Goal: Task Accomplishment & Management: Manage account settings

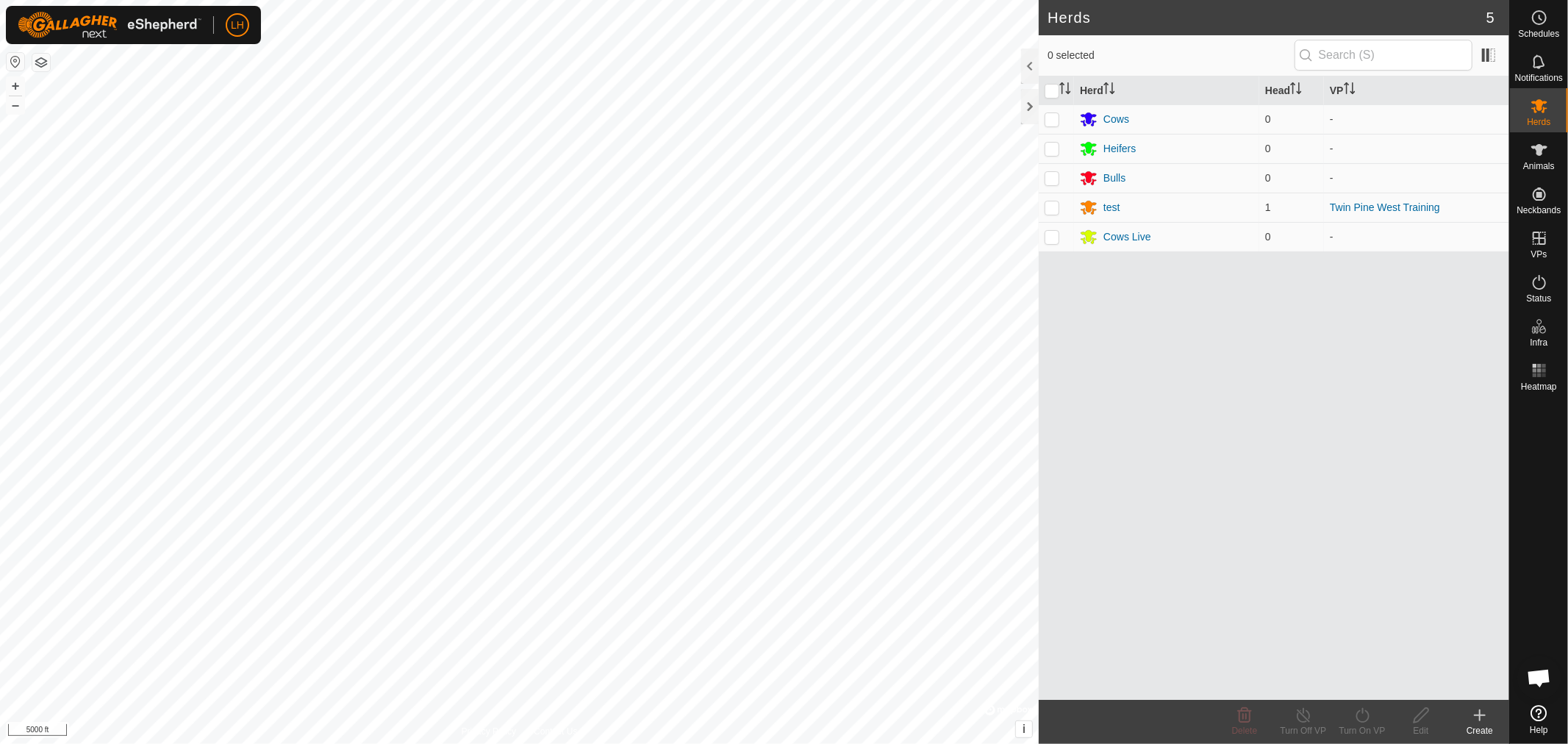
scroll to position [11082, 0]
click at [1417, 234] on link "In Rotation" at bounding box center [1446, 238] width 126 height 30
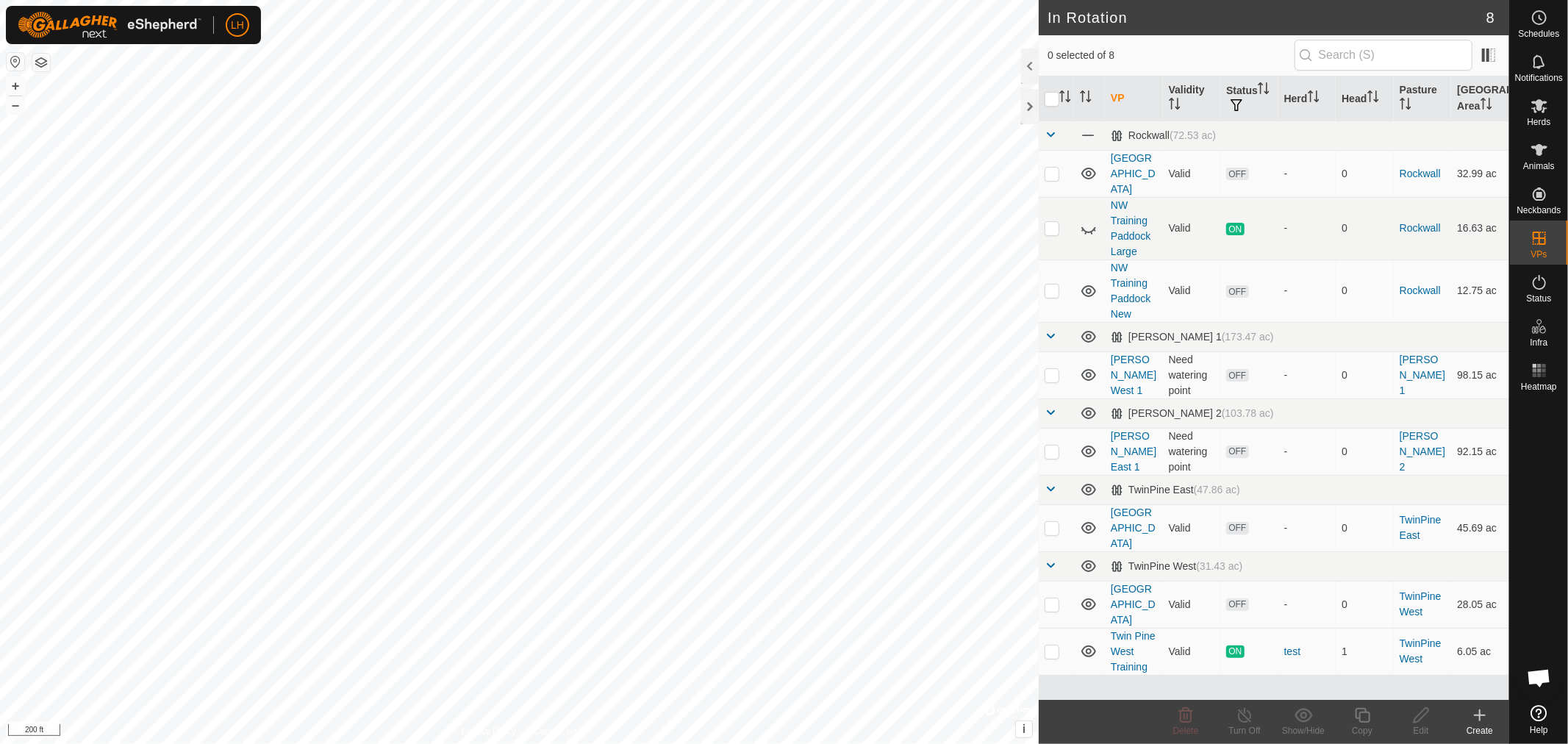
click at [1480, 719] on icon at bounding box center [1480, 716] width 0 height 11
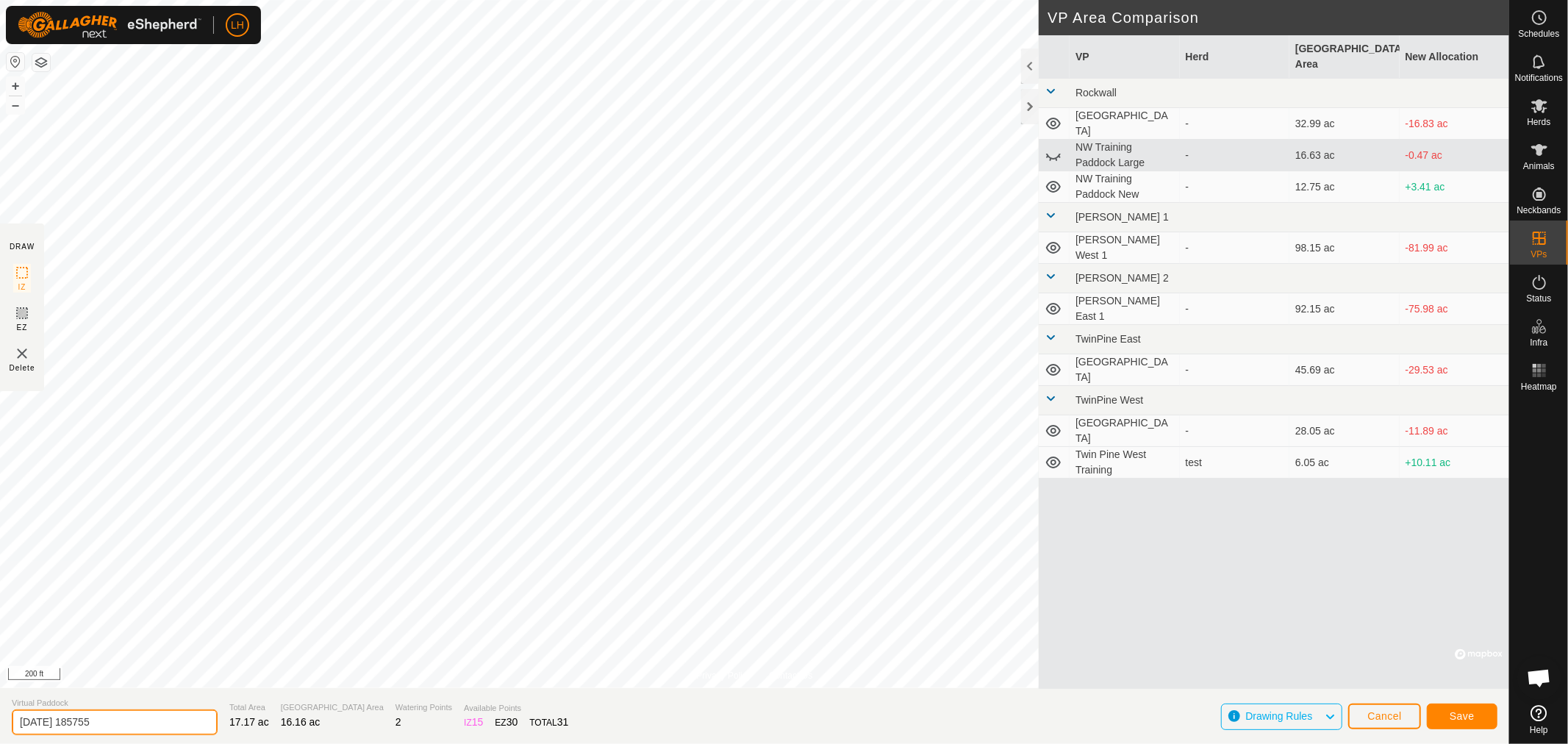
drag, startPoint x: 119, startPoint y: 726, endPoint x: 1, endPoint y: 712, distance: 118.8
click at [0, 721] on section "Virtual Paddock [DATE] 185755 Total Area 17.17 ac Grazing Area 16.16 ac Waterin…" at bounding box center [754, 717] width 1509 height 56
type input "Twin Pine West larger training field"
click at [1461, 716] on span "Save" at bounding box center [1462, 716] width 25 height 11
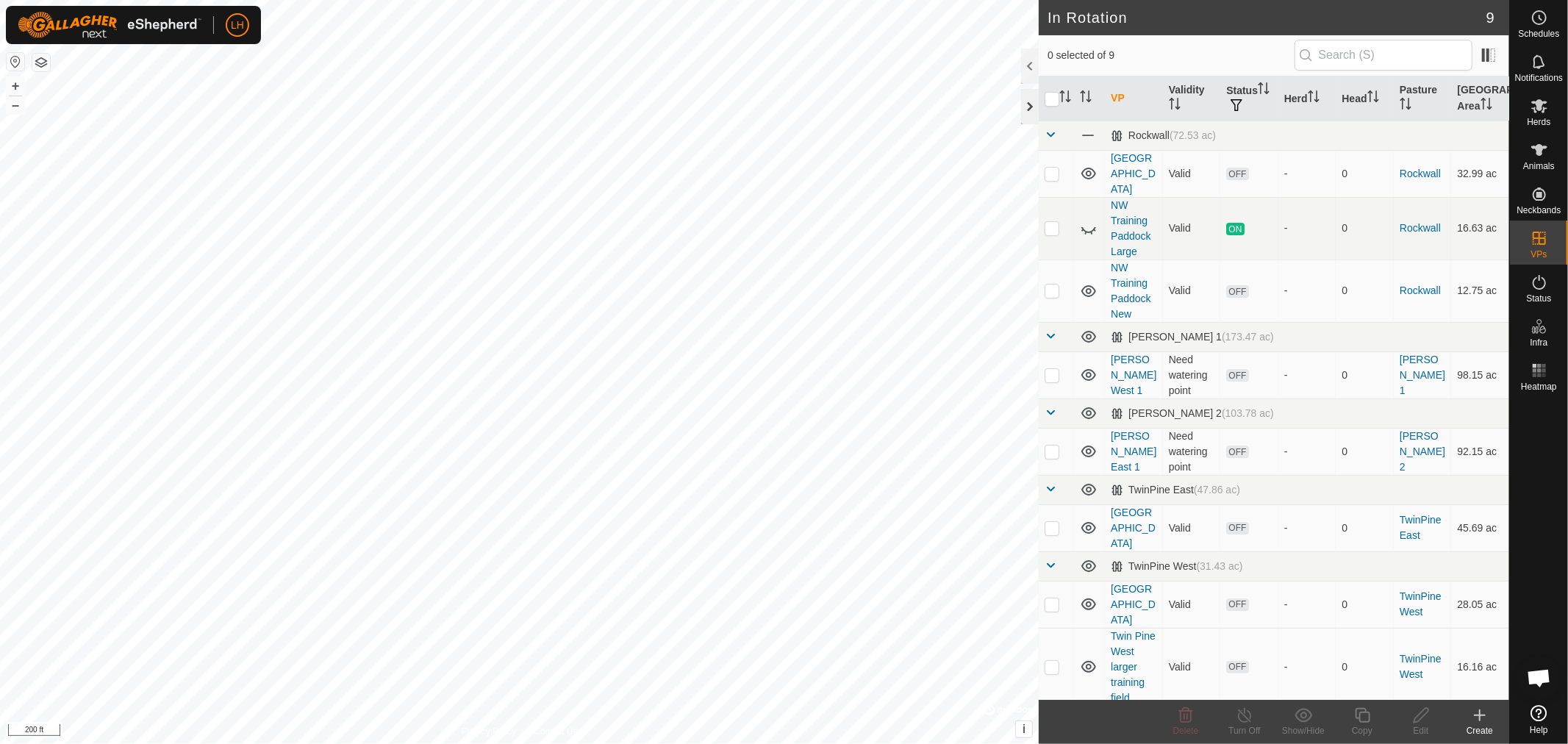
click at [1023, 105] on div at bounding box center [1030, 107] width 18 height 35
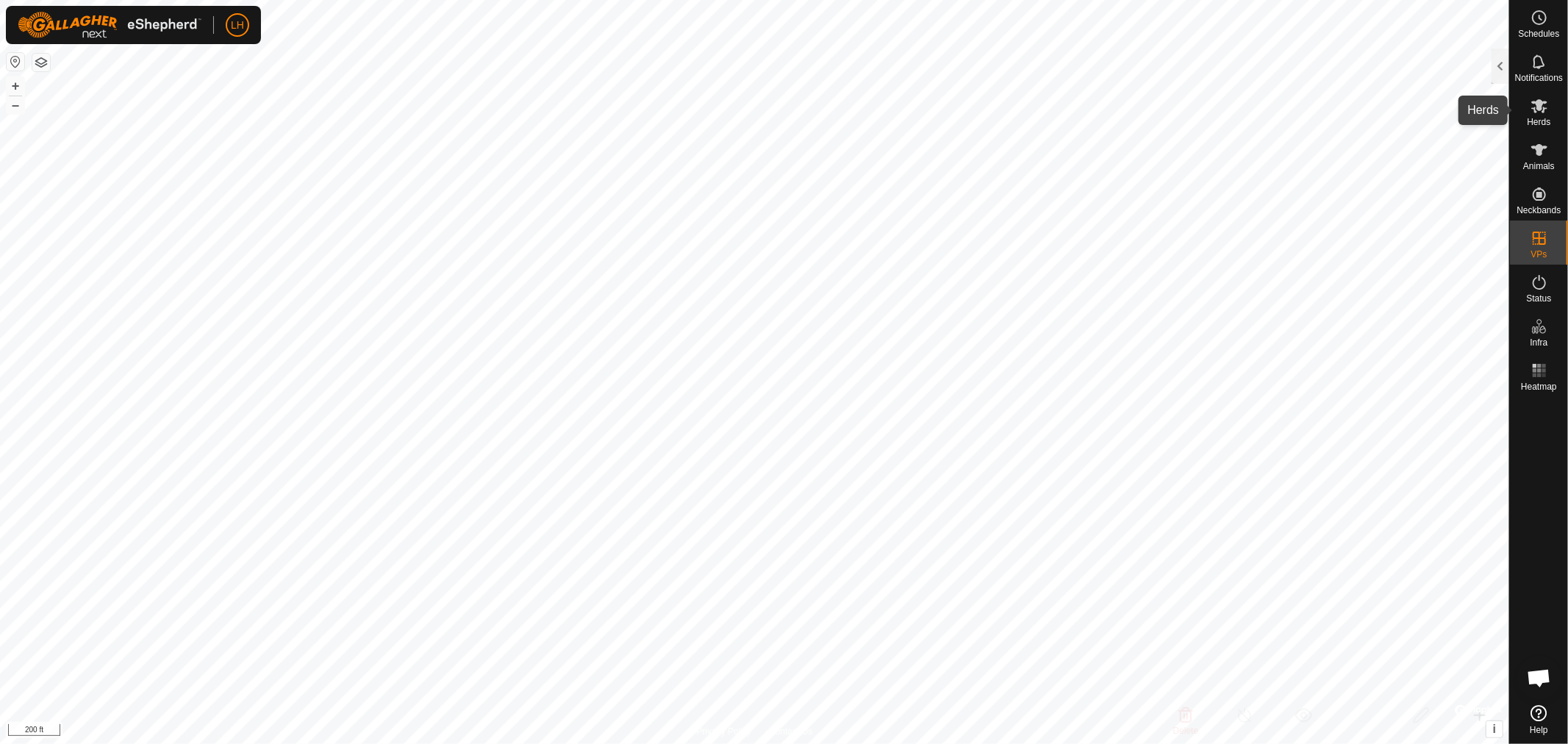
click at [1536, 117] on span "Herds" at bounding box center [1538, 122] width 24 height 9
click at [1501, 69] on div "LH Schedules Notifications Herds Animals Neckbands VPs Status Infra Heatmap Hel…" at bounding box center [784, 372] width 1568 height 744
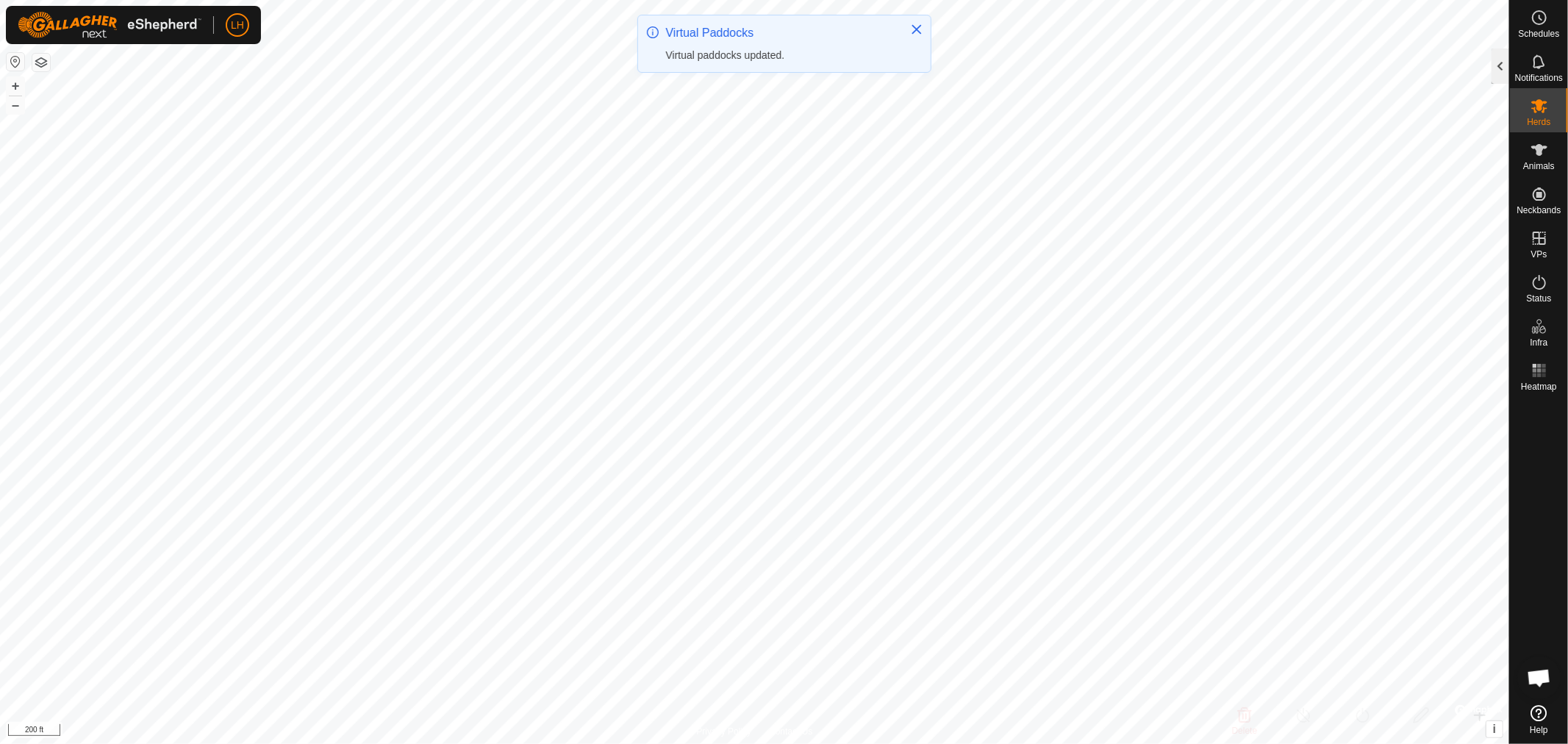
click at [1500, 69] on div at bounding box center [1501, 66] width 18 height 35
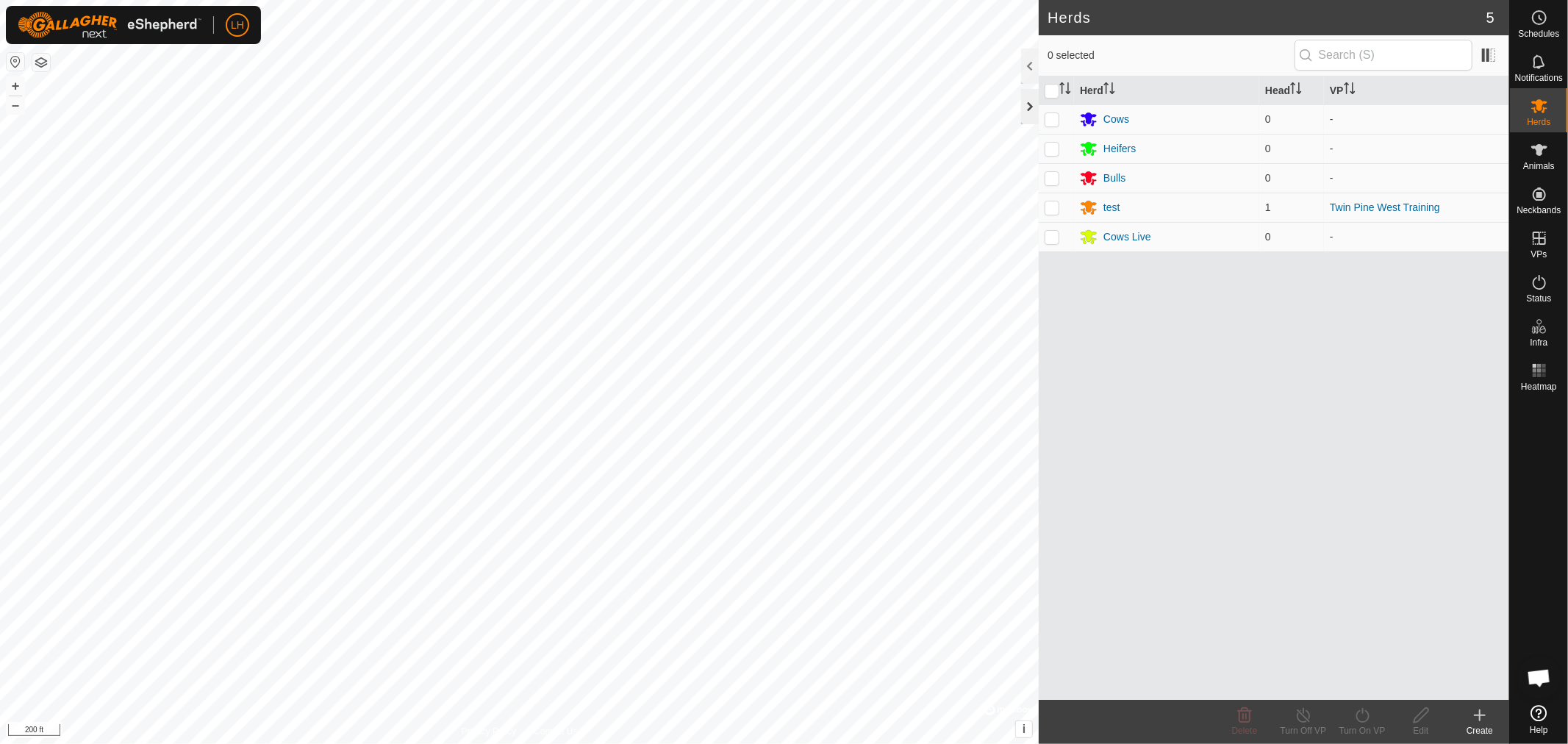
click at [1026, 104] on div at bounding box center [1030, 107] width 18 height 35
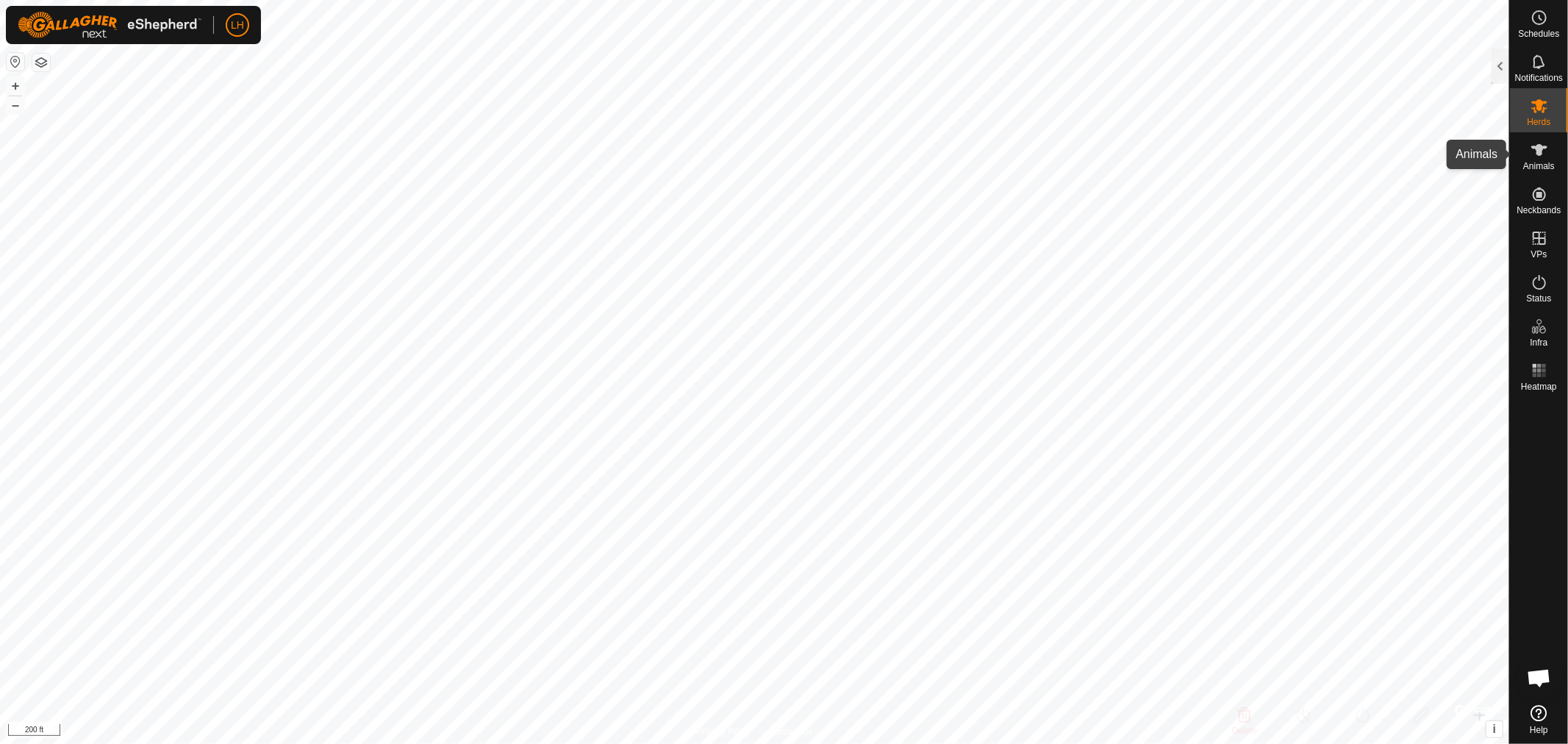
click at [1542, 159] on es-animals-svg-icon at bounding box center [1539, 150] width 26 height 24
click at [1505, 70] on div at bounding box center [1501, 66] width 18 height 35
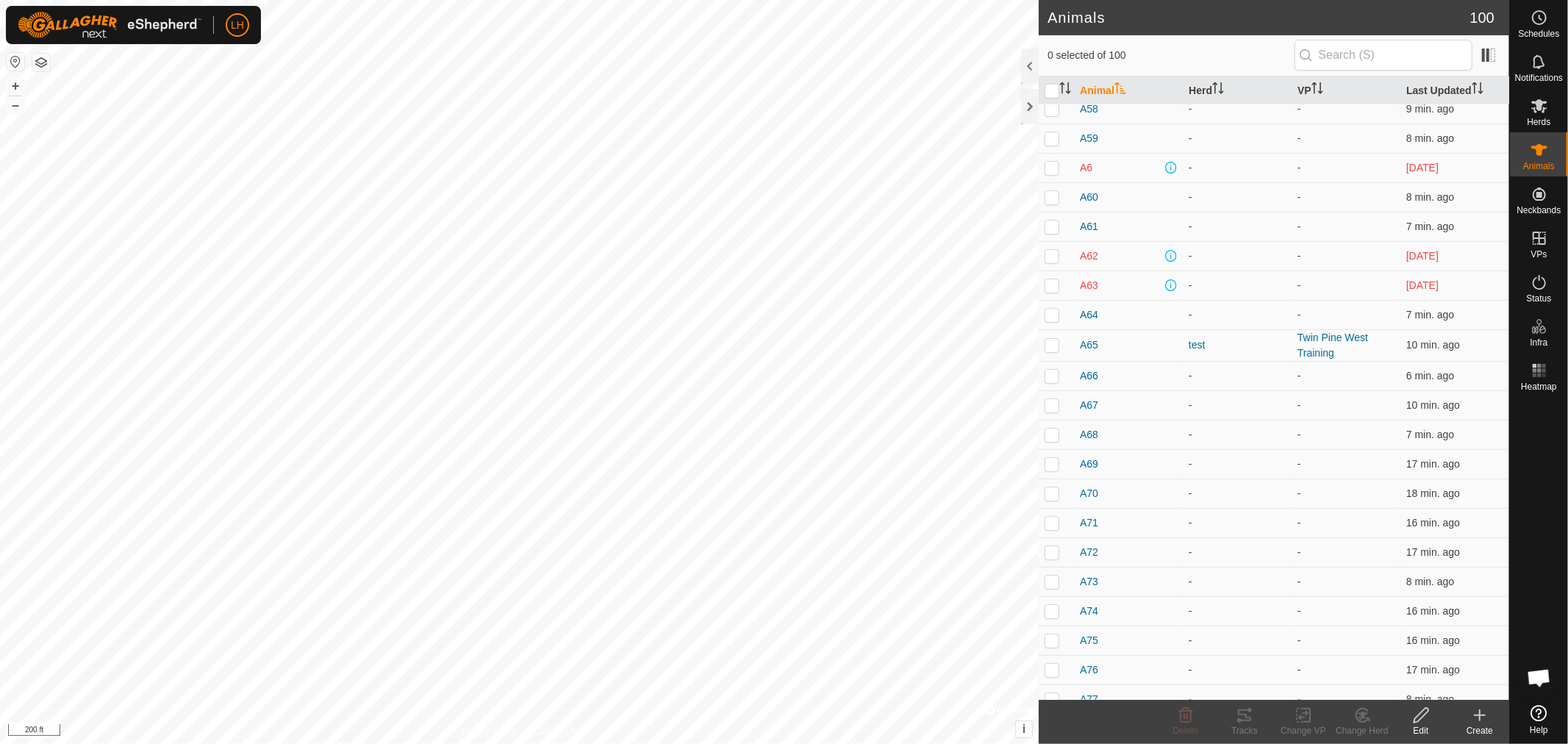
scroll to position [1879, 0]
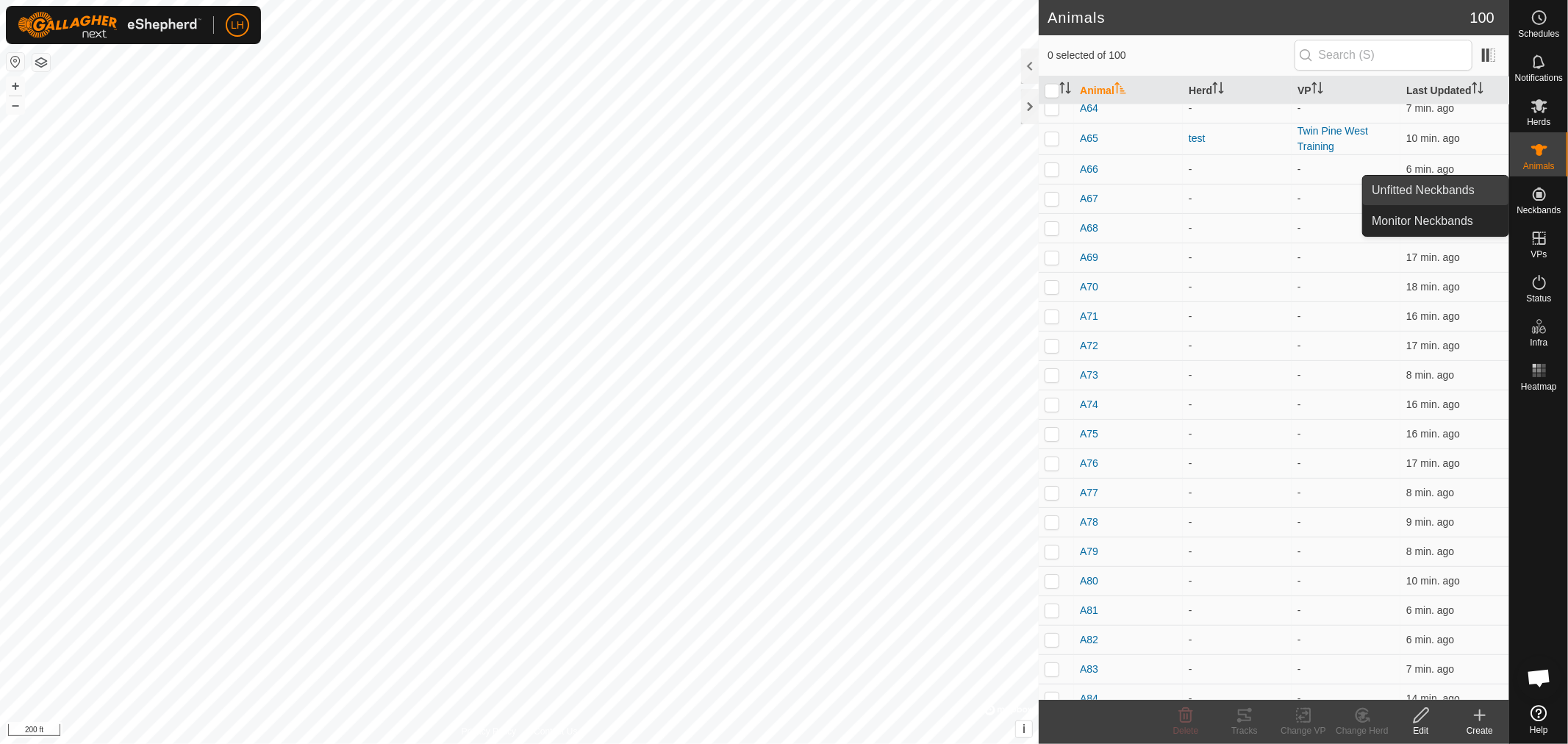
click at [1445, 187] on link "Unfitted Neckbands" at bounding box center [1436, 191] width 145 height 30
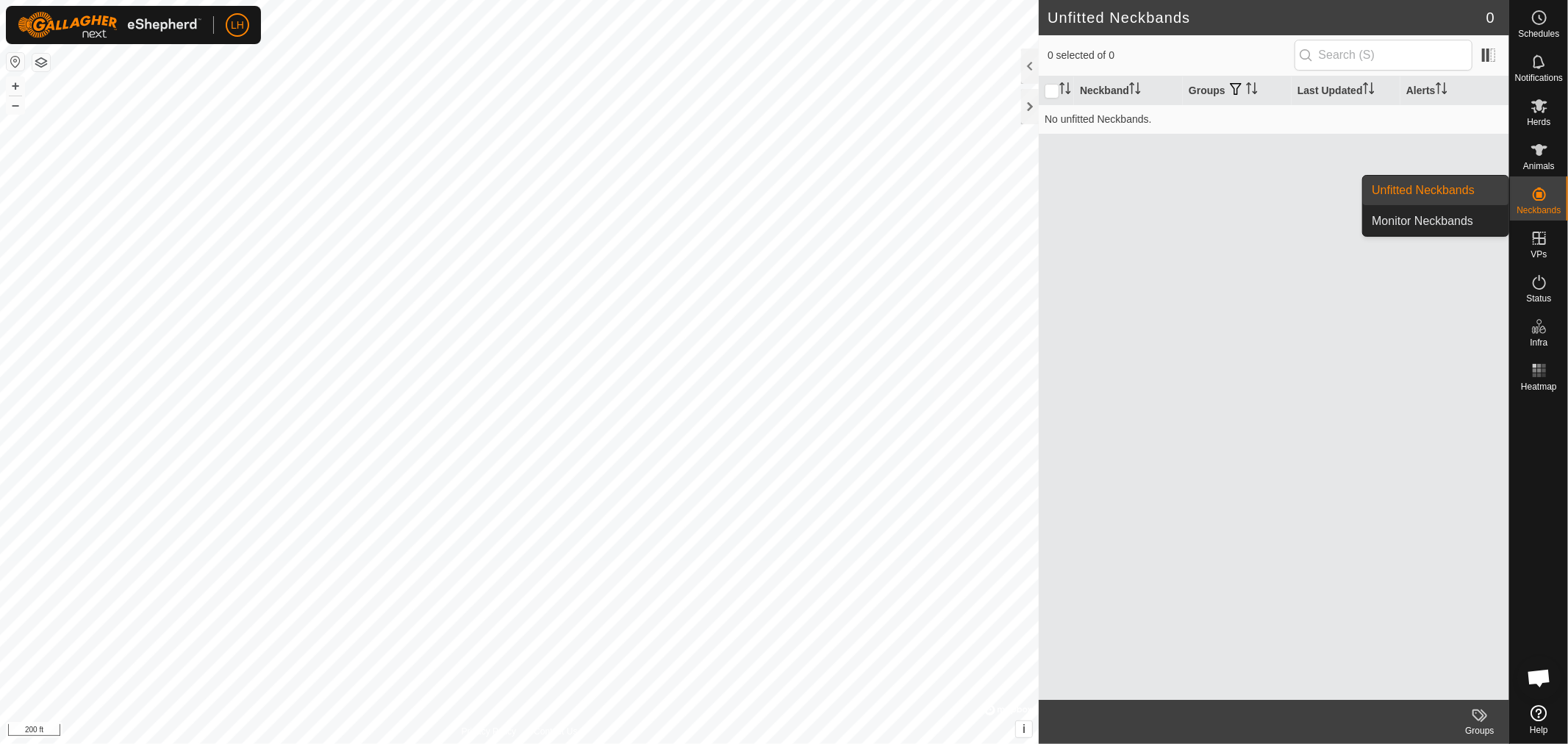
click at [1541, 194] on icon at bounding box center [1539, 193] width 13 height 13
click at [1456, 223] on link "Monitor Neckbands" at bounding box center [1436, 221] width 145 height 30
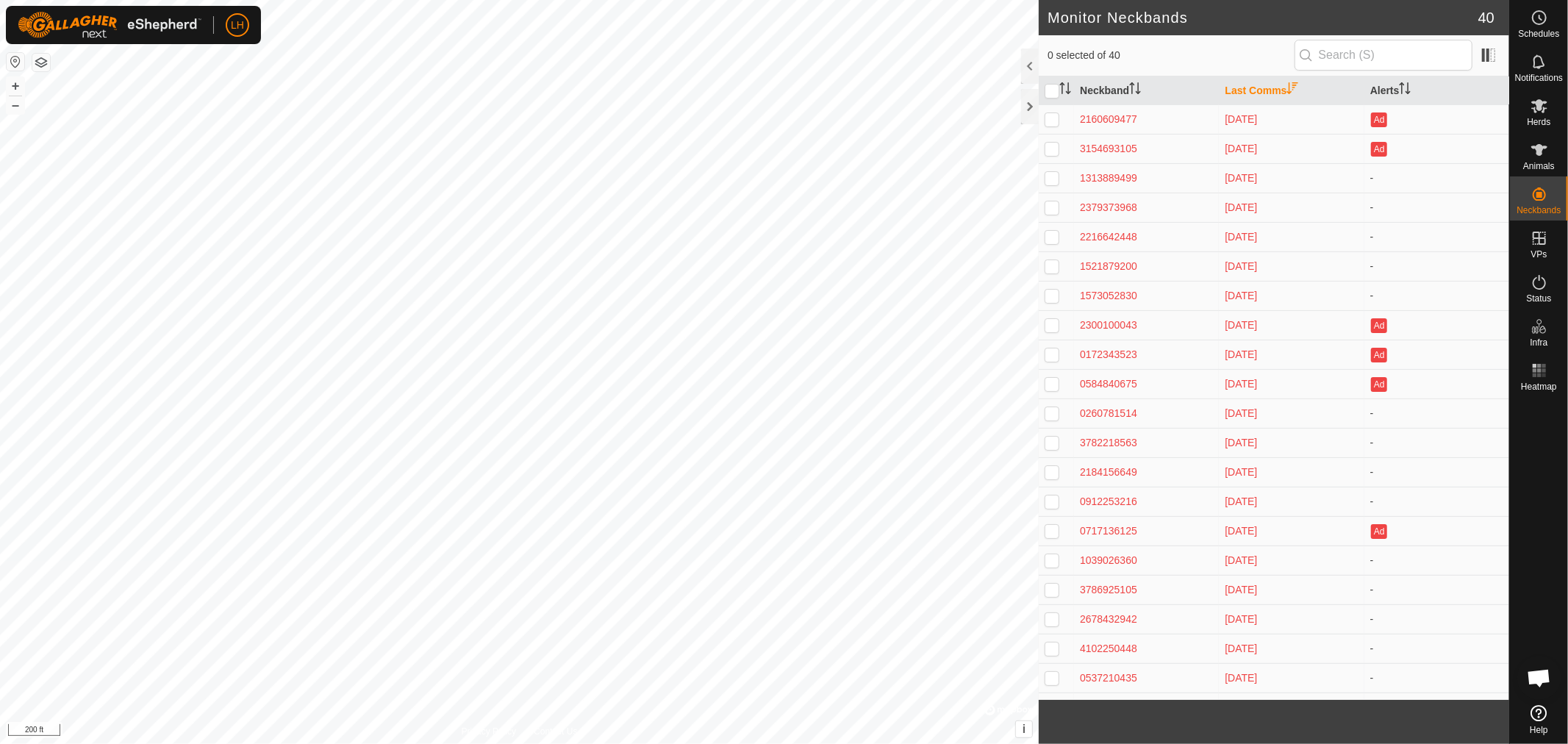
click at [1056, 122] on p-checkbox at bounding box center [1052, 118] width 15 height 11
checkbox input "true"
click at [1099, 119] on div "2160609477" at bounding box center [1146, 120] width 133 height 16
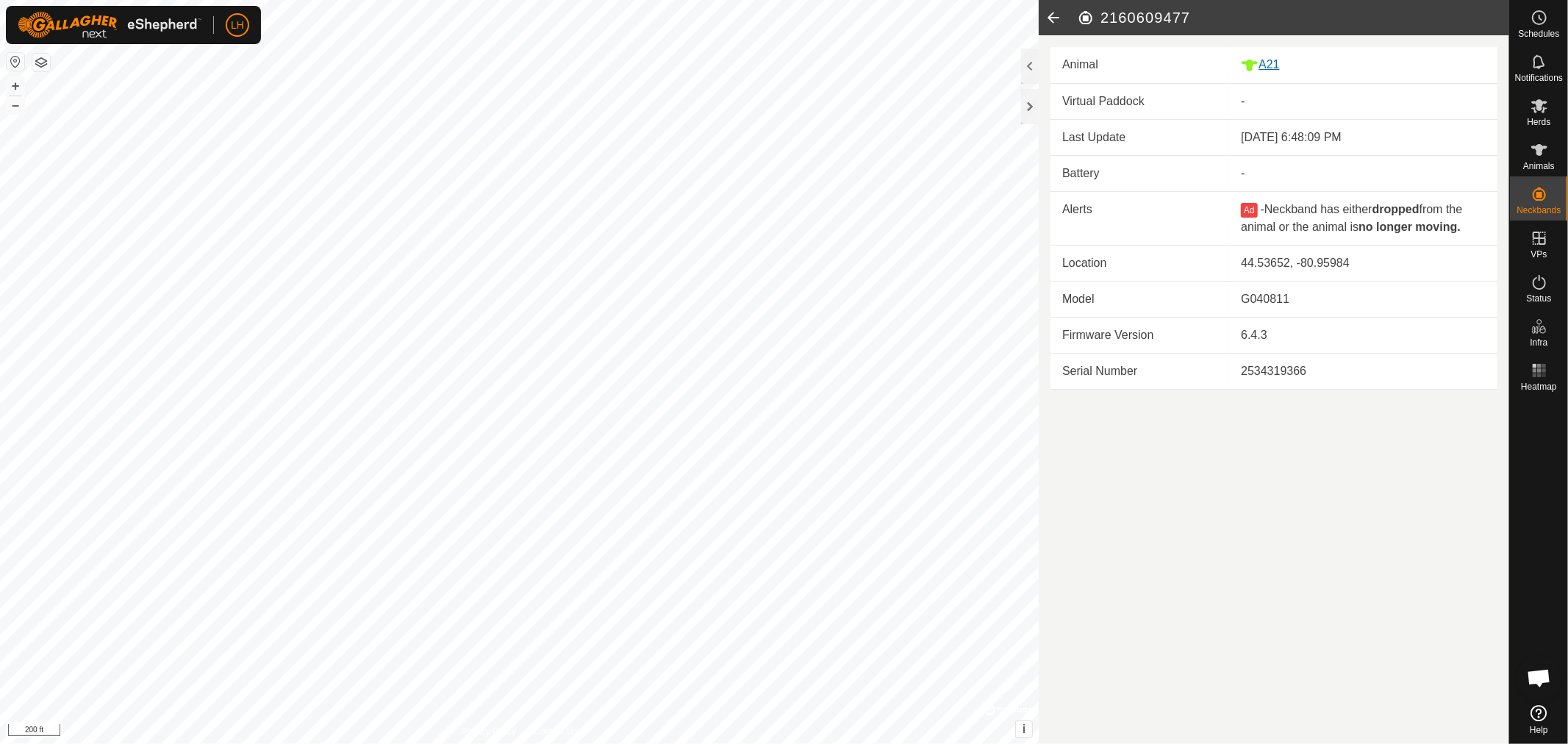
click at [1281, 65] on div "A21" at bounding box center [1363, 65] width 245 height 18
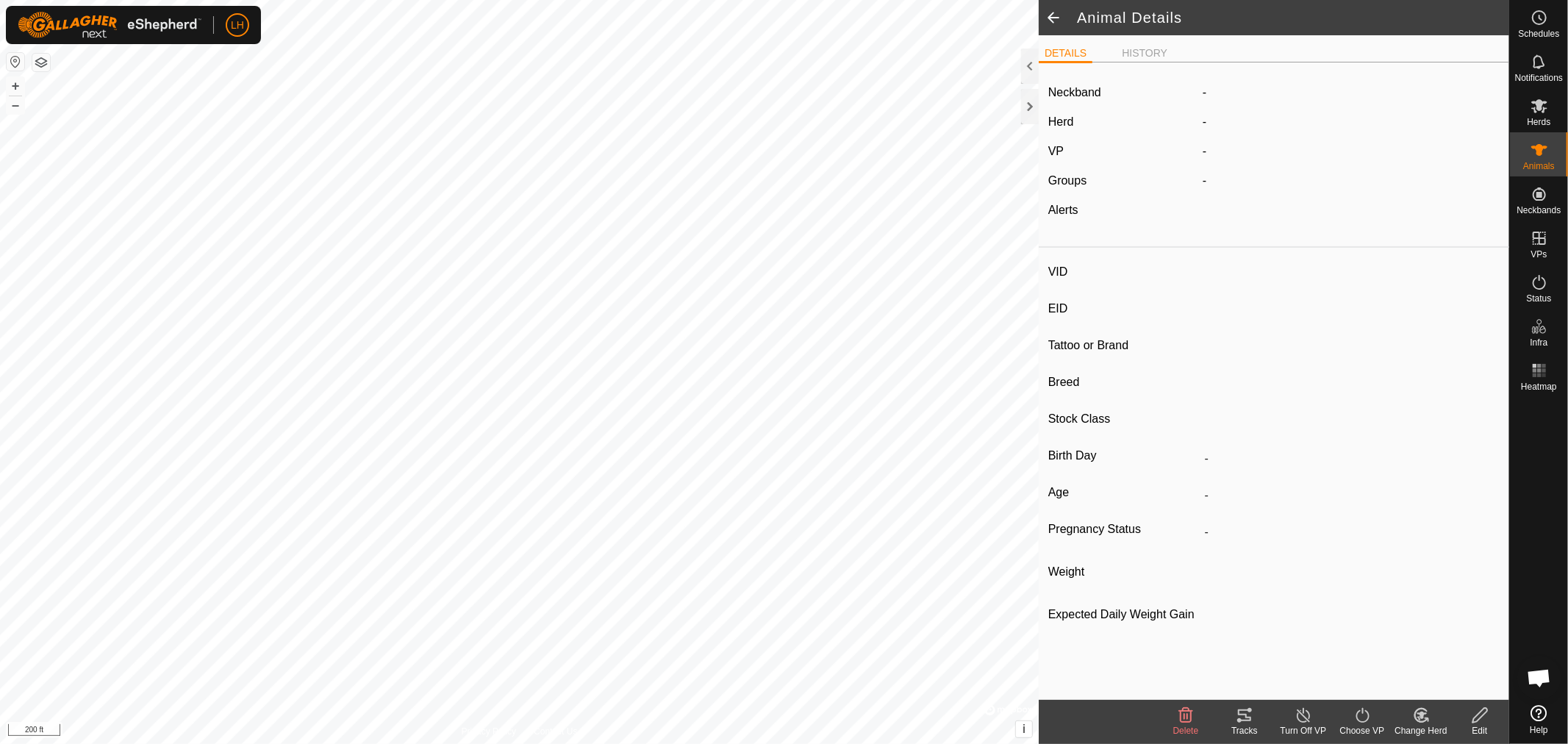
type input "A21"
type input "-"
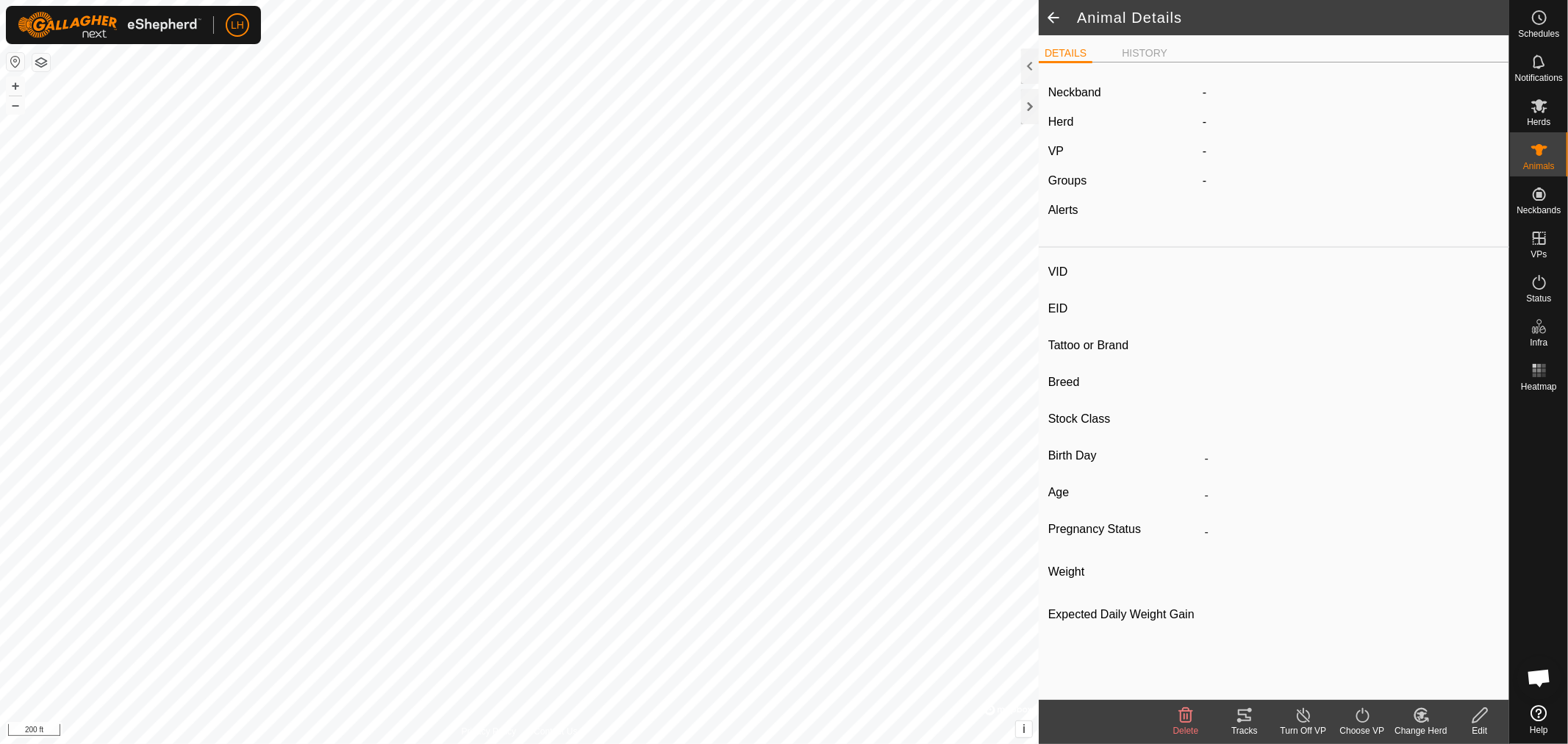
type input "-"
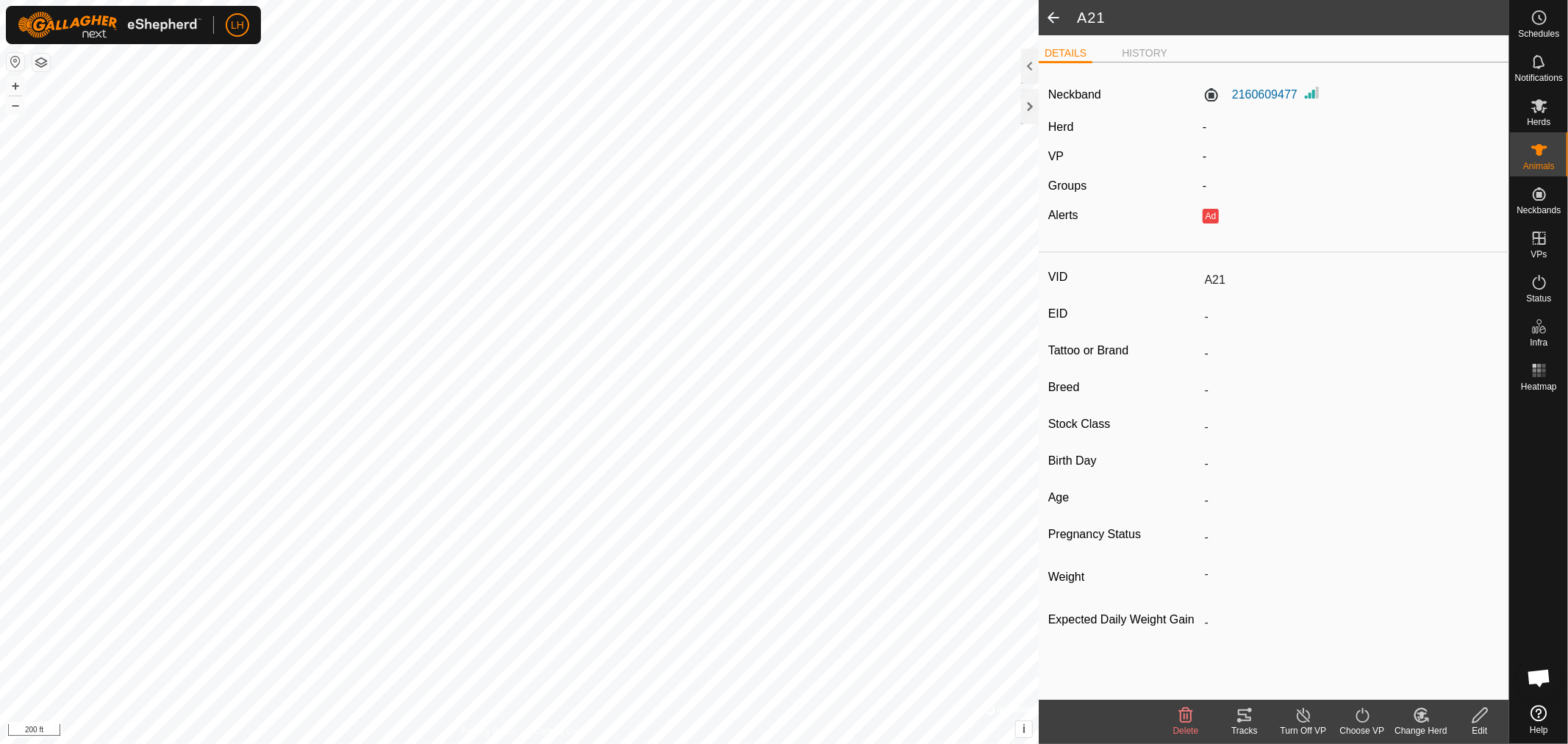
click at [1483, 719] on icon at bounding box center [1480, 716] width 18 height 18
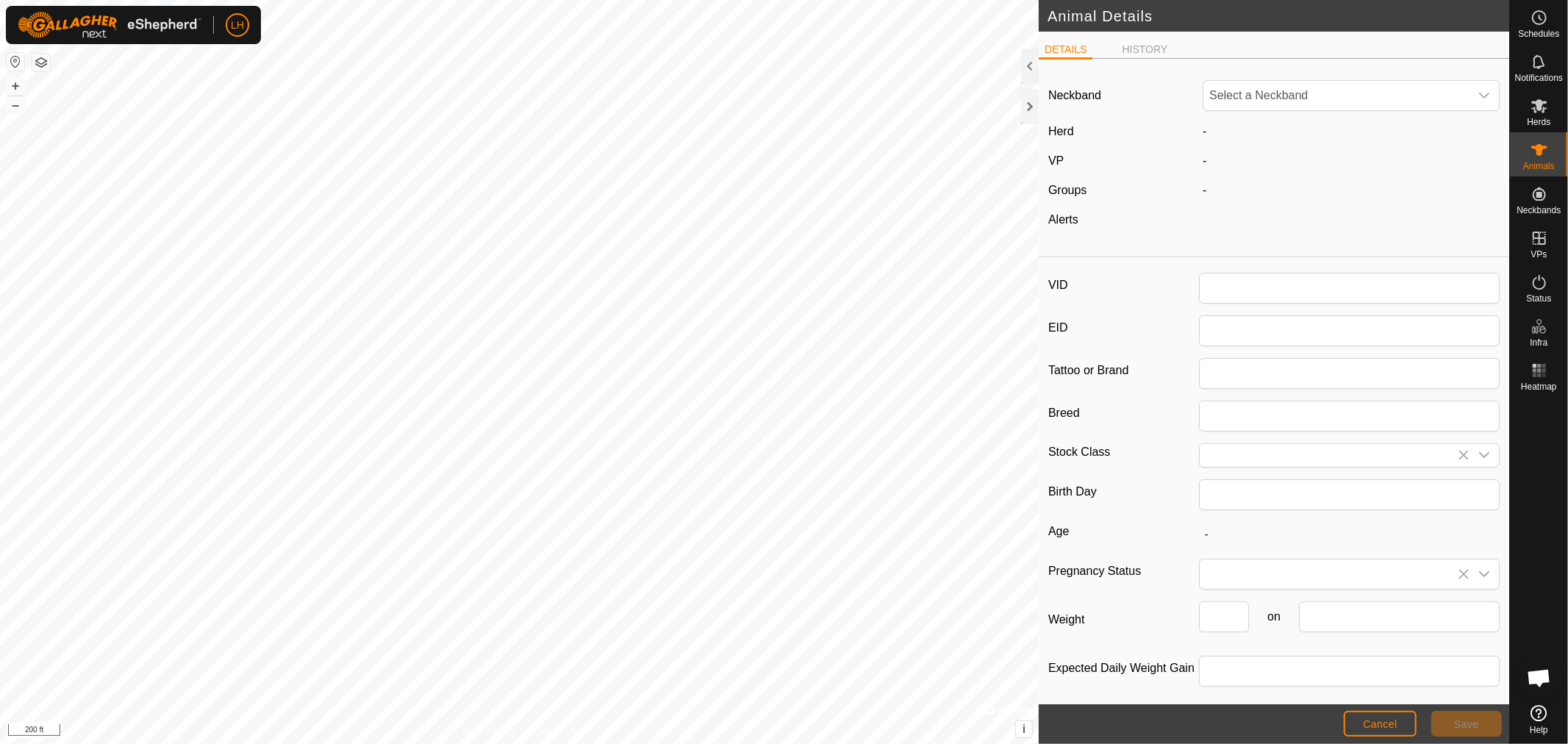
type input "A21"
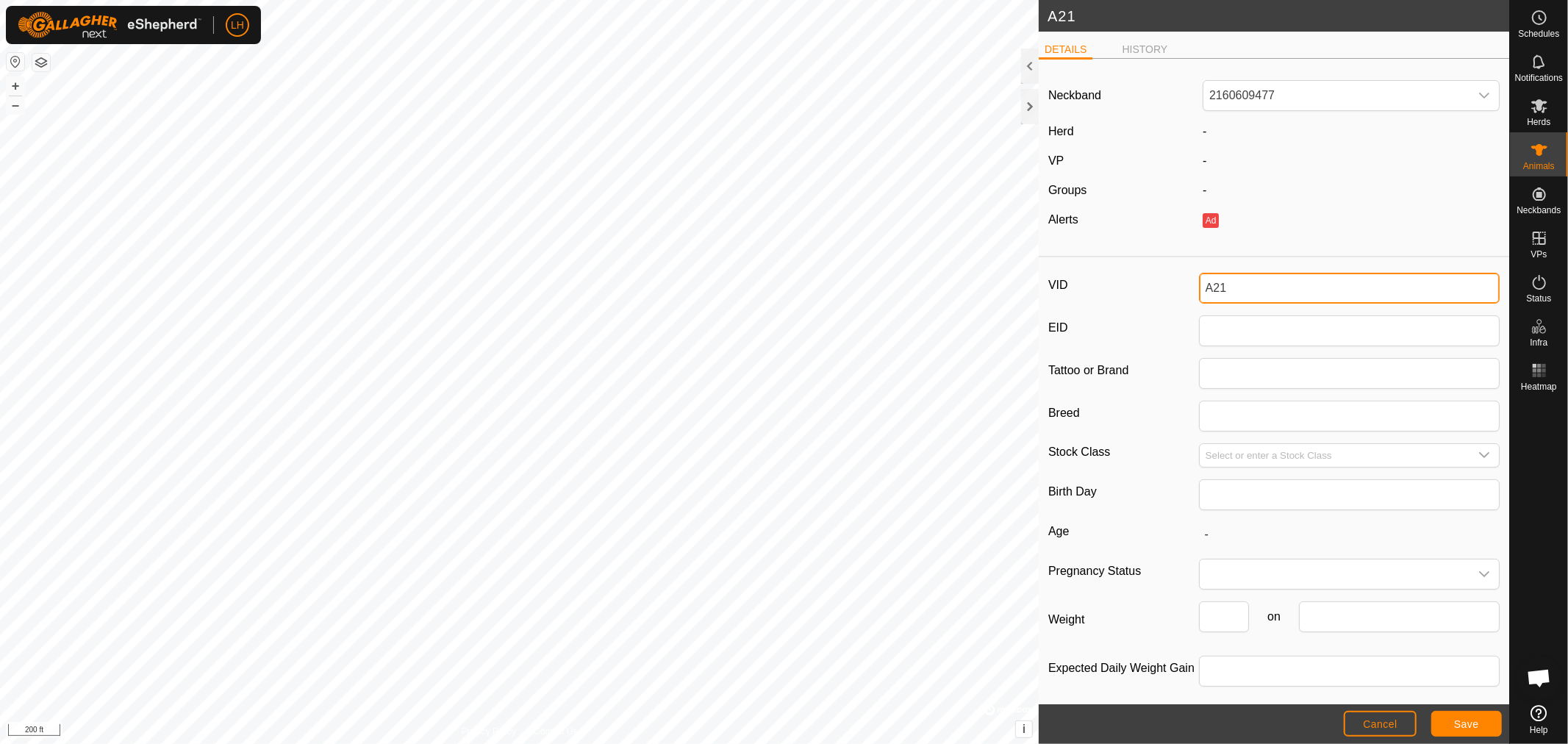
drag, startPoint x: 1245, startPoint y: 288, endPoint x: 1201, endPoint y: 288, distance: 44.0
click at [1201, 288] on input "A21" at bounding box center [1350, 288] width 302 height 31
click at [1029, 63] on div at bounding box center [1030, 66] width 18 height 35
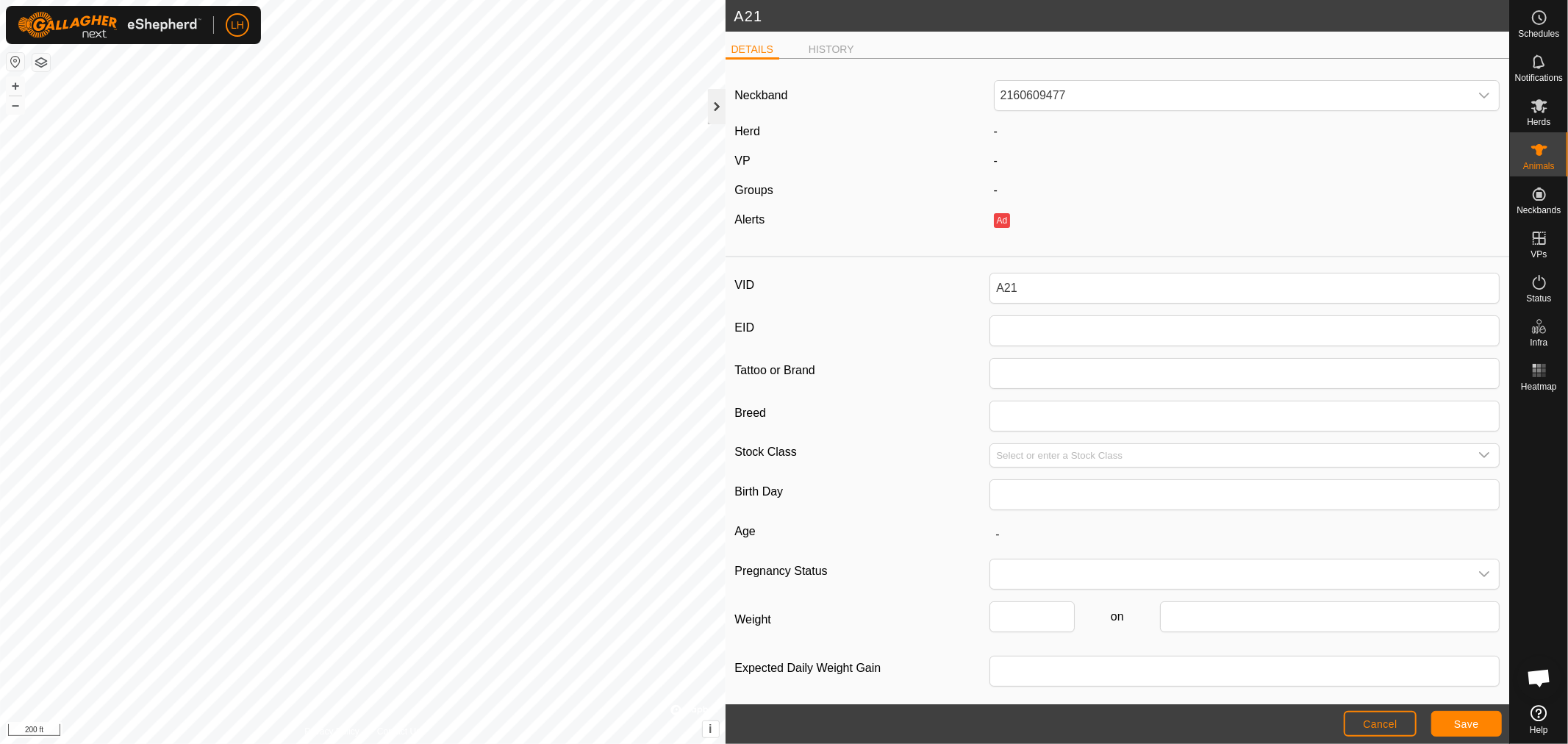
click at [711, 110] on div at bounding box center [717, 107] width 18 height 35
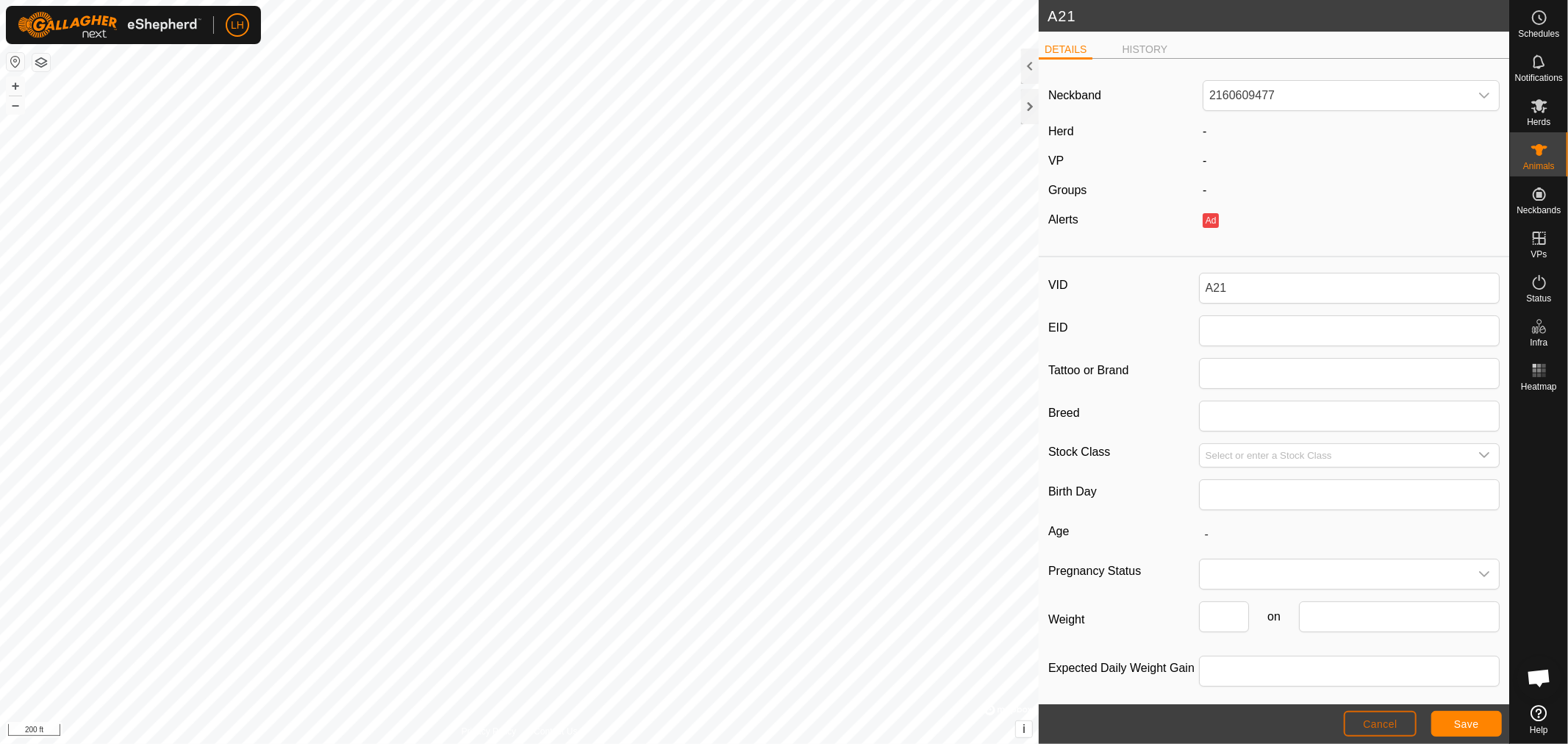
click at [1369, 719] on span "Cancel" at bounding box center [1380, 724] width 34 height 11
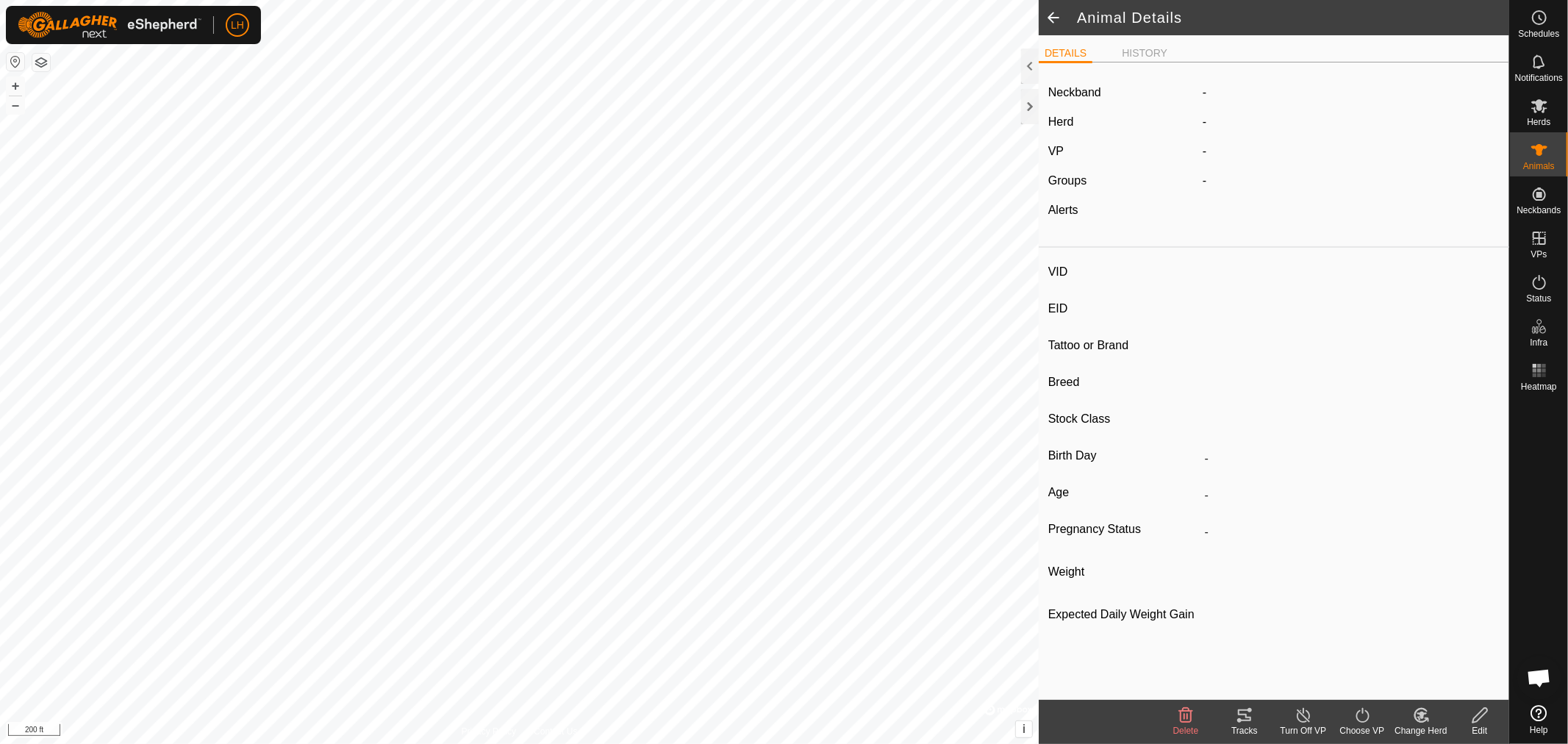
type input "A21"
type input "-"
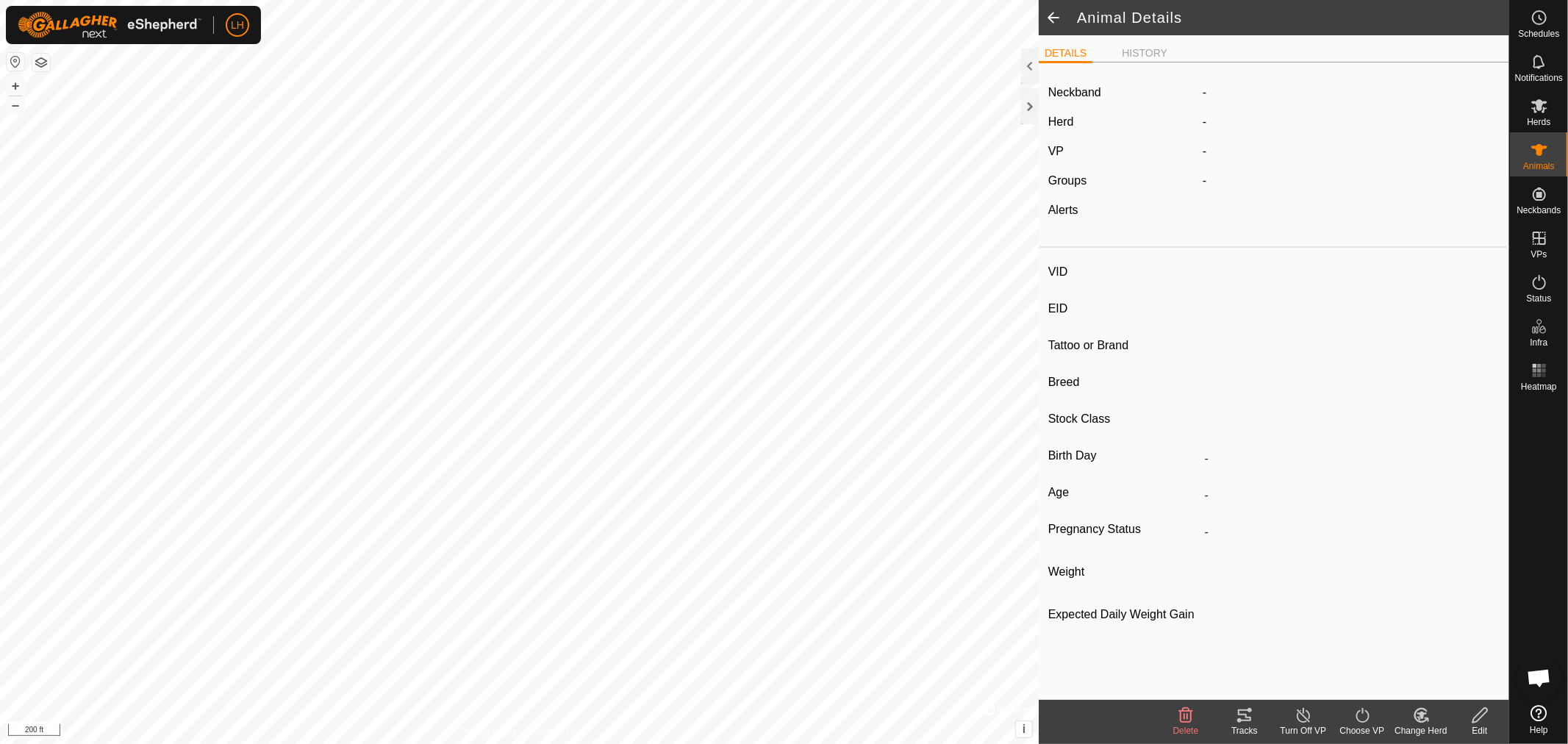
type input "-"
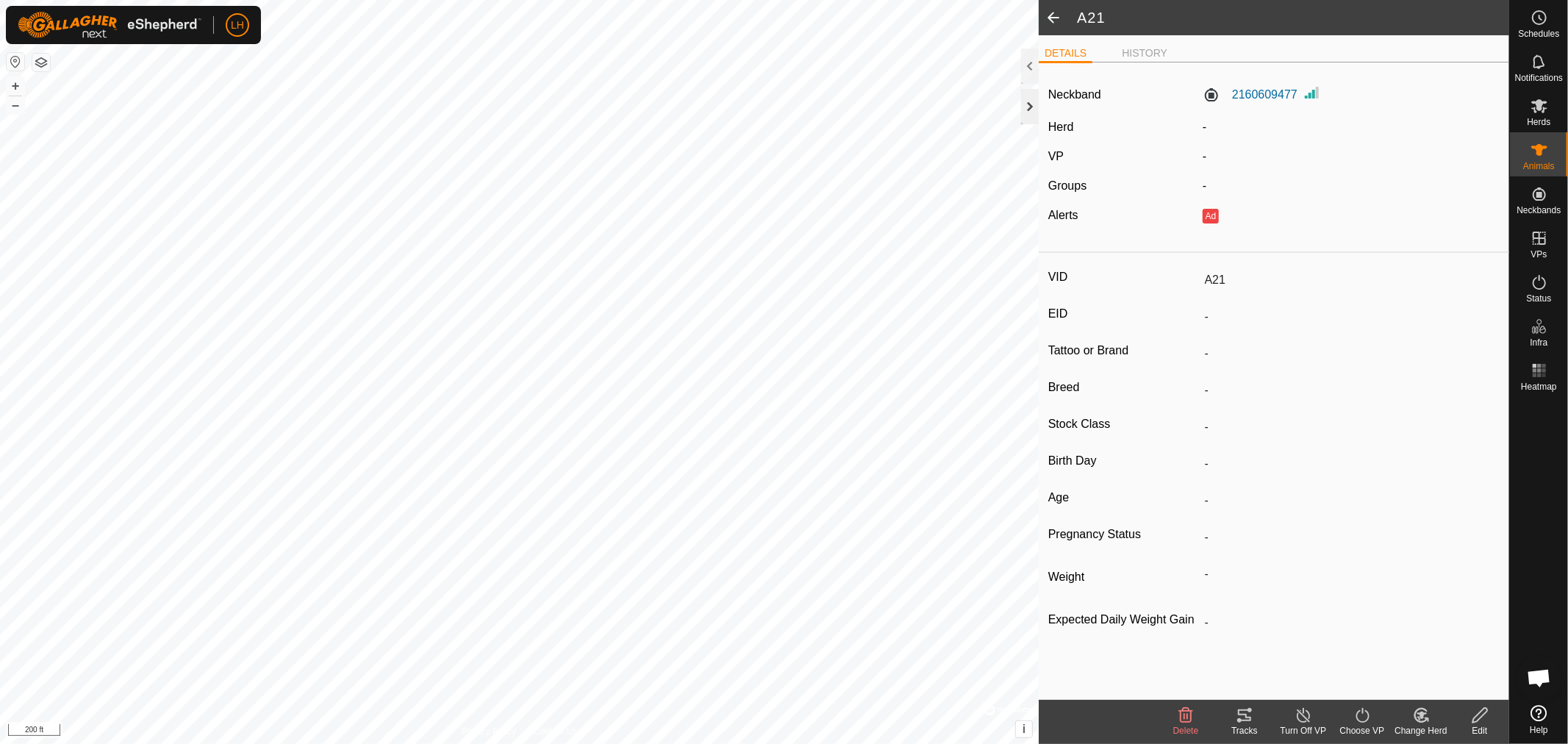
click at [1026, 106] on div at bounding box center [1030, 107] width 18 height 35
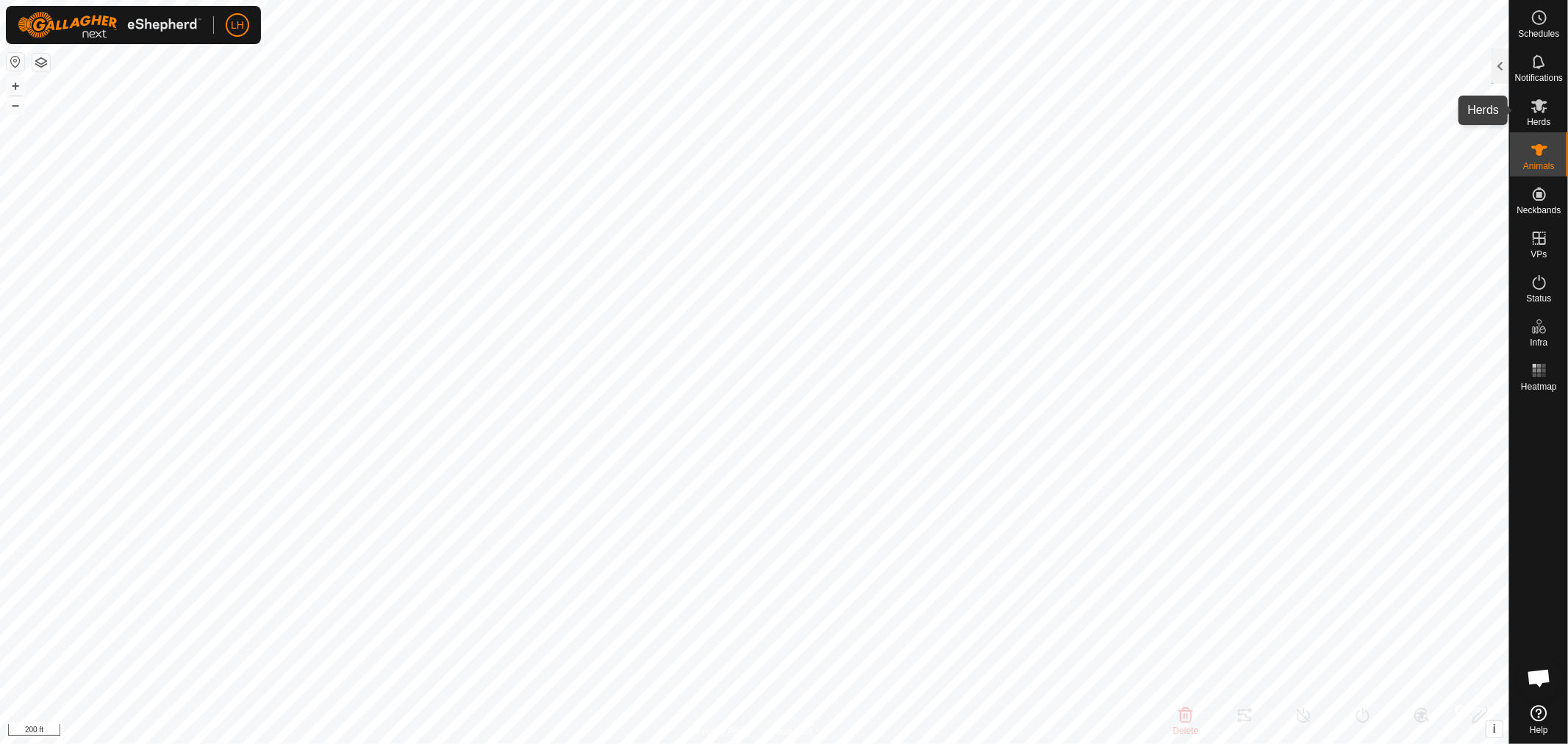
click at [1537, 106] on icon at bounding box center [1539, 106] width 16 height 14
click at [1503, 74] on div at bounding box center [1501, 66] width 18 height 35
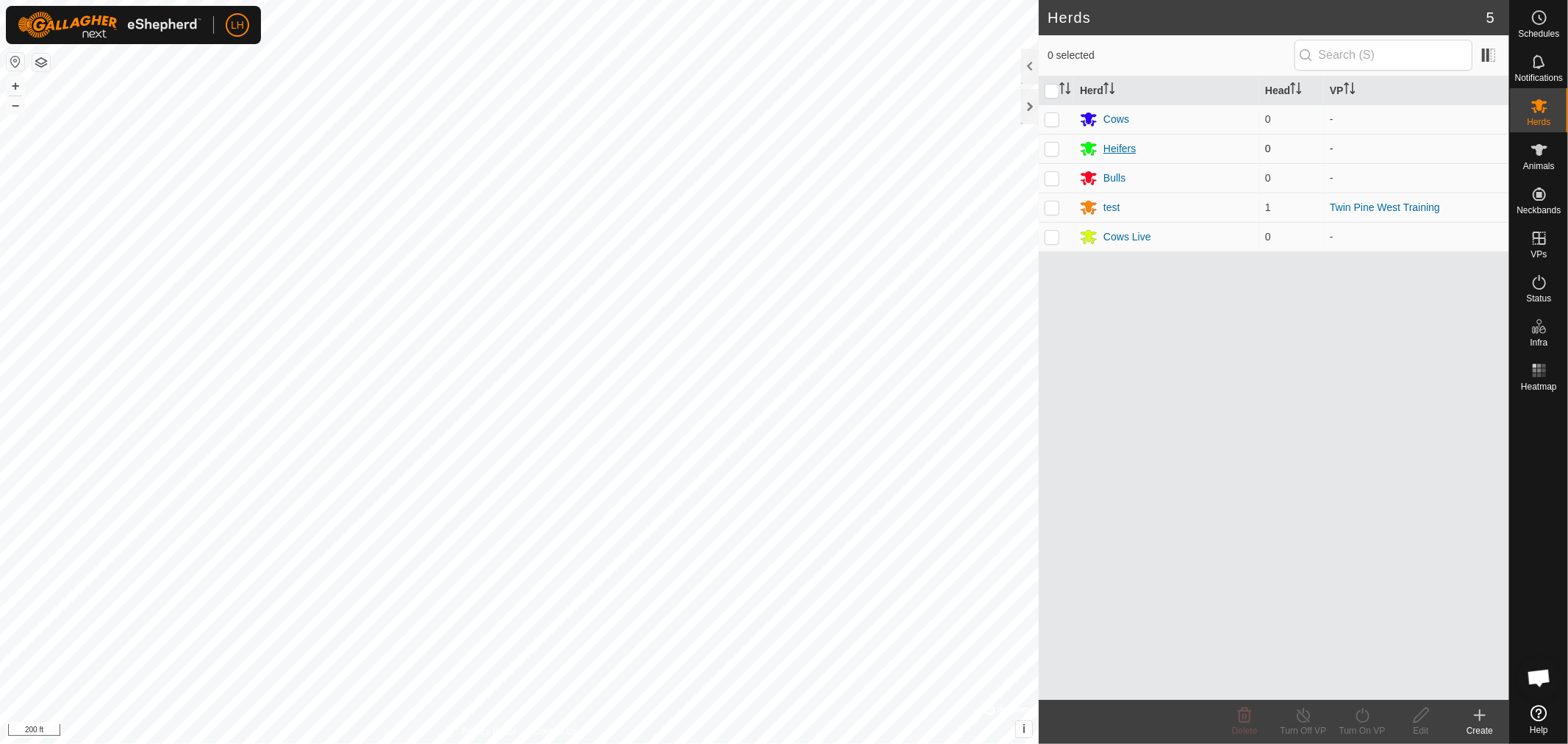
click at [1114, 145] on div "Heifers" at bounding box center [1119, 149] width 32 height 16
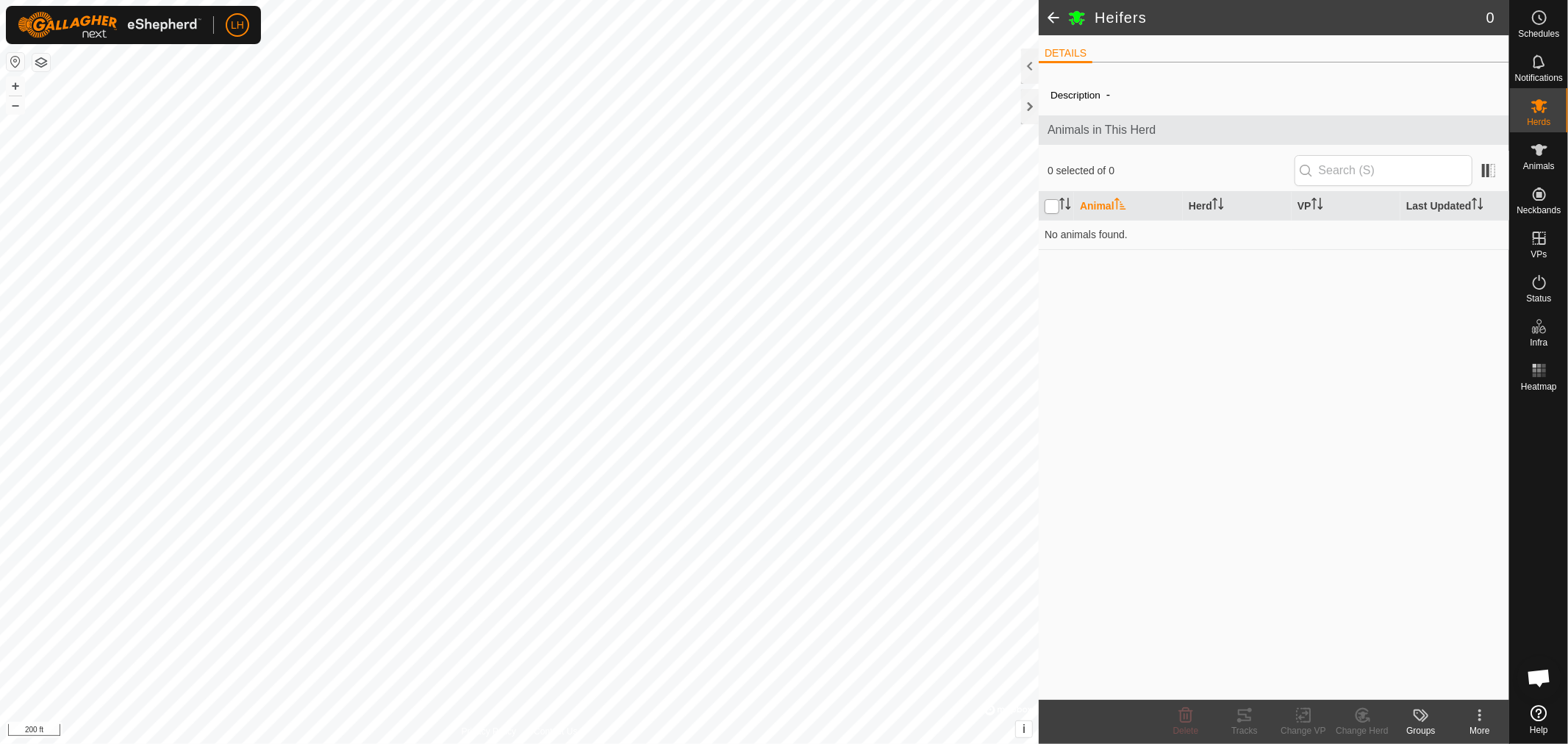
click at [1054, 208] on input "checkbox" at bounding box center [1052, 207] width 15 height 15
checkbox input "true"
click at [1029, 110] on div at bounding box center [1030, 107] width 18 height 35
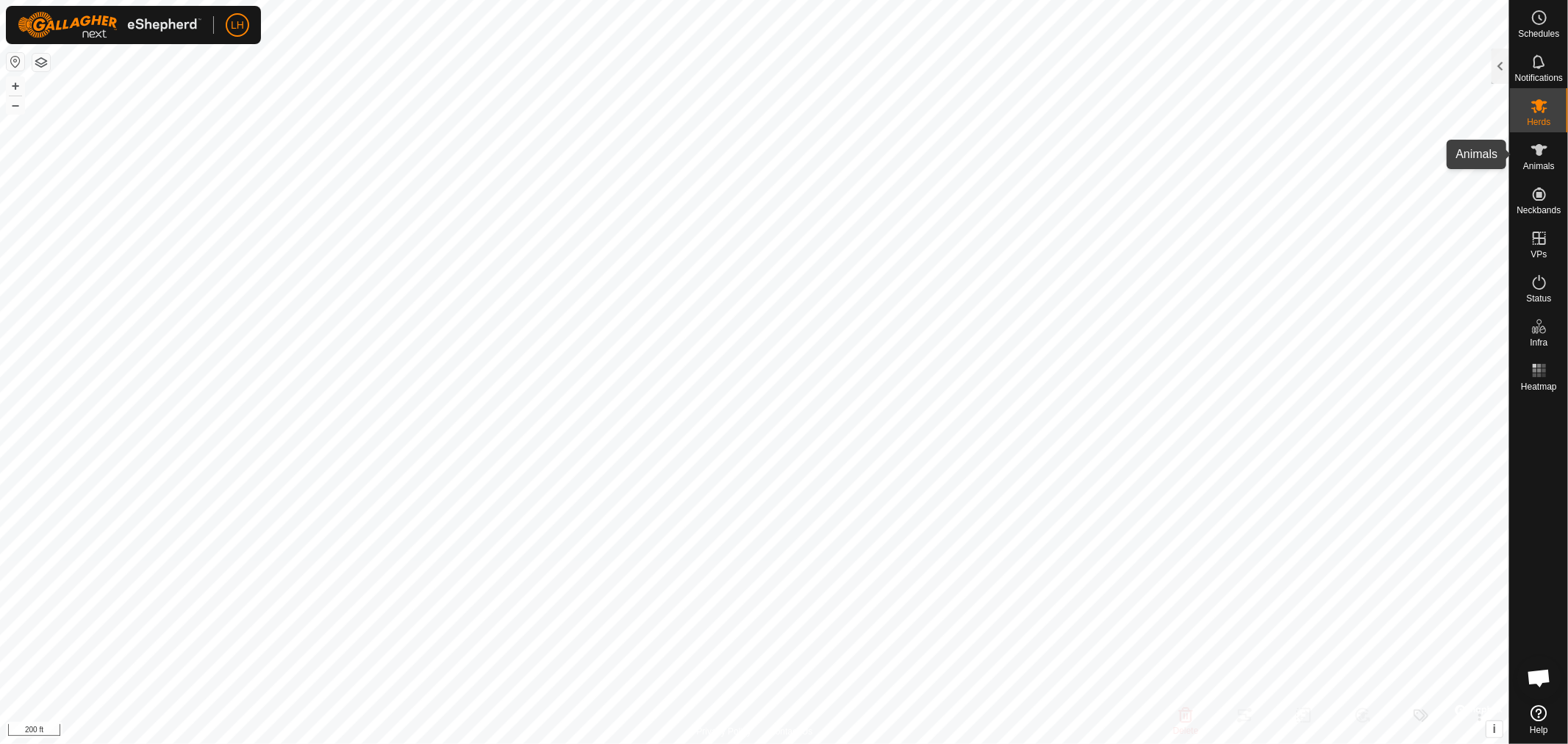
click at [1531, 159] on es-animals-svg-icon at bounding box center [1539, 150] width 26 height 24
click at [1502, 58] on div at bounding box center [1501, 66] width 18 height 35
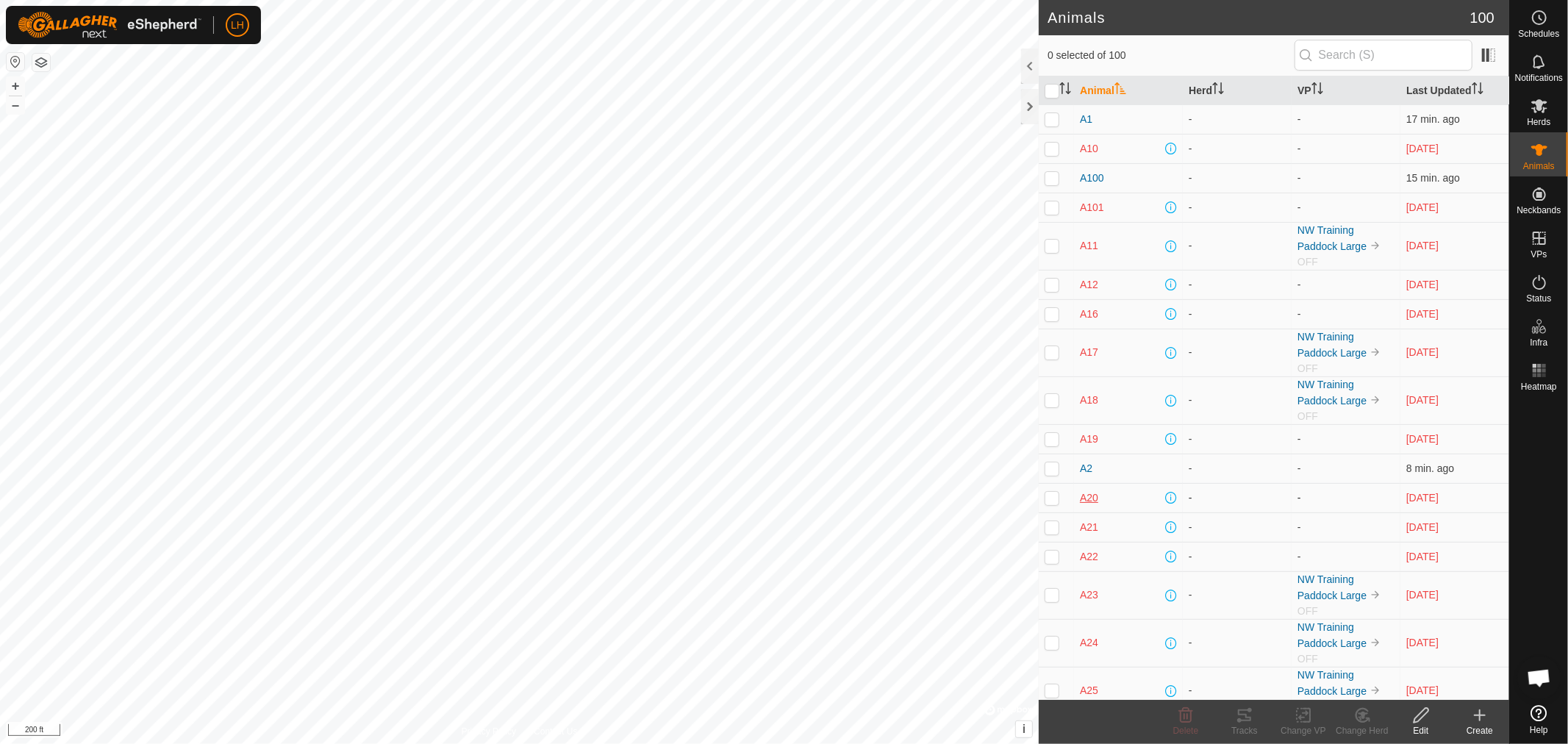
click at [1088, 499] on span "A20" at bounding box center [1088, 498] width 18 height 16
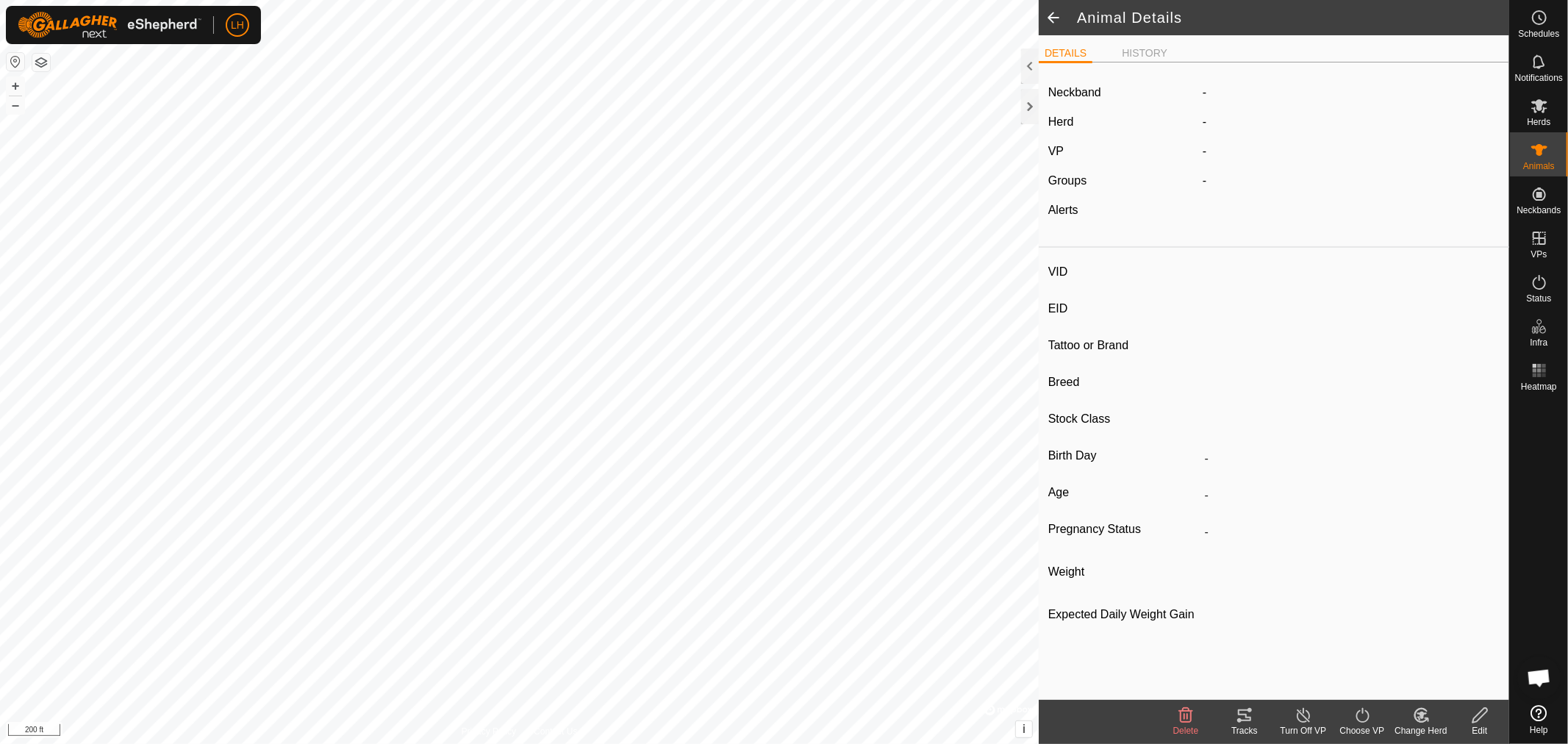
type input "A20"
type input "-"
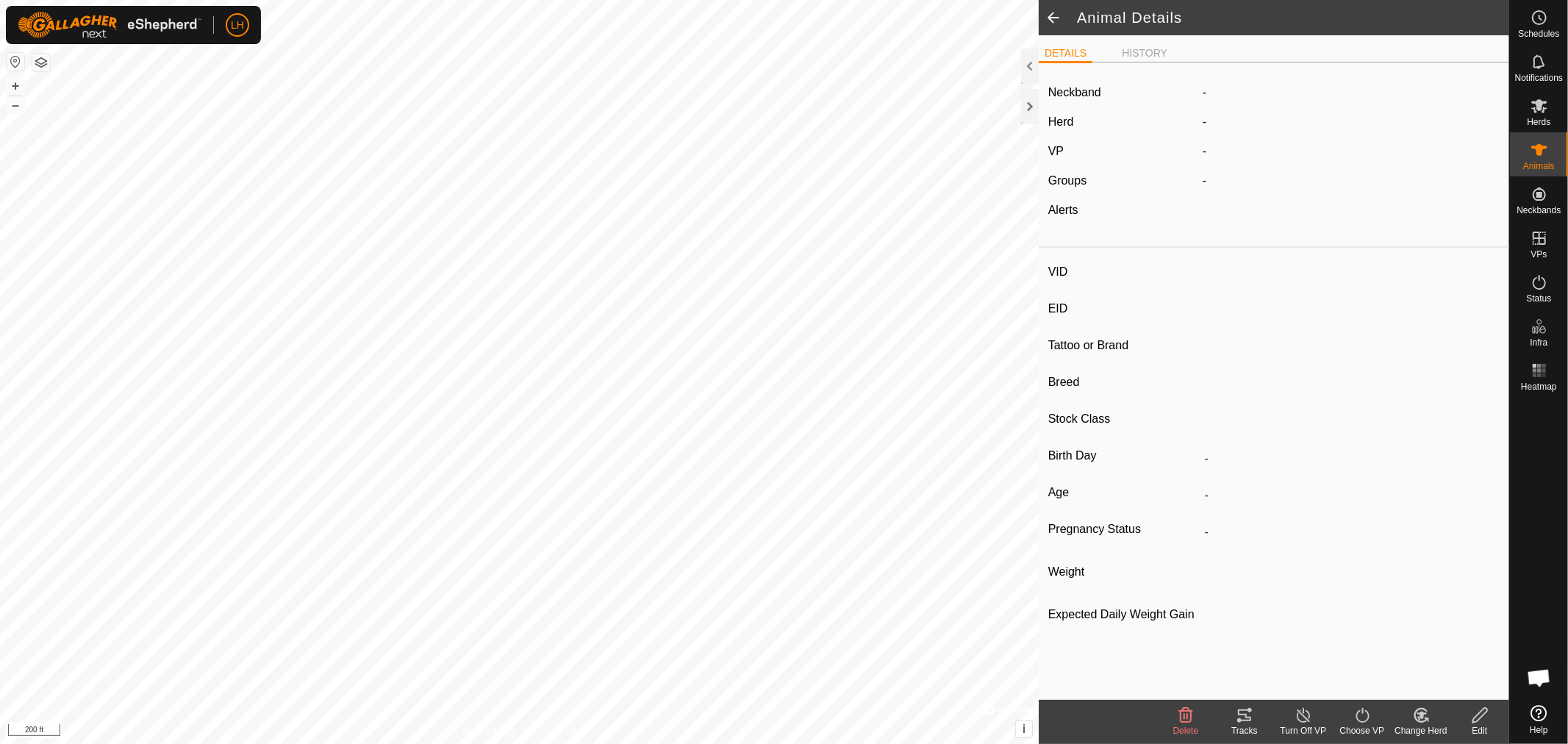
type input "-"
click at [1480, 715] on icon at bounding box center [1480, 716] width 18 height 18
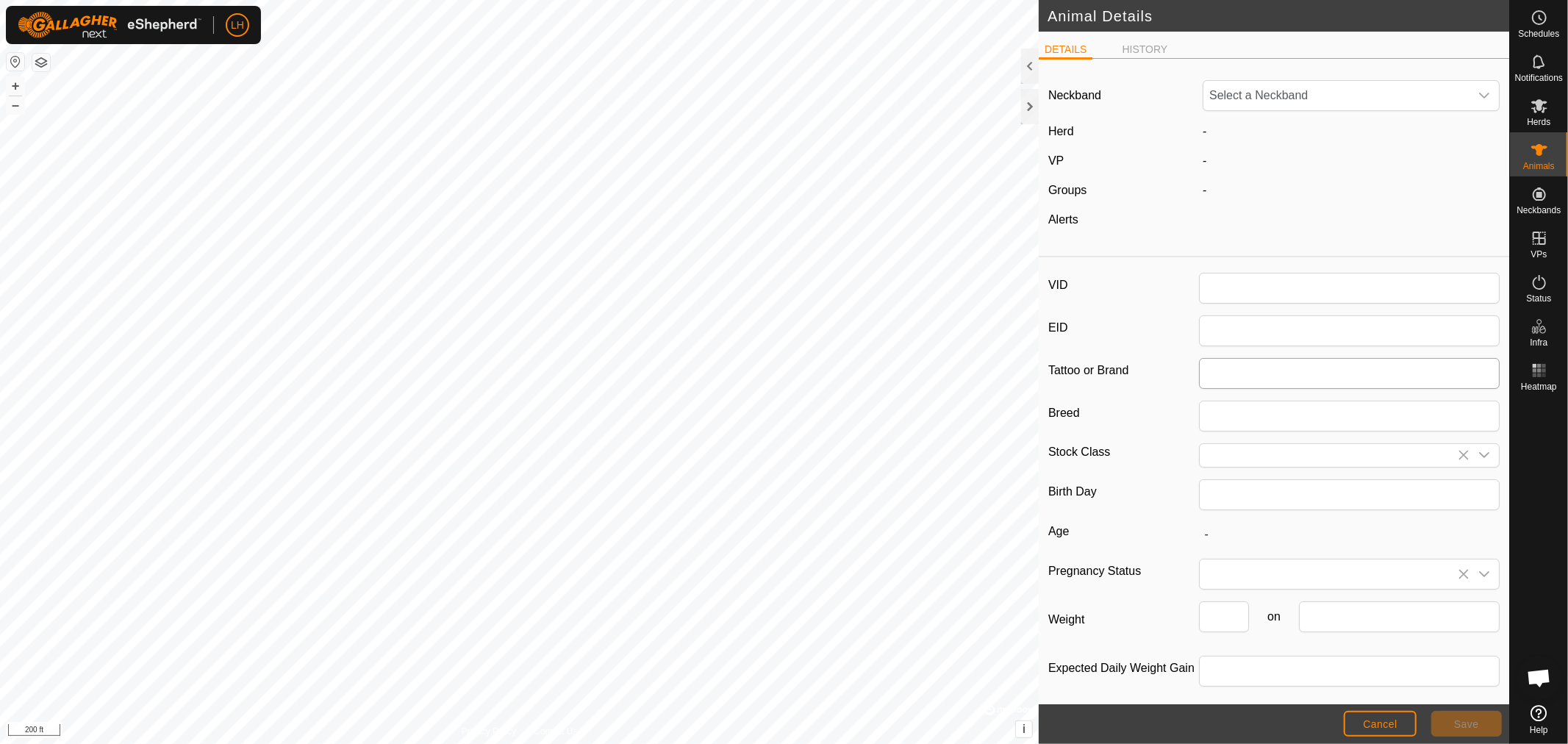
type input "A20"
click at [1203, 132] on span "-" at bounding box center [1205, 131] width 4 height 12
click at [1208, 131] on div "-" at bounding box center [1351, 131] width 309 height 18
click at [1057, 130] on label "Herd" at bounding box center [1060, 131] width 25 height 12
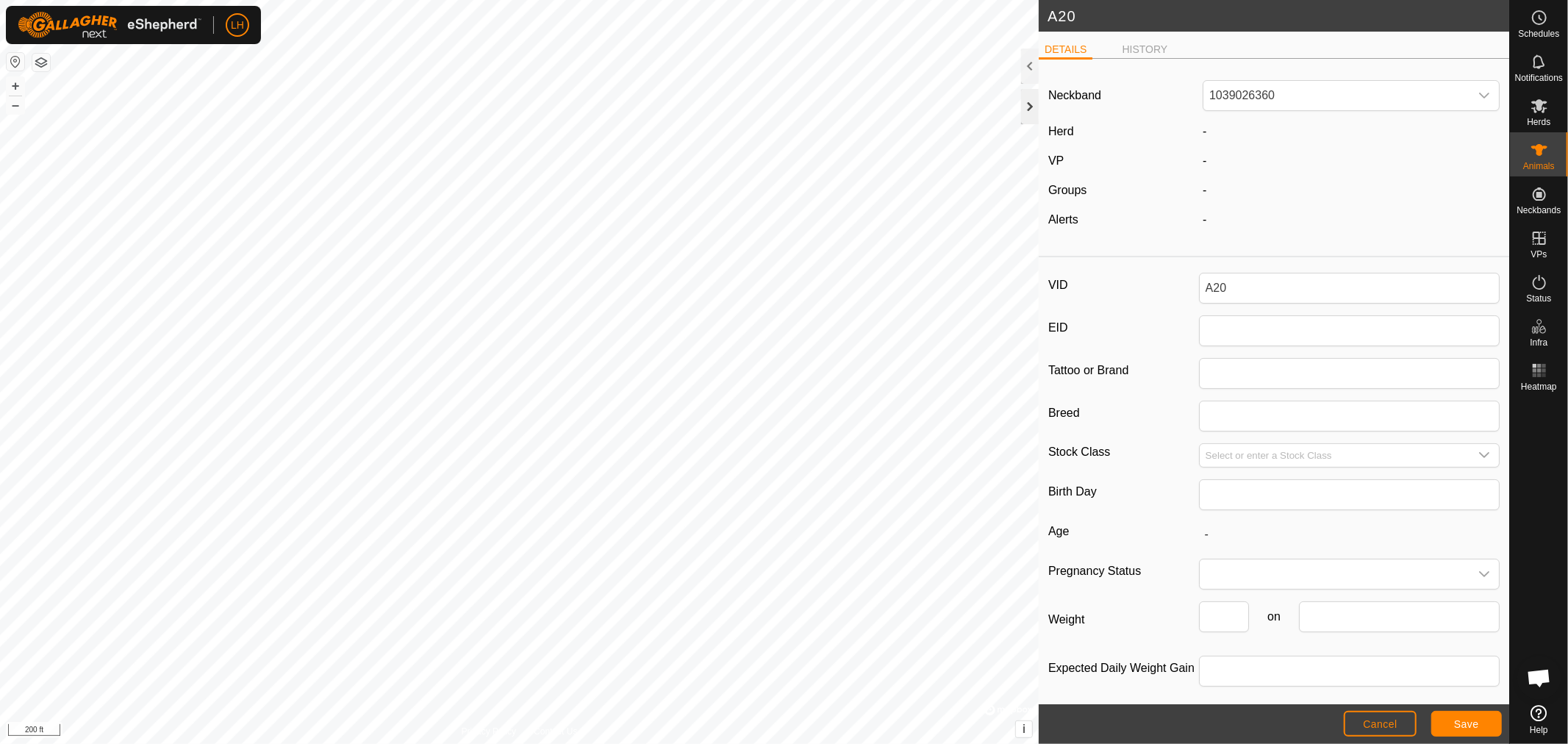
click at [1025, 111] on div at bounding box center [1030, 107] width 18 height 35
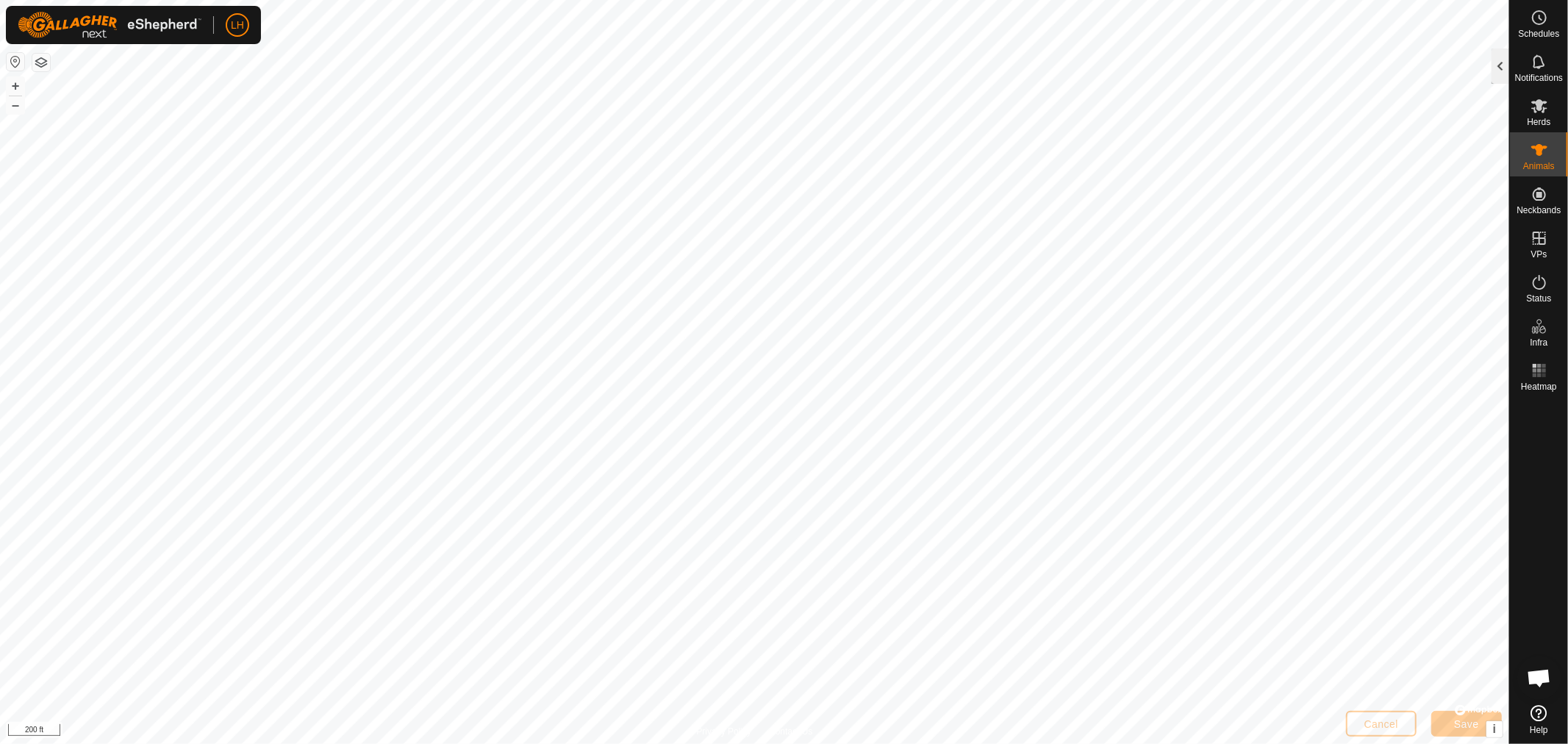
click at [1494, 68] on div at bounding box center [1501, 66] width 18 height 35
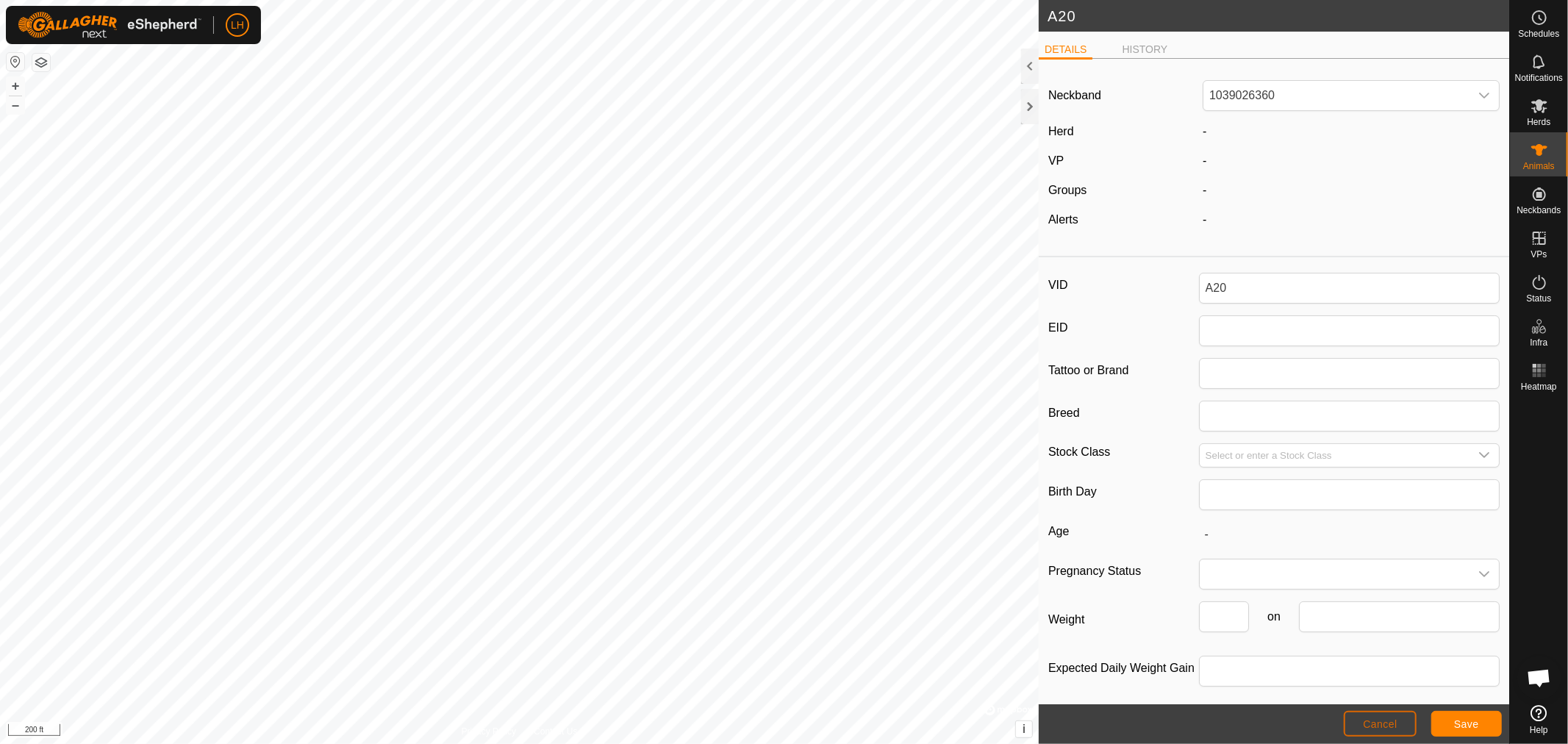
click at [1362, 728] on button "Cancel" at bounding box center [1380, 724] width 73 height 25
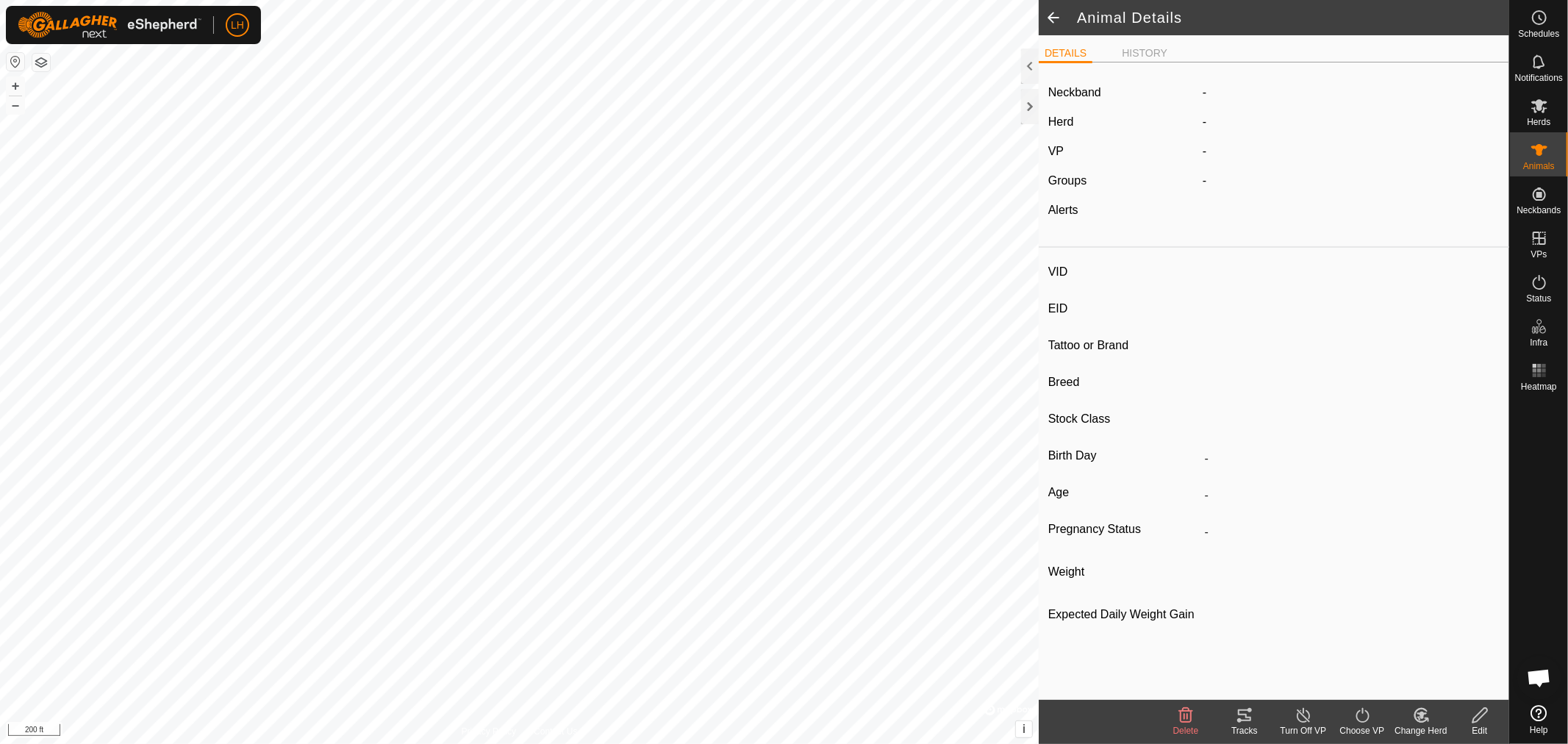
type input "A20"
type input "-"
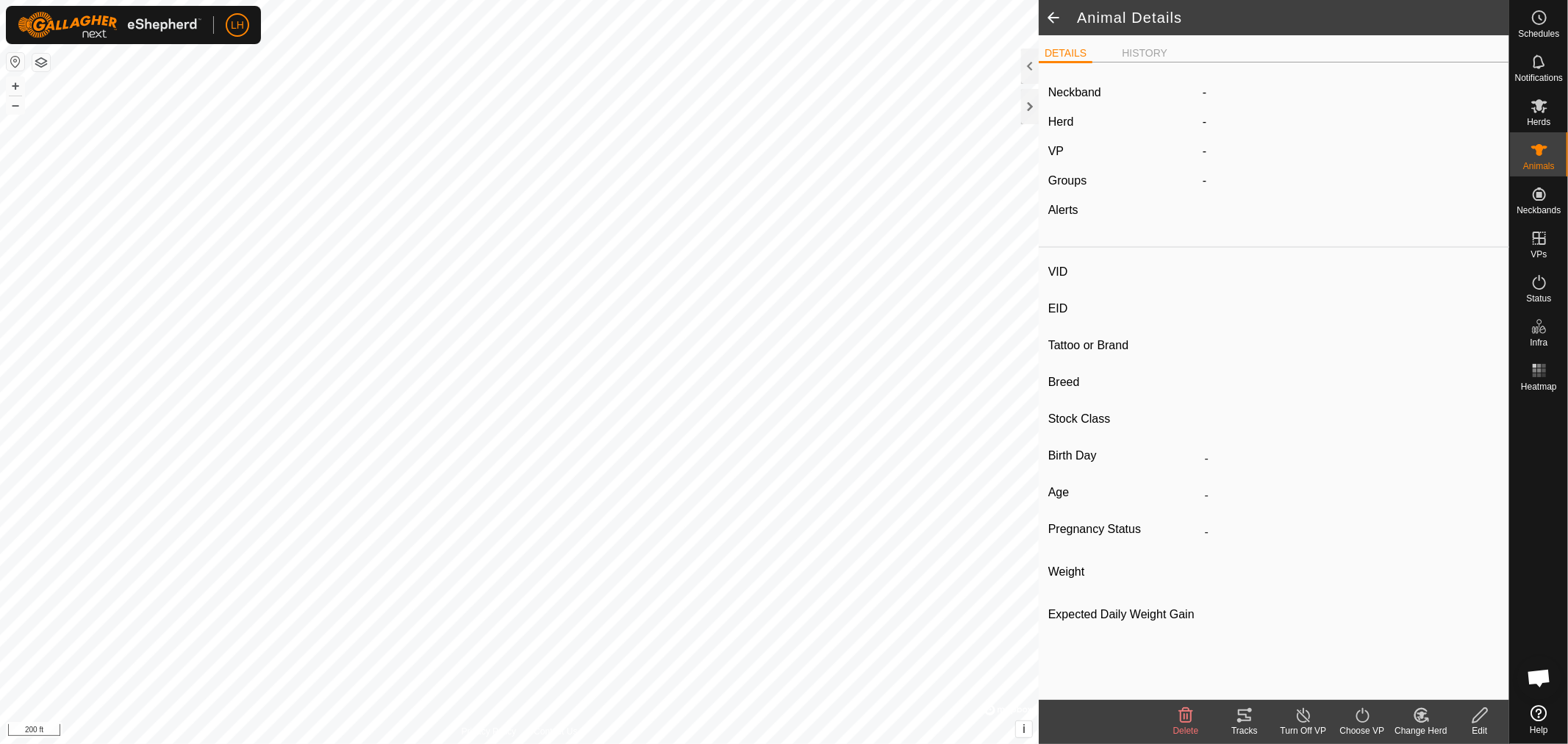
type input "-"
click at [1421, 725] on div "Change Herd" at bounding box center [1421, 731] width 59 height 13
click at [1028, 74] on div at bounding box center [1030, 66] width 18 height 35
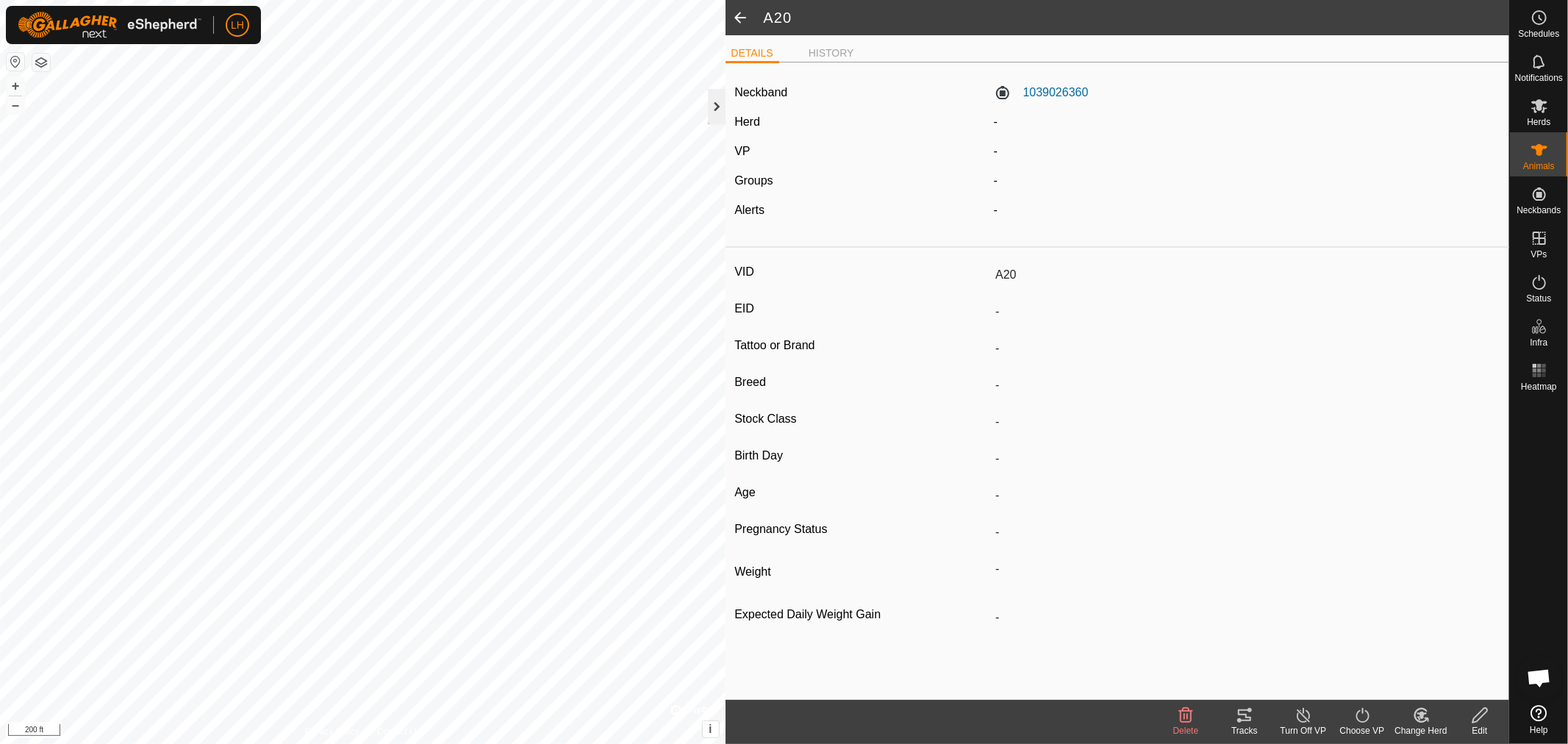
click at [710, 103] on div at bounding box center [717, 107] width 18 height 35
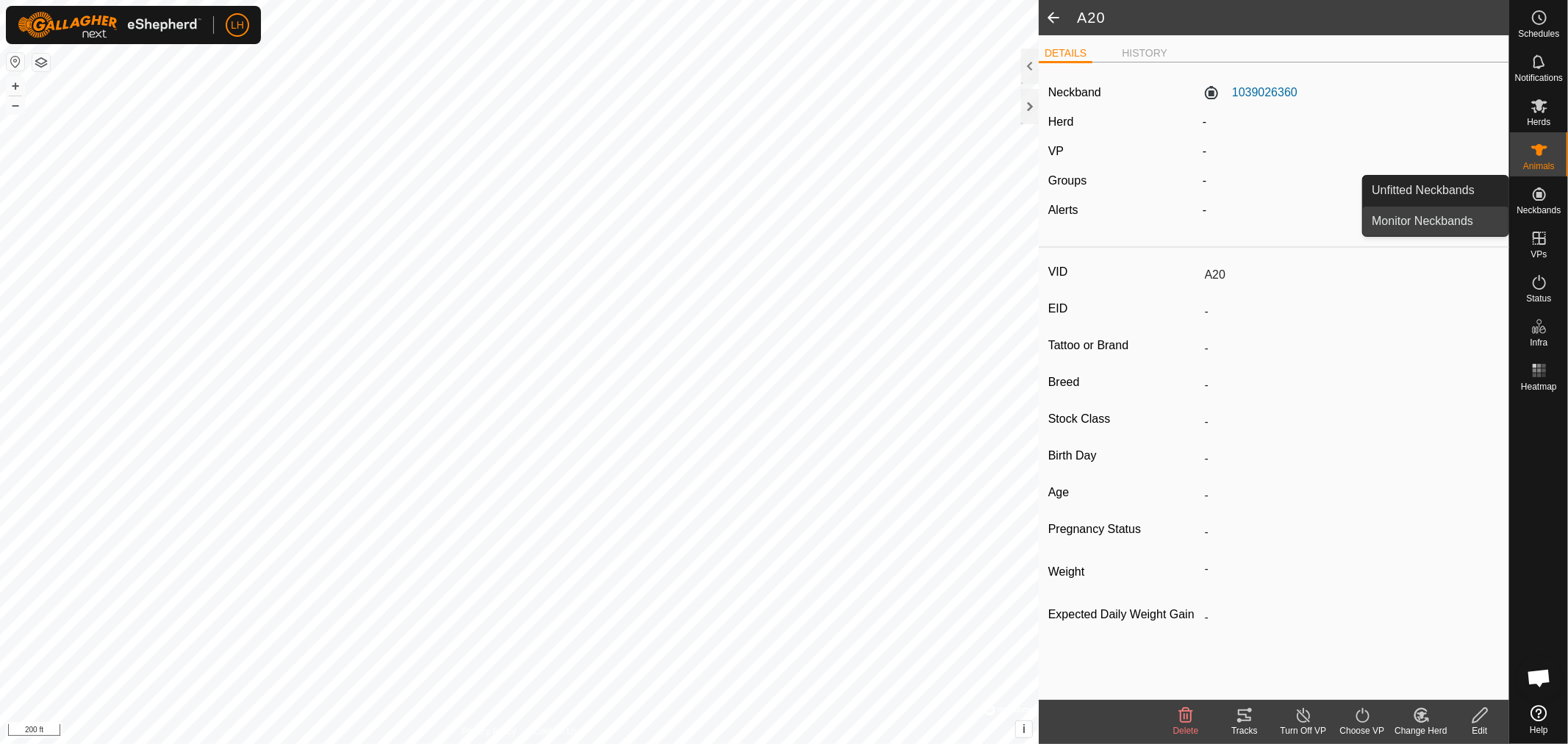
click at [1444, 223] on link "Monitor Neckbands" at bounding box center [1436, 221] width 145 height 30
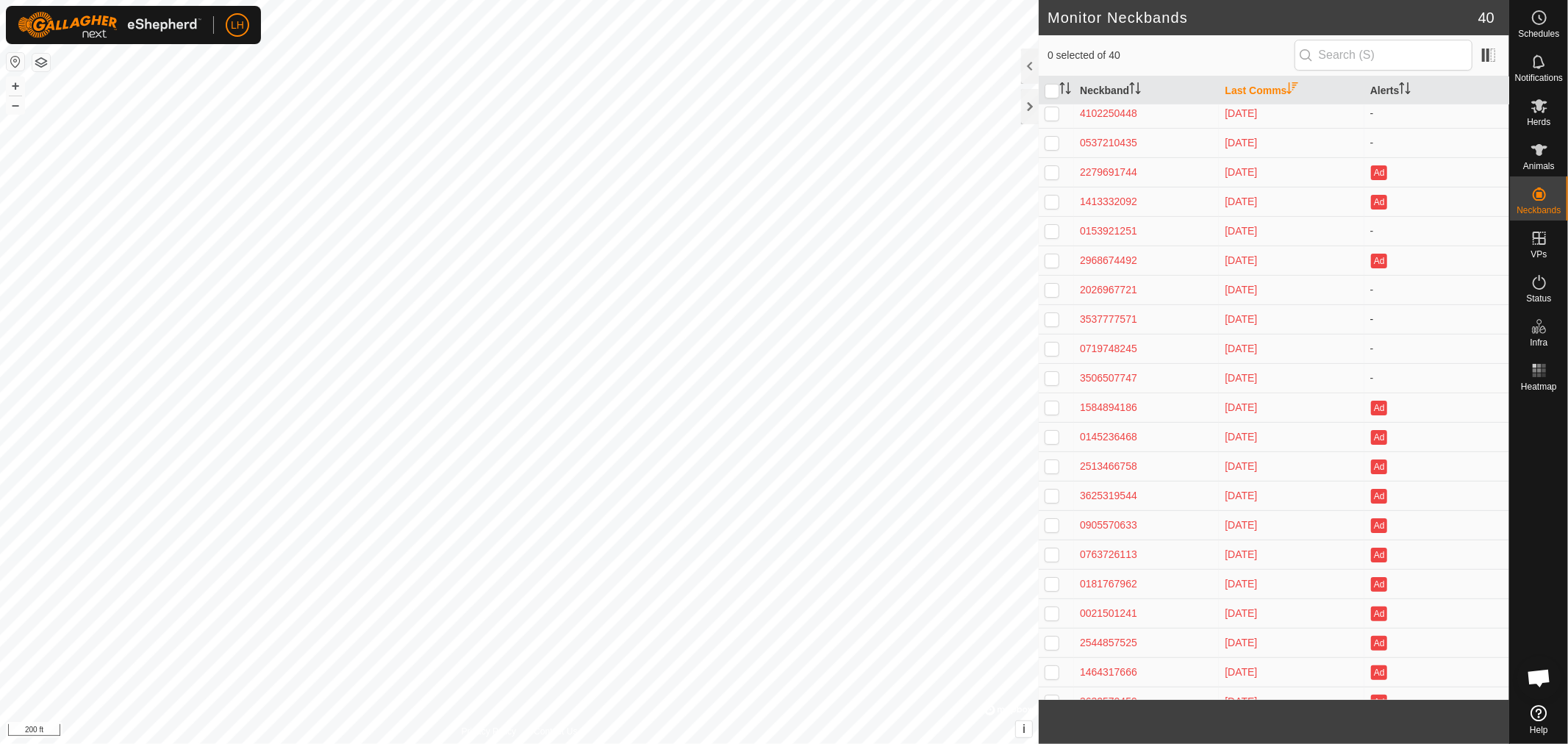
scroll to position [582, 0]
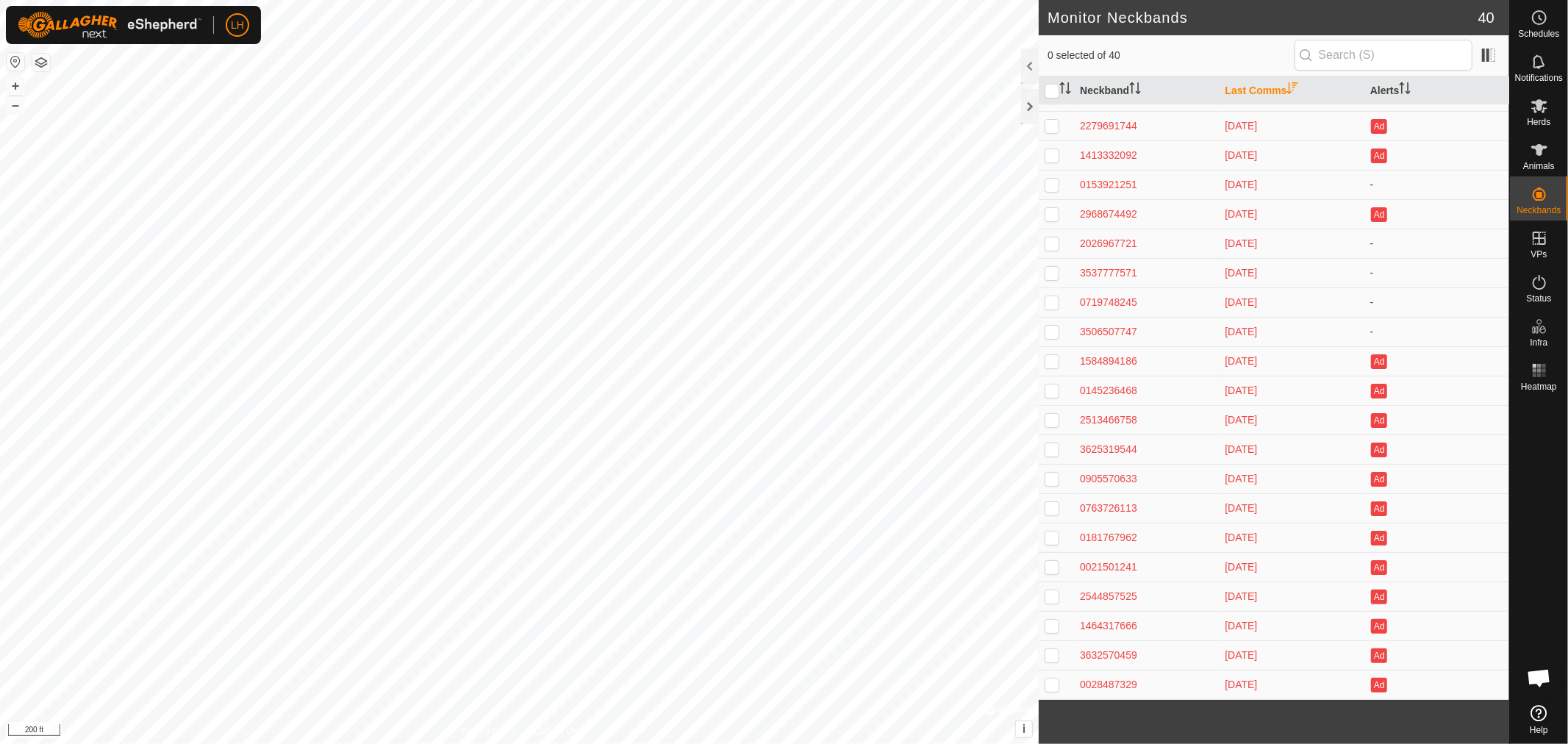
click at [1048, 481] on p-checkbox at bounding box center [1052, 478] width 15 height 11
checkbox input "true"
drag, startPoint x: 1052, startPoint y: 506, endPoint x: 1052, endPoint y: 519, distance: 13.0
click at [1052, 509] on p-checkbox at bounding box center [1052, 508] width 15 height 11
checkbox input "true"
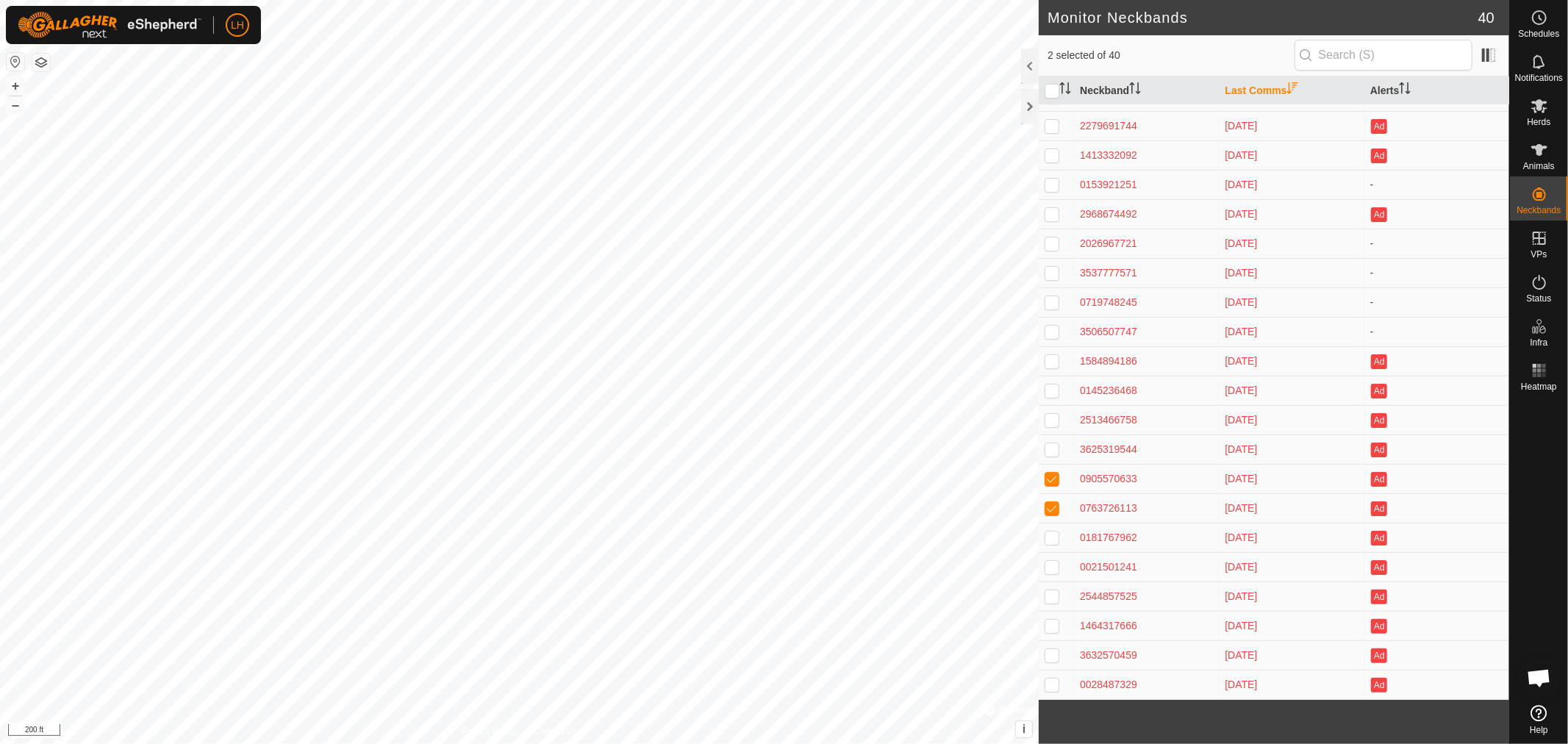
click at [1050, 538] on p-checkbox at bounding box center [1052, 537] width 15 height 11
checkbox input "true"
click at [1052, 564] on p-checkbox at bounding box center [1052, 566] width 15 height 11
checkbox input "true"
click at [1059, 473] on p-checkbox at bounding box center [1052, 478] width 15 height 11
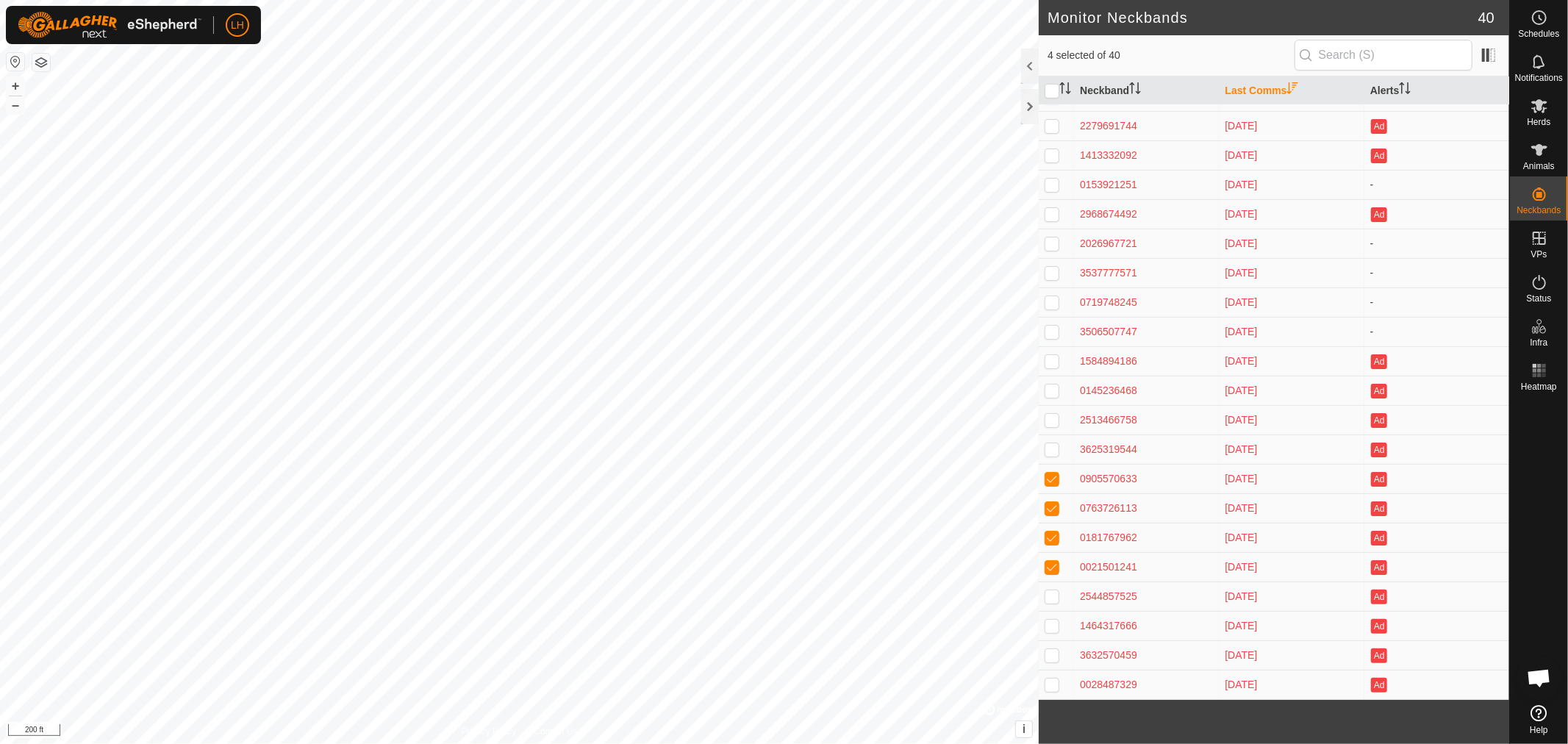
checkbox input "false"
click at [1054, 509] on p-checkbox at bounding box center [1052, 508] width 15 height 11
checkbox input "false"
drag, startPoint x: 1054, startPoint y: 544, endPoint x: 1057, endPoint y: 564, distance: 20.2
click at [1054, 550] on td at bounding box center [1056, 537] width 35 height 30
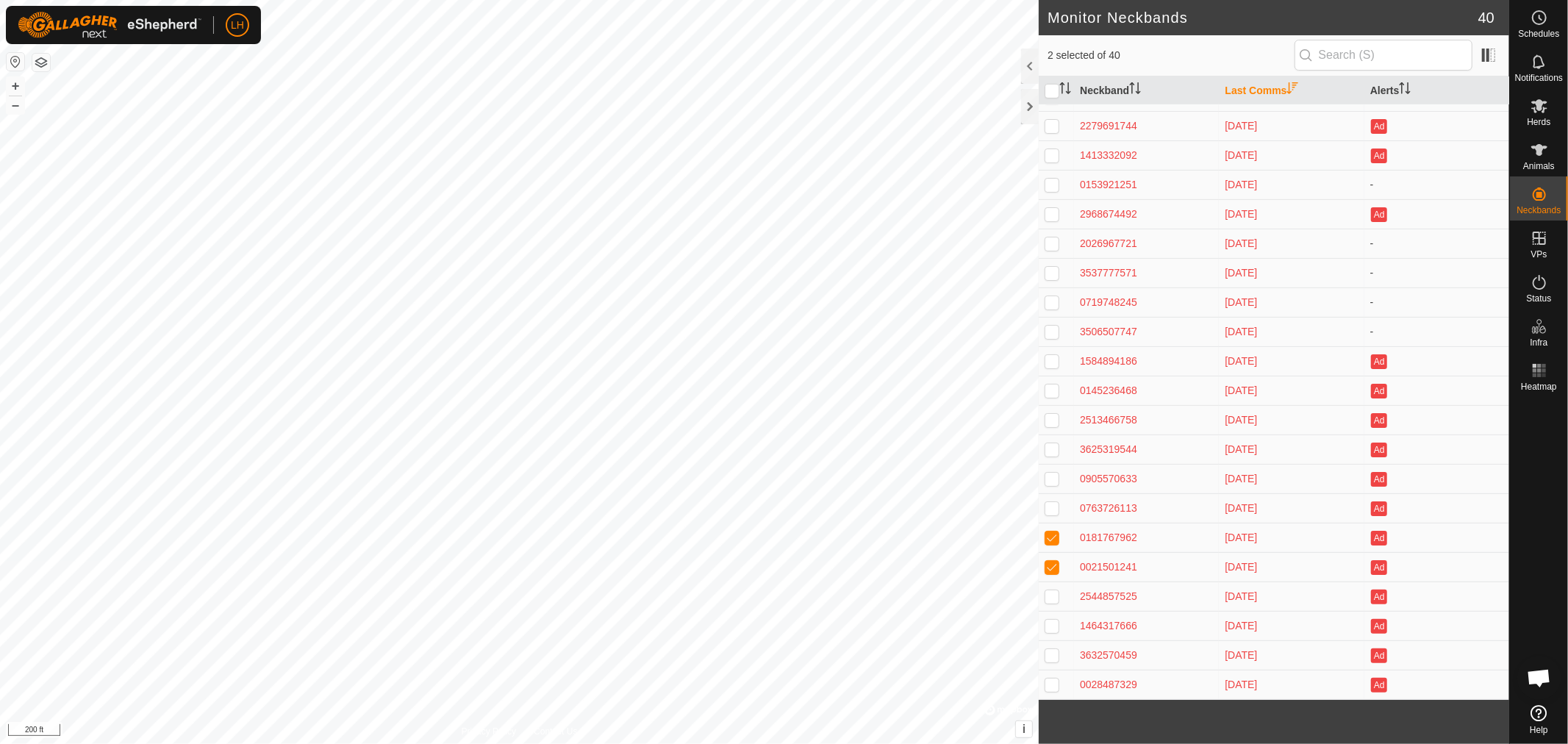
checkbox input "false"
click at [1056, 570] on p-checkbox at bounding box center [1052, 566] width 15 height 11
checkbox input "false"
click at [1029, 109] on div at bounding box center [1030, 107] width 18 height 35
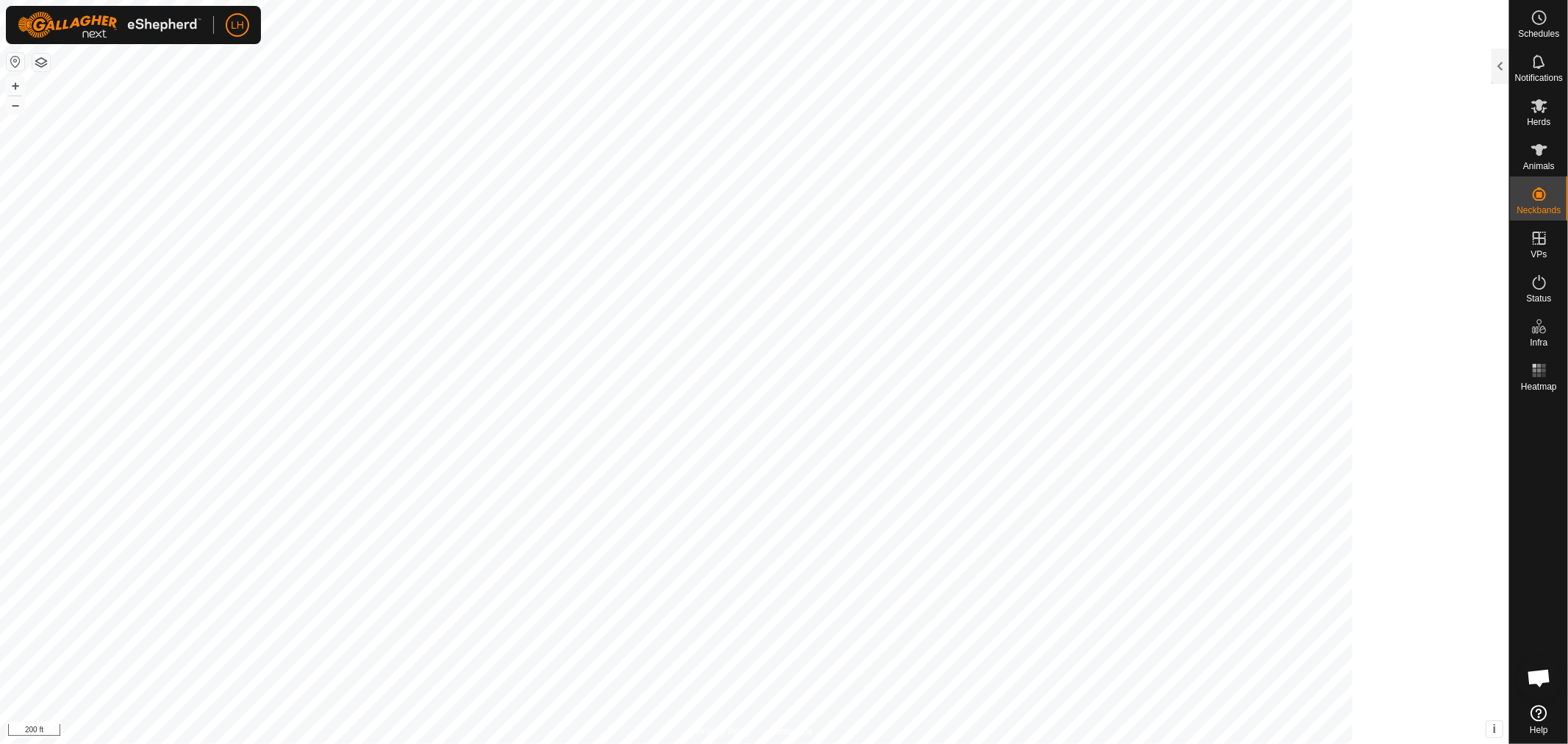
scroll to position [2876, 0]
click at [1536, 145] on icon at bounding box center [1540, 150] width 18 height 18
click at [1502, 62] on div at bounding box center [1501, 66] width 18 height 35
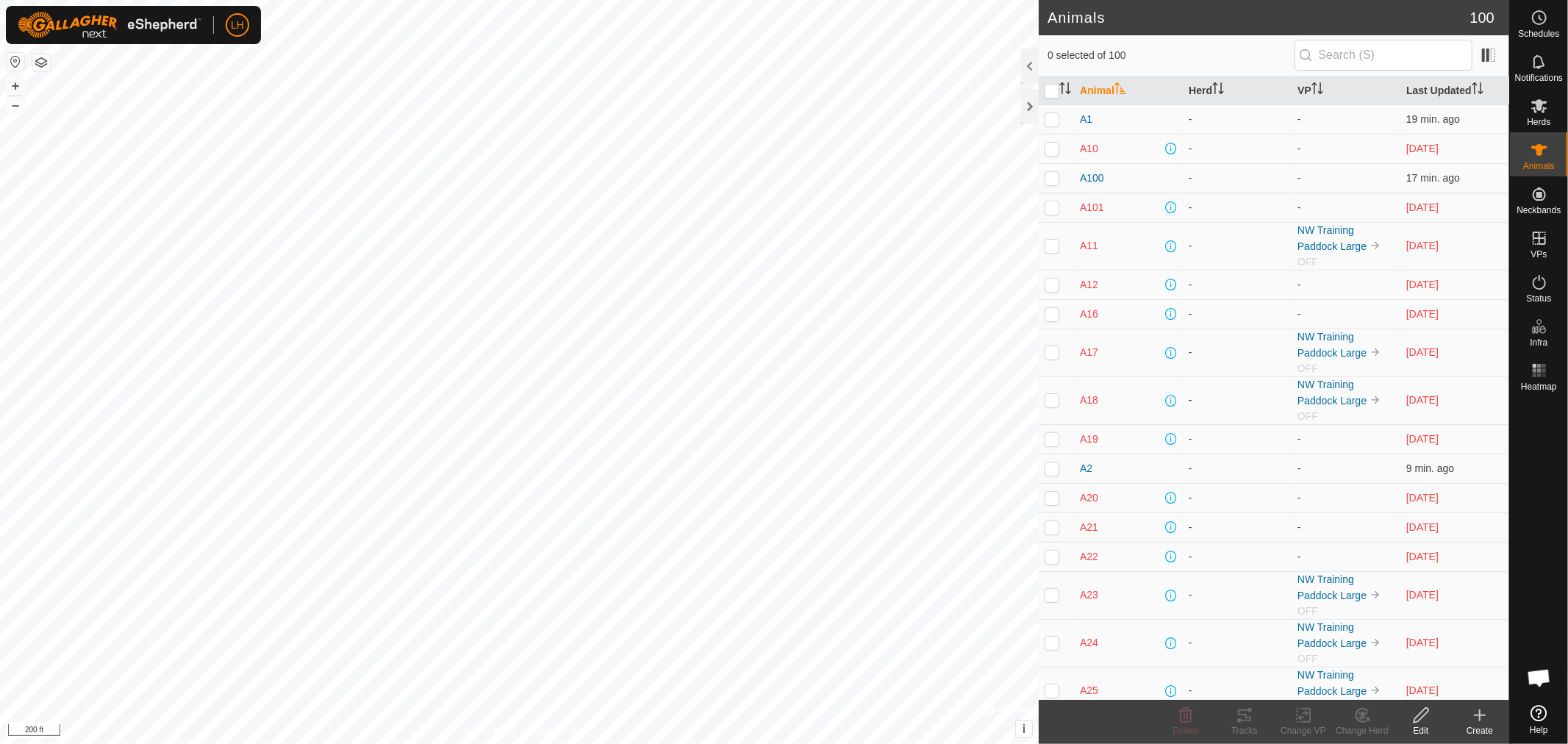
click at [1048, 404] on p-checkbox at bounding box center [1052, 399] width 15 height 11
checkbox input "true"
click at [1047, 503] on p-checkbox at bounding box center [1052, 497] width 15 height 11
checkbox input "true"
click at [1047, 553] on p-checkbox at bounding box center [1052, 556] width 15 height 11
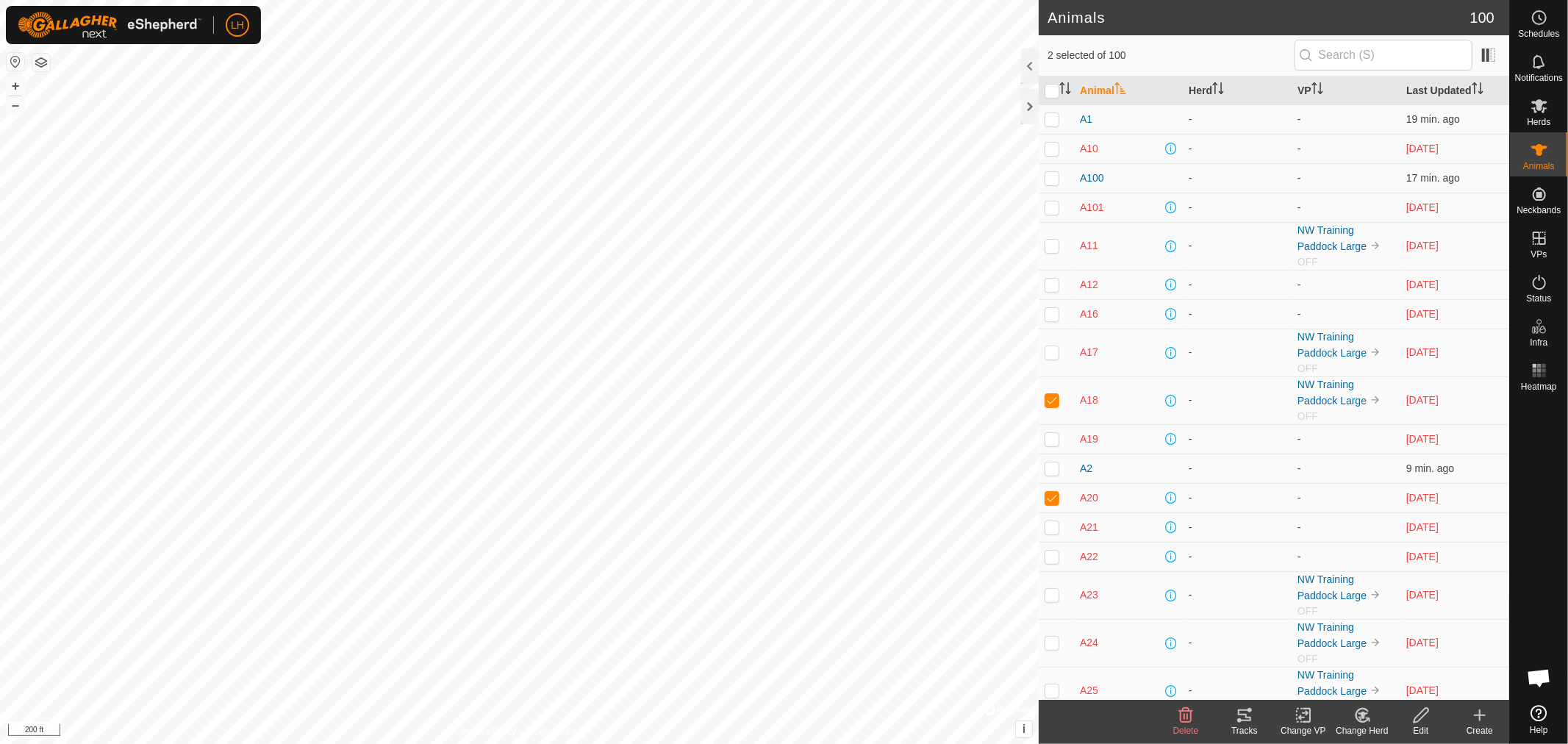
checkbox input "true"
click at [1048, 640] on p-checkbox at bounding box center [1052, 642] width 15 height 11
click at [1355, 716] on icon at bounding box center [1362, 716] width 18 height 18
click at [1052, 649] on p-checkbox at bounding box center [1052, 642] width 15 height 11
checkbox input "false"
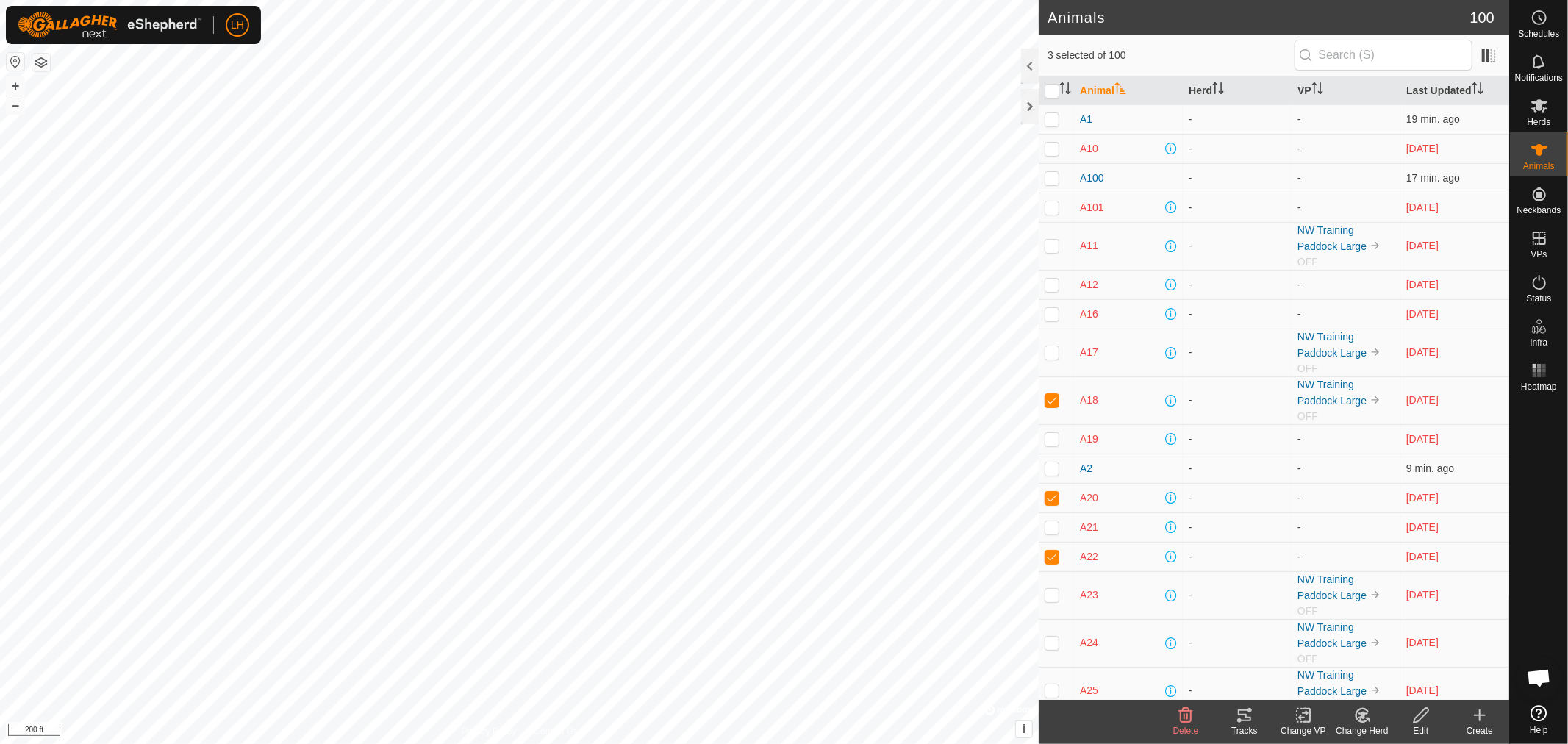
click at [1054, 555] on p-checkbox at bounding box center [1052, 556] width 15 height 11
checkbox input "false"
click at [1046, 494] on p-checkbox at bounding box center [1052, 497] width 15 height 11
checkbox input "false"
click at [1047, 399] on p-checkbox at bounding box center [1052, 399] width 15 height 11
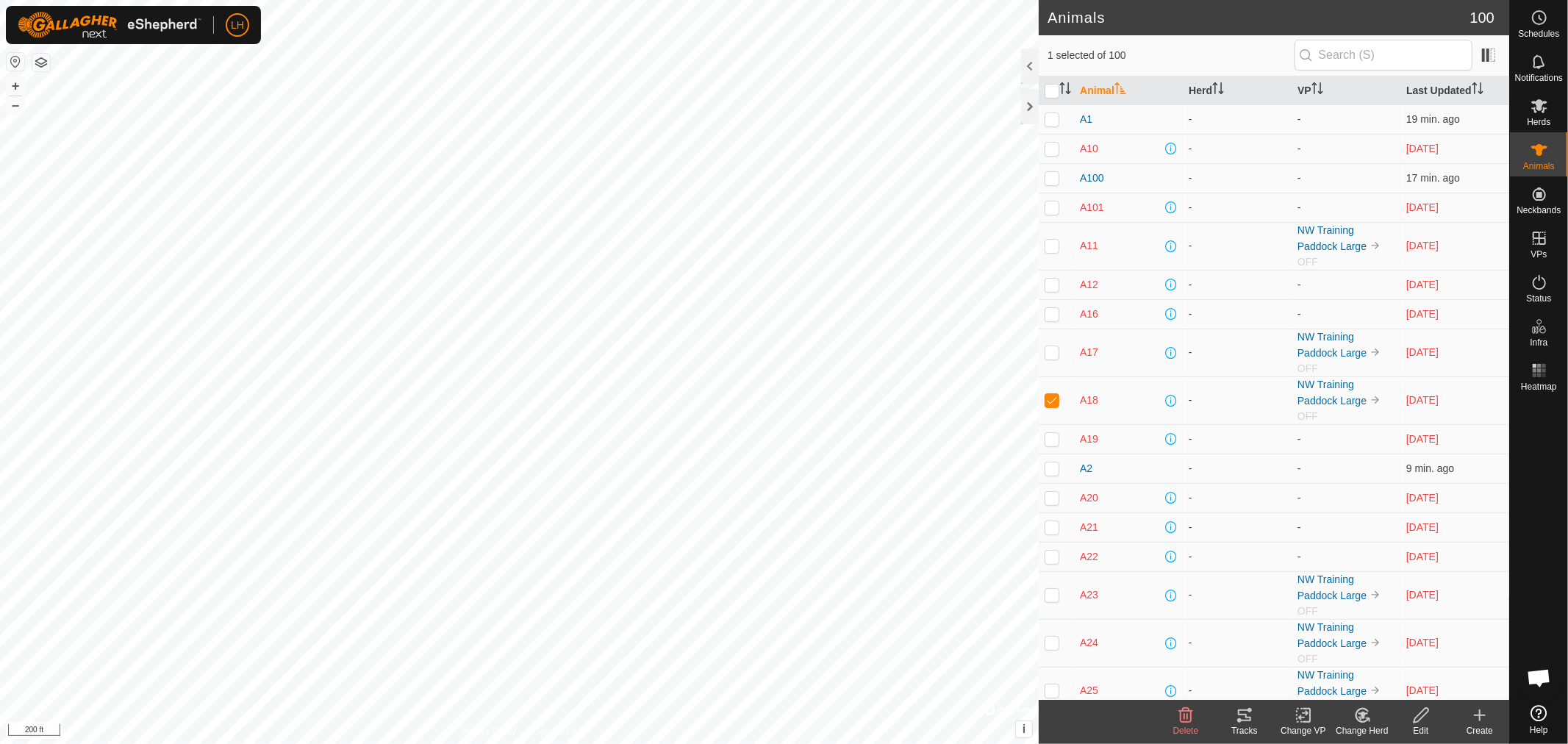
checkbox input "false"
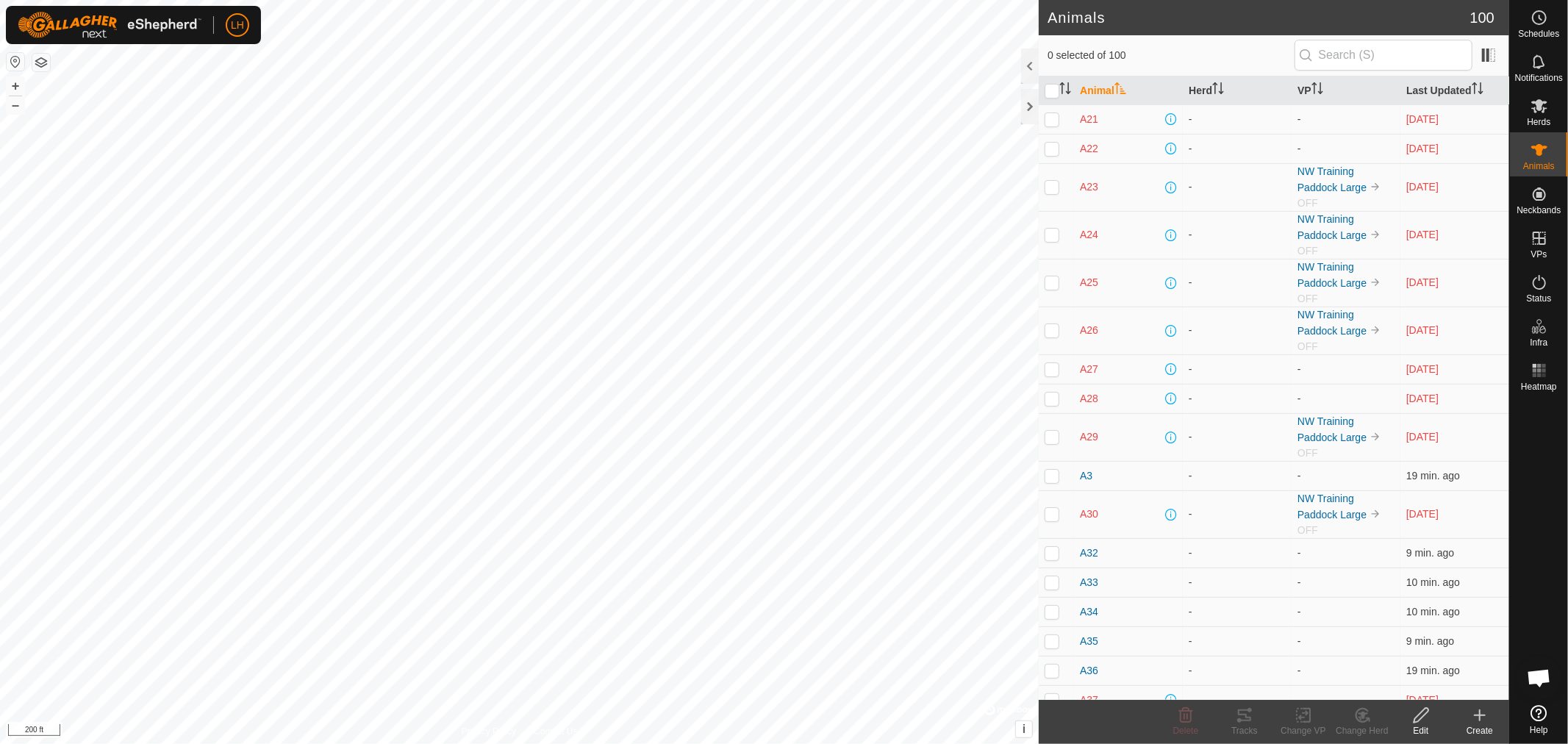
scroll to position [735, 0]
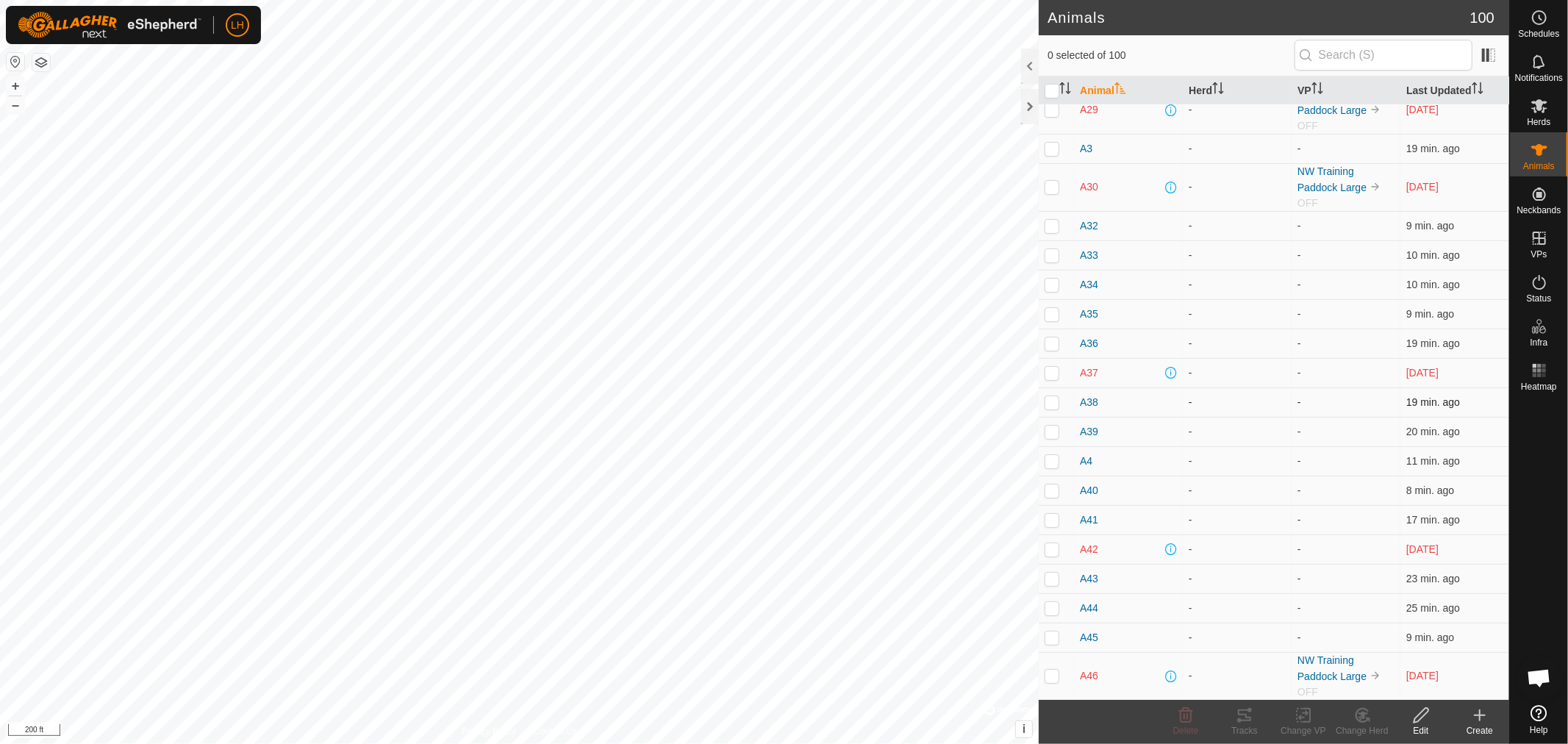
click at [1052, 408] on p-checkbox at bounding box center [1052, 402] width 15 height 11
checkbox input "true"
click at [1050, 435] on p-checkbox at bounding box center [1052, 432] width 15 height 11
checkbox input "true"
click at [1048, 467] on p-checkbox at bounding box center [1052, 460] width 15 height 11
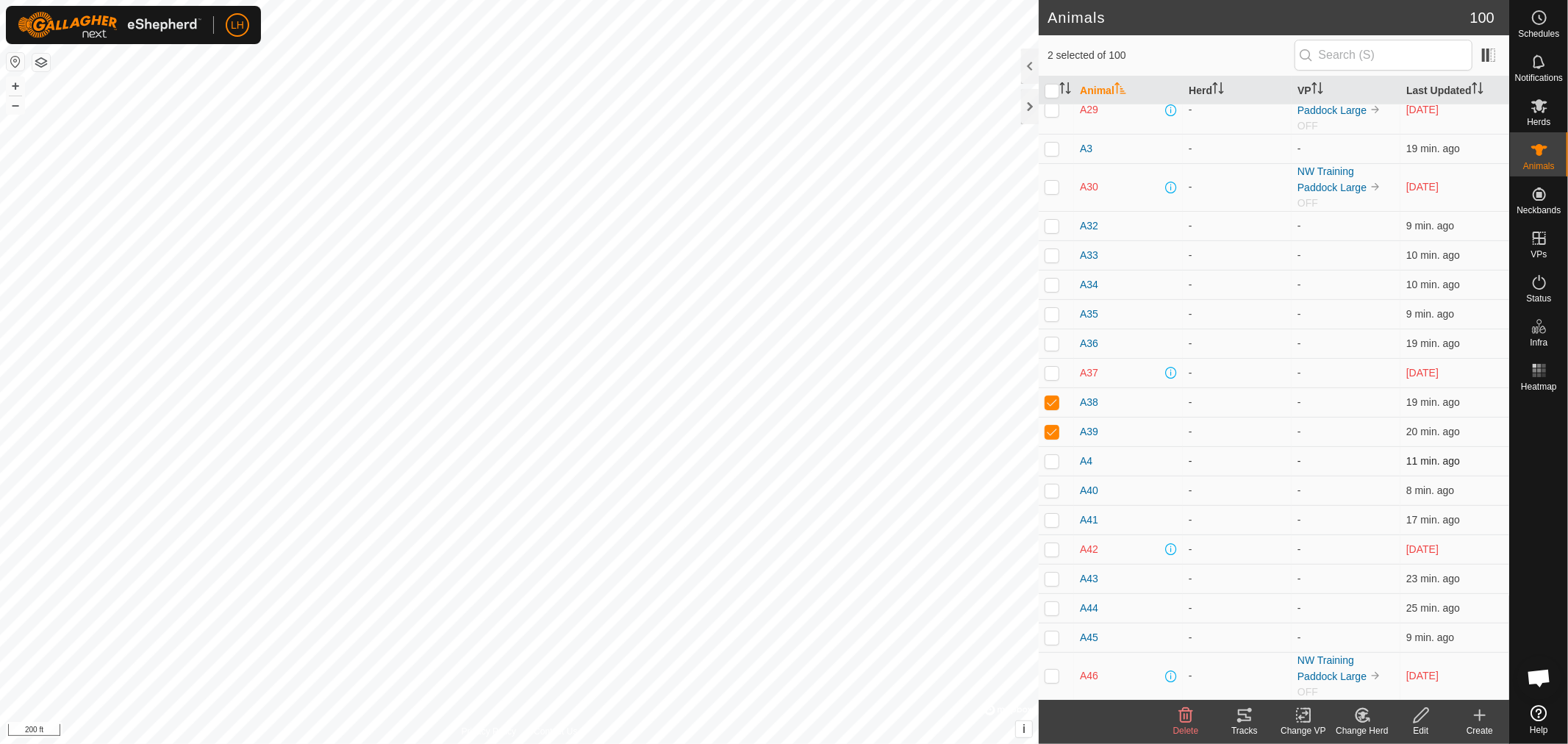
checkbox input "true"
click at [1050, 496] on p-checkbox at bounding box center [1052, 490] width 15 height 11
checkbox input "true"
click at [1057, 406] on p-checkbox at bounding box center [1052, 402] width 15 height 11
checkbox input "false"
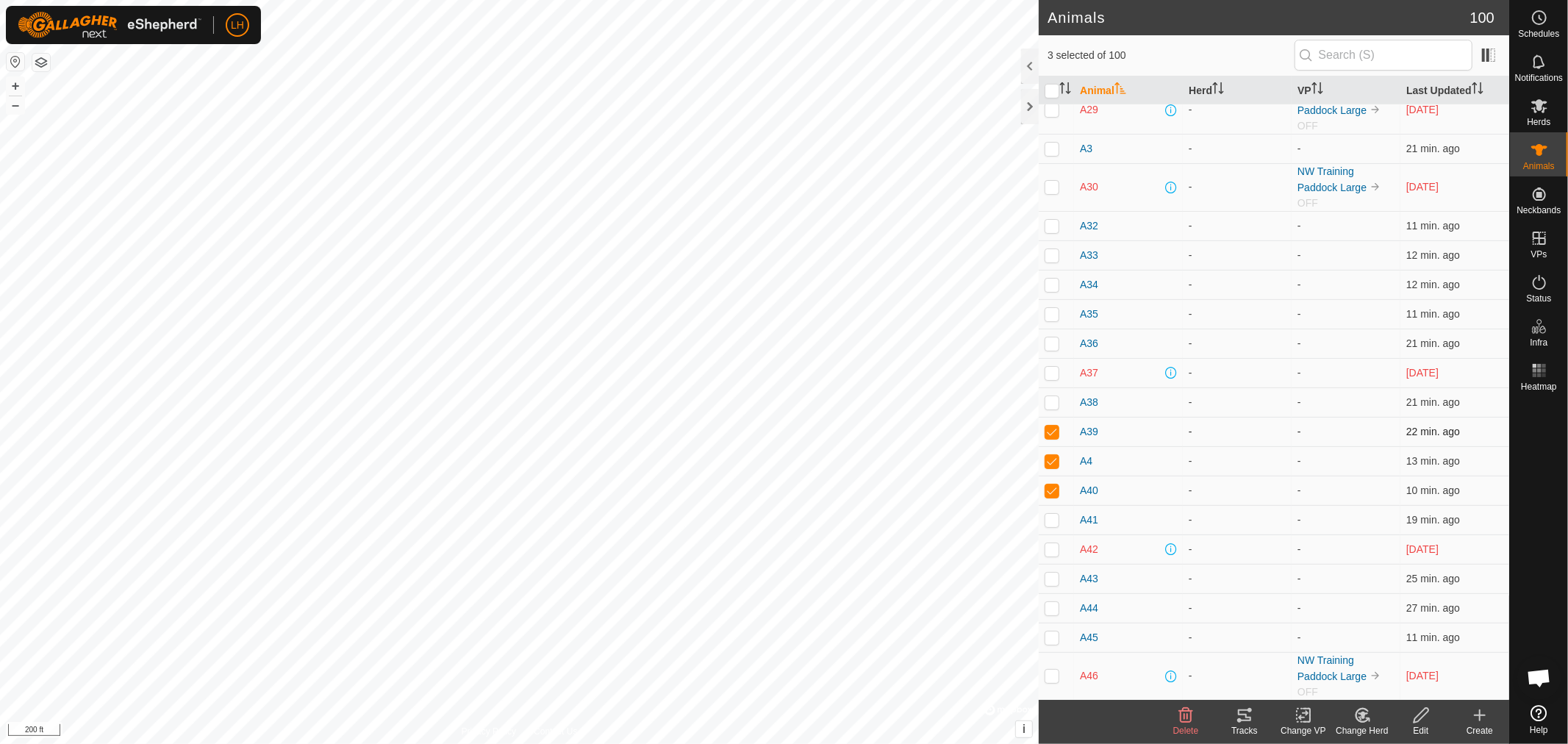
drag, startPoint x: 1055, startPoint y: 429, endPoint x: 1054, endPoint y: 446, distance: 17.0
click at [1055, 430] on p-tablecheckbox at bounding box center [1052, 432] width 15 height 11
checkbox input "false"
click at [1047, 472] on td at bounding box center [1056, 461] width 35 height 30
checkbox input "false"
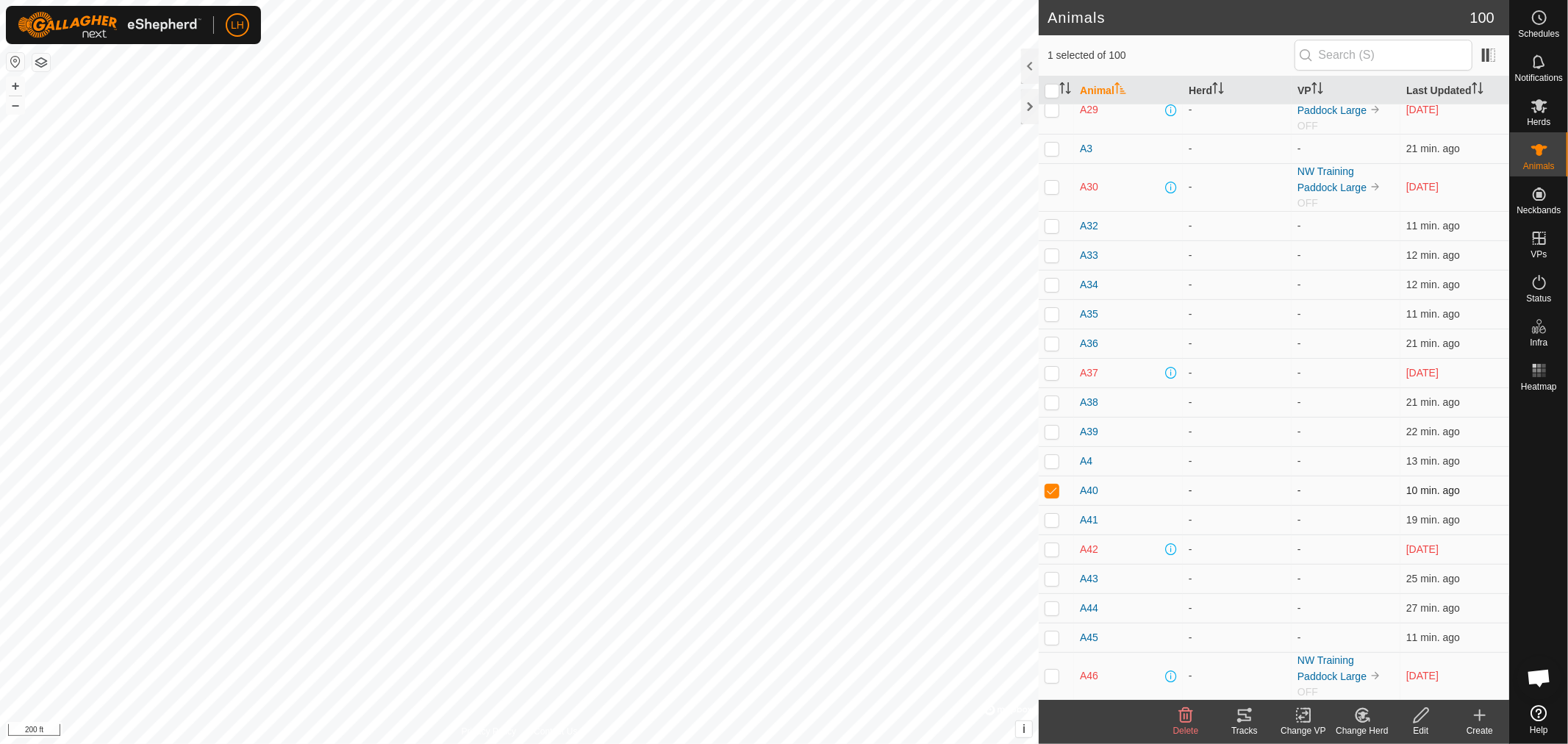
click at [1047, 496] on p-checkbox at bounding box center [1052, 490] width 15 height 11
checkbox input "false"
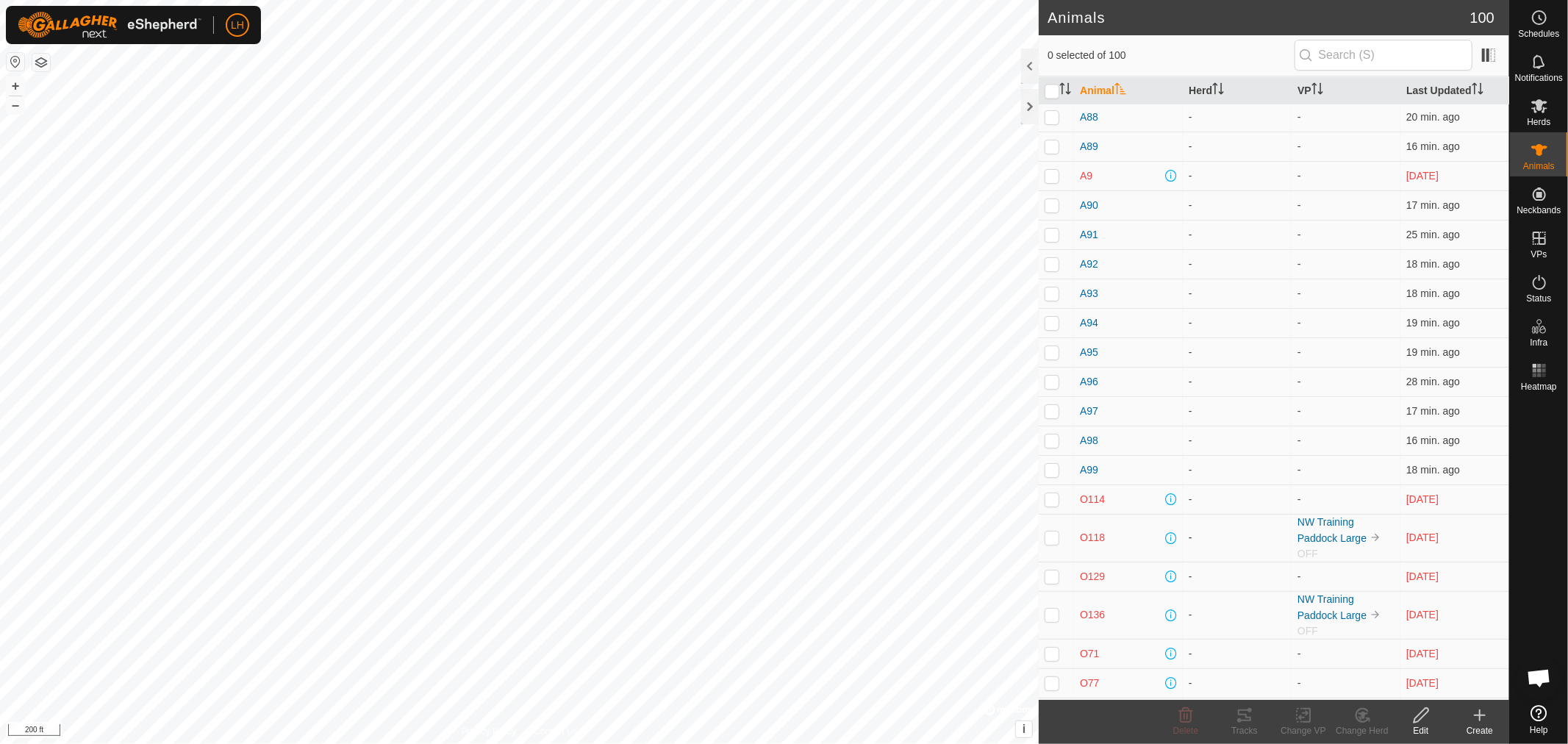
scroll to position [2550, 0]
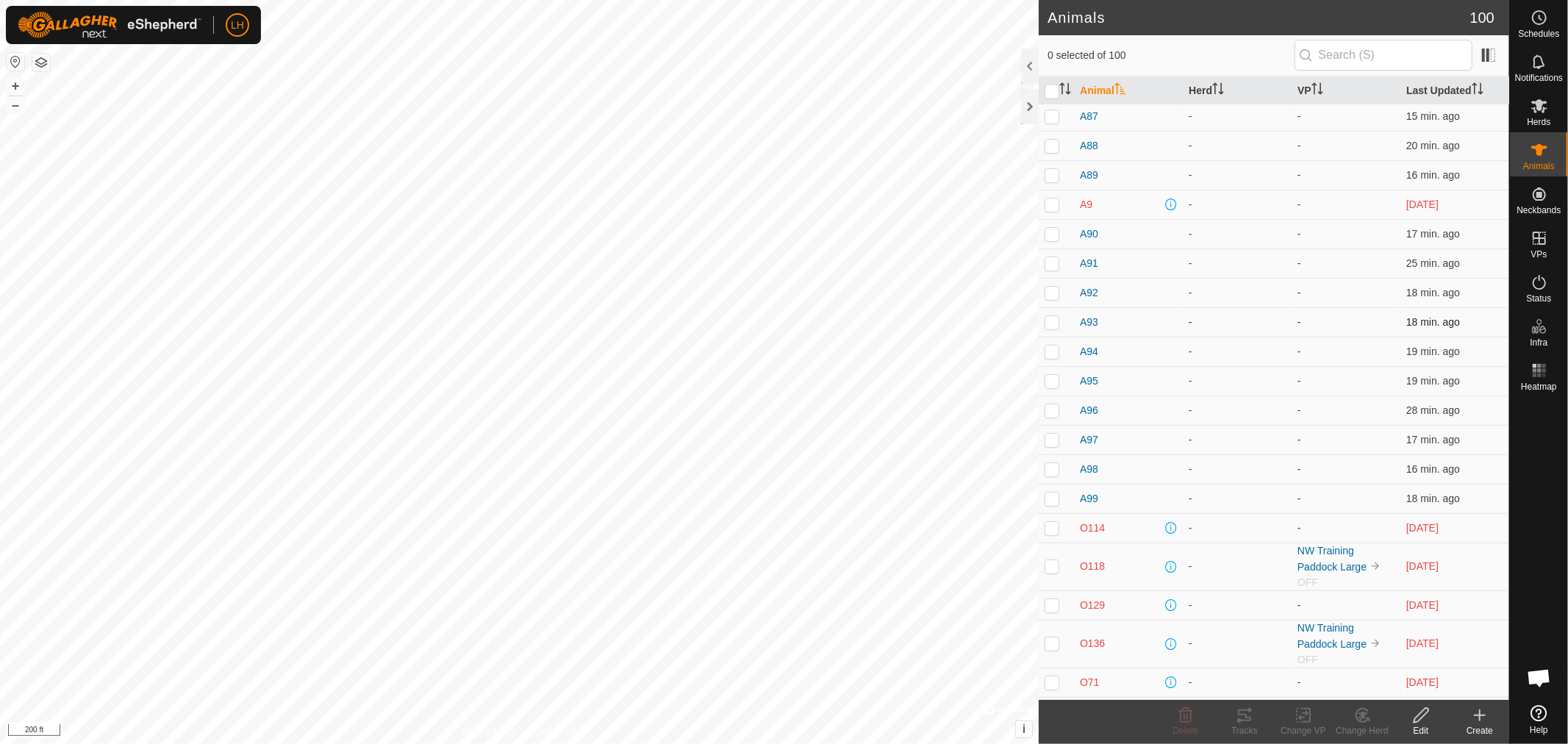
click at [1050, 328] on p-checkbox at bounding box center [1052, 321] width 15 height 11
checkbox input "true"
click at [1048, 357] on p-checkbox at bounding box center [1052, 351] width 15 height 11
checkbox input "true"
click at [1050, 387] on p-checkbox at bounding box center [1052, 381] width 15 height 11
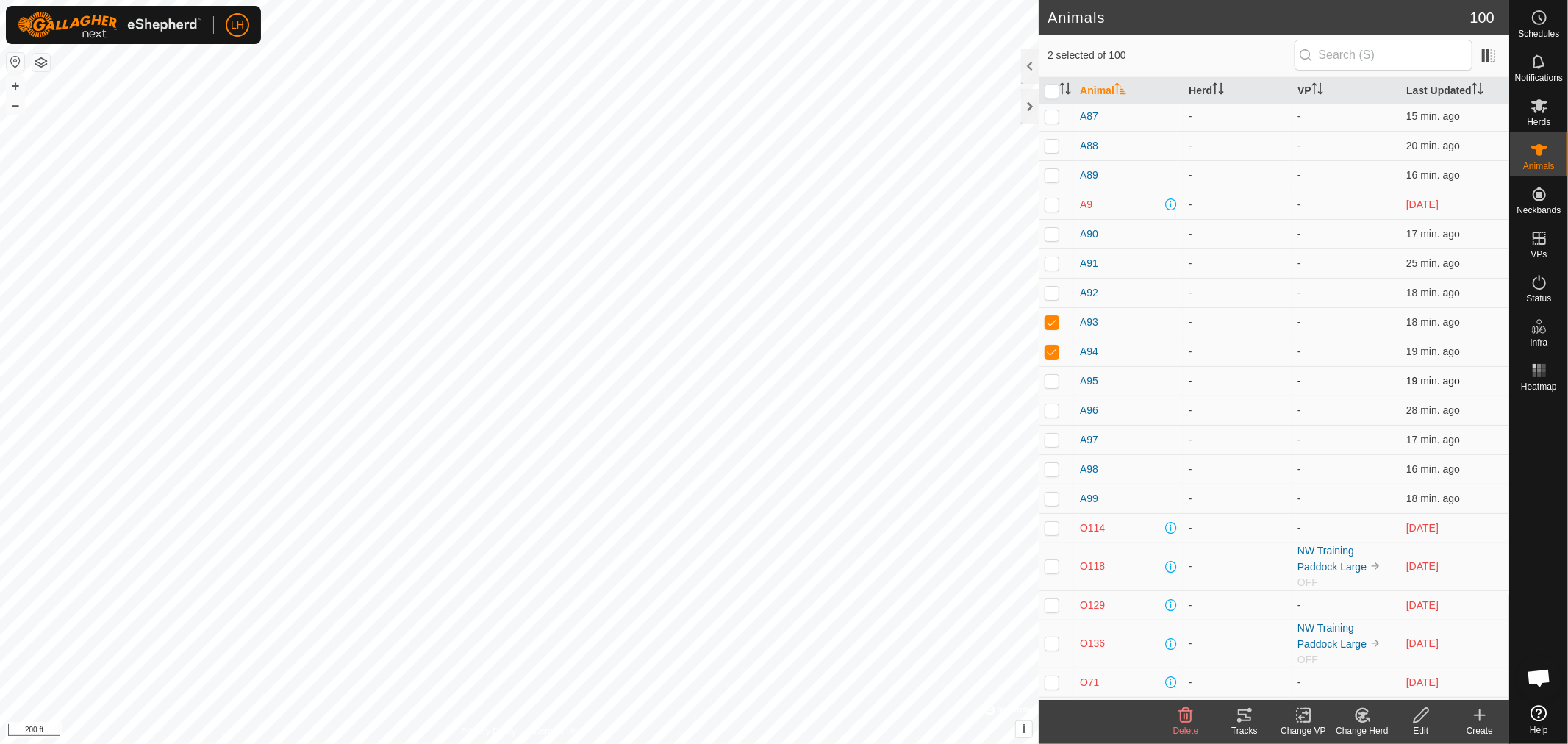
checkbox input "true"
click at [1052, 415] on p-checkbox at bounding box center [1052, 410] width 15 height 11
checkbox input "true"
click at [1052, 452] on td at bounding box center [1056, 440] width 35 height 30
checkbox input "true"
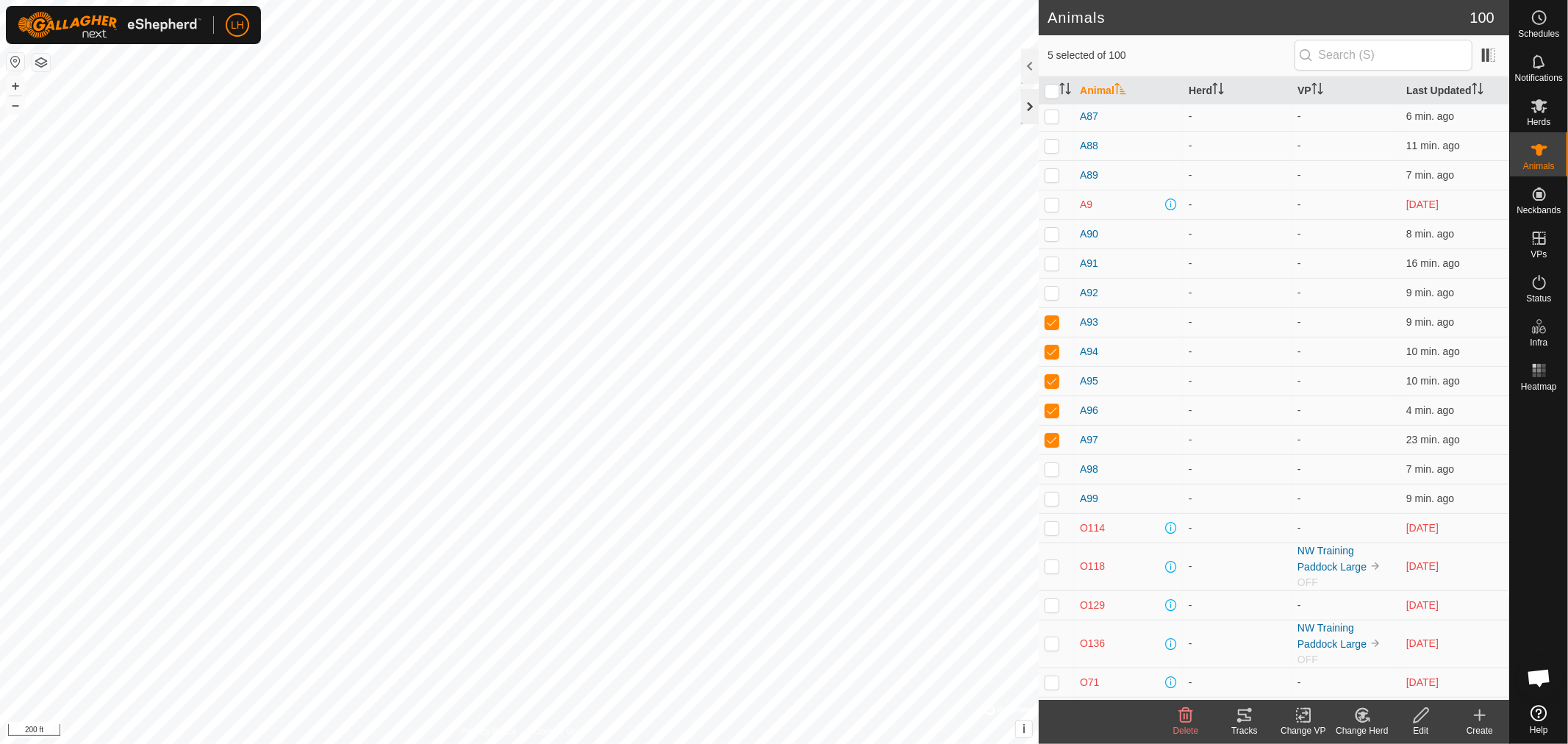
click at [1026, 109] on div at bounding box center [1030, 107] width 18 height 35
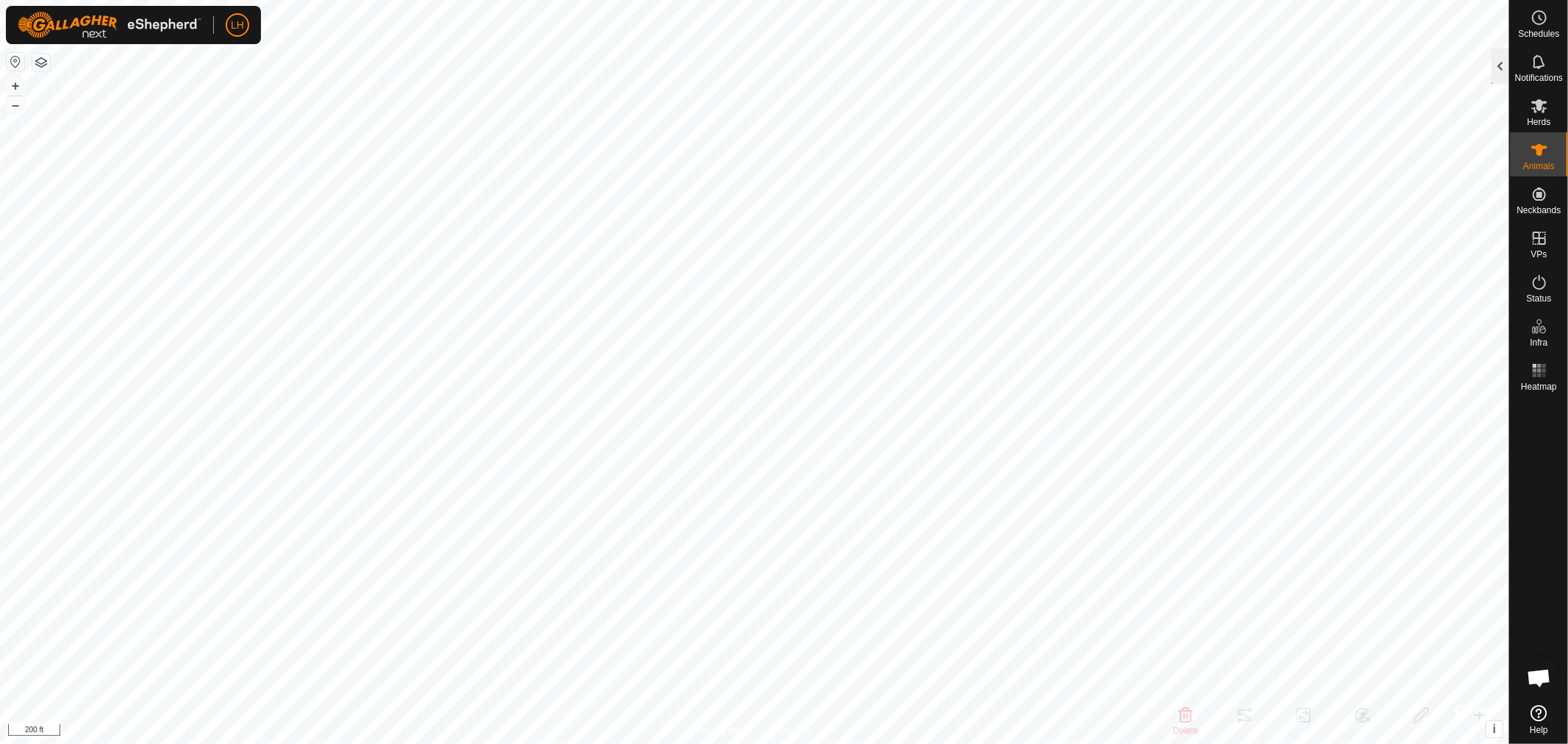
click at [1502, 71] on div at bounding box center [1501, 66] width 18 height 35
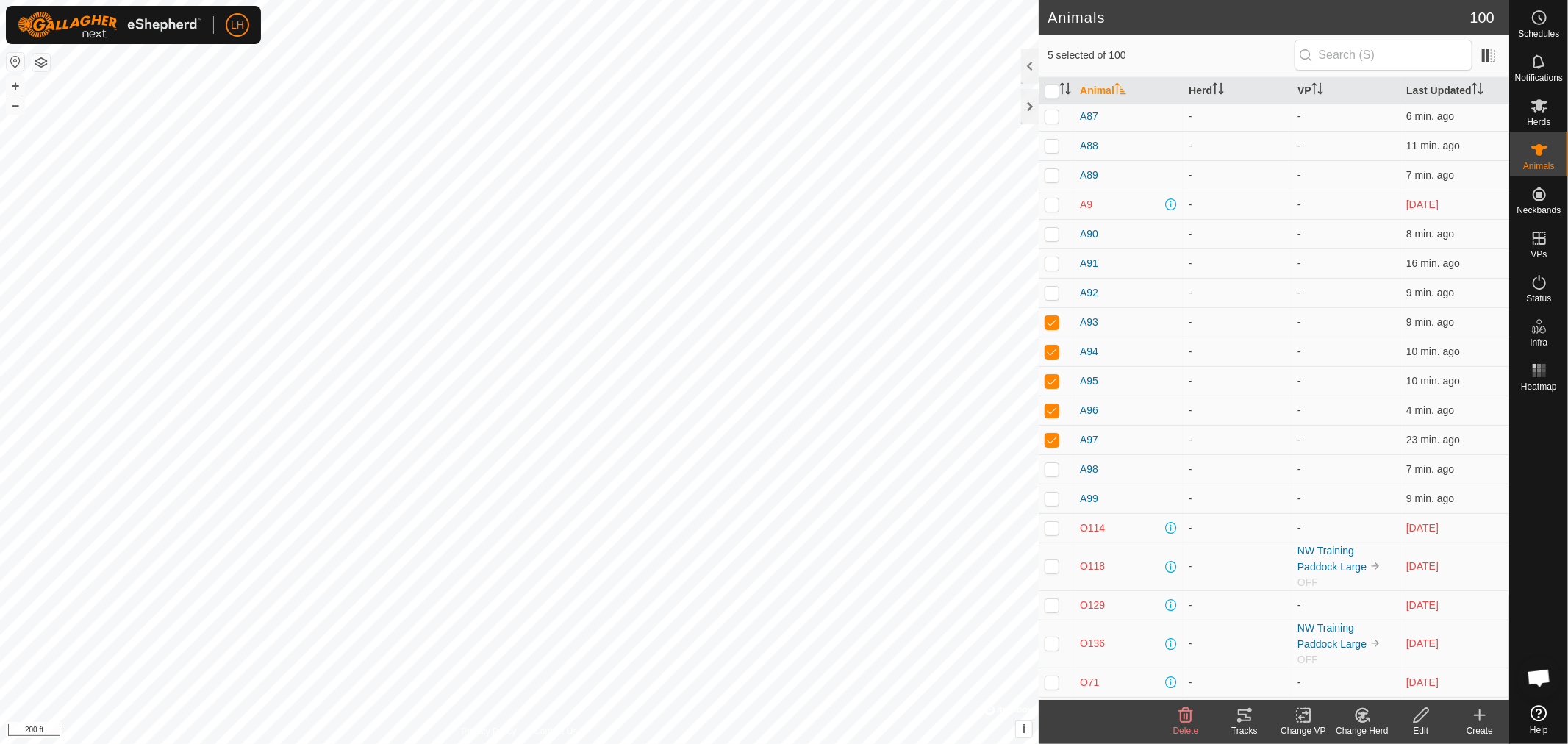
click at [1040, 101] on th at bounding box center [1056, 90] width 35 height 29
drag, startPoint x: 1031, startPoint y: 105, endPoint x: 1046, endPoint y: 107, distance: 15.1
click at [1032, 105] on div at bounding box center [1030, 107] width 18 height 35
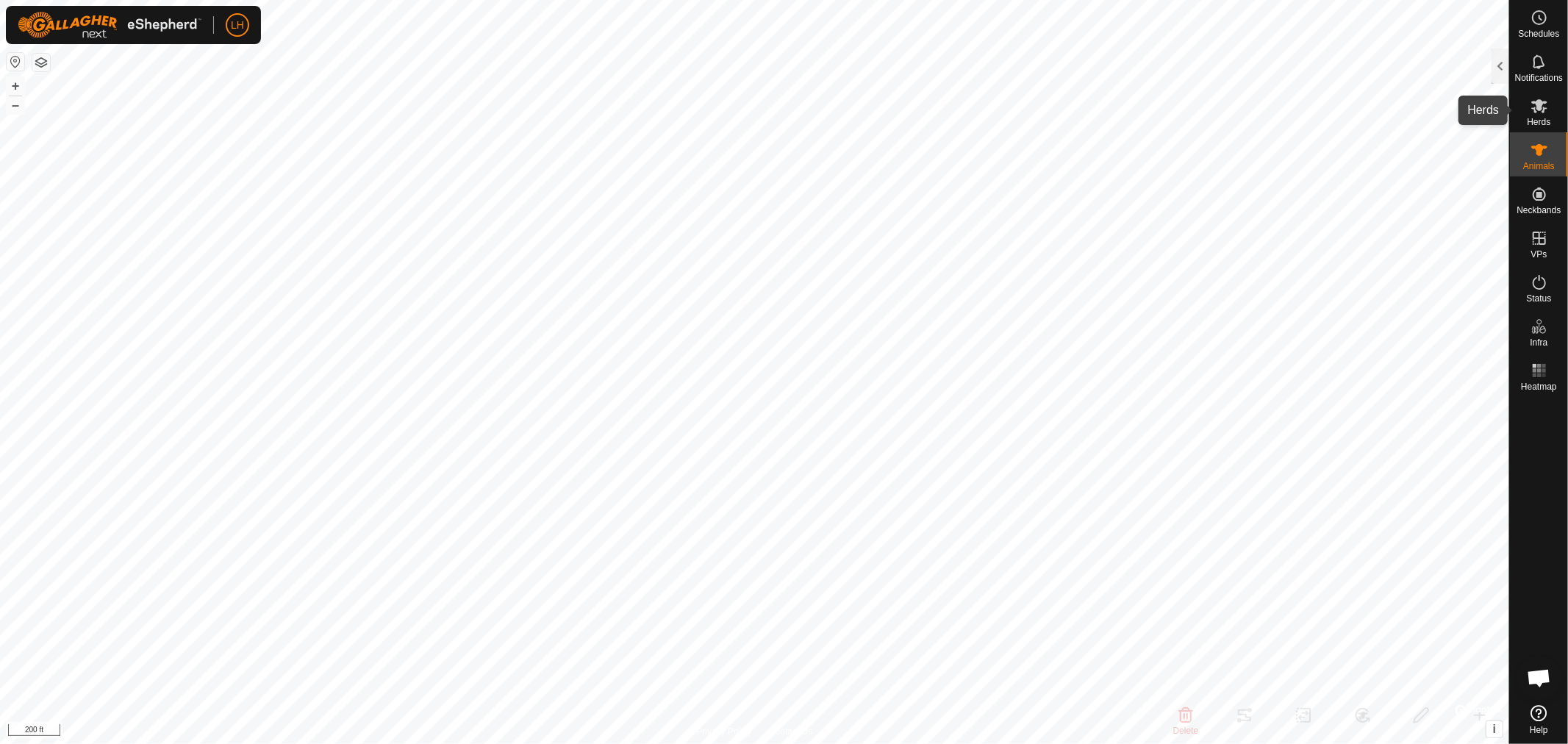
click at [1546, 103] on icon at bounding box center [1540, 106] width 18 height 18
click at [1503, 72] on div at bounding box center [1501, 66] width 18 height 35
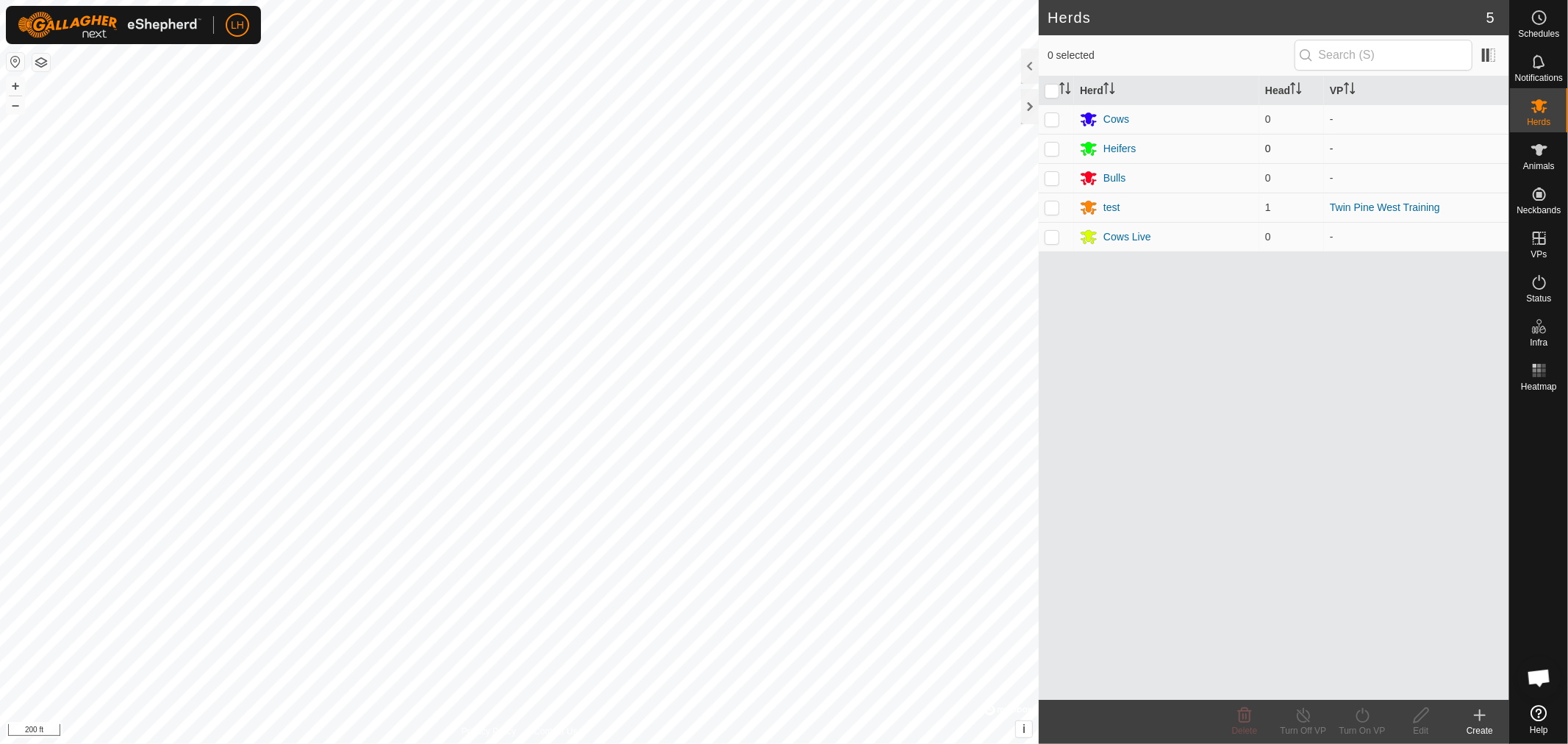
click at [1047, 145] on p-checkbox at bounding box center [1052, 148] width 15 height 11
click at [1054, 151] on p-checkbox at bounding box center [1052, 148] width 15 height 11
checkbox input "false"
click at [1048, 208] on p-checkbox at bounding box center [1052, 207] width 15 height 11
checkbox input "true"
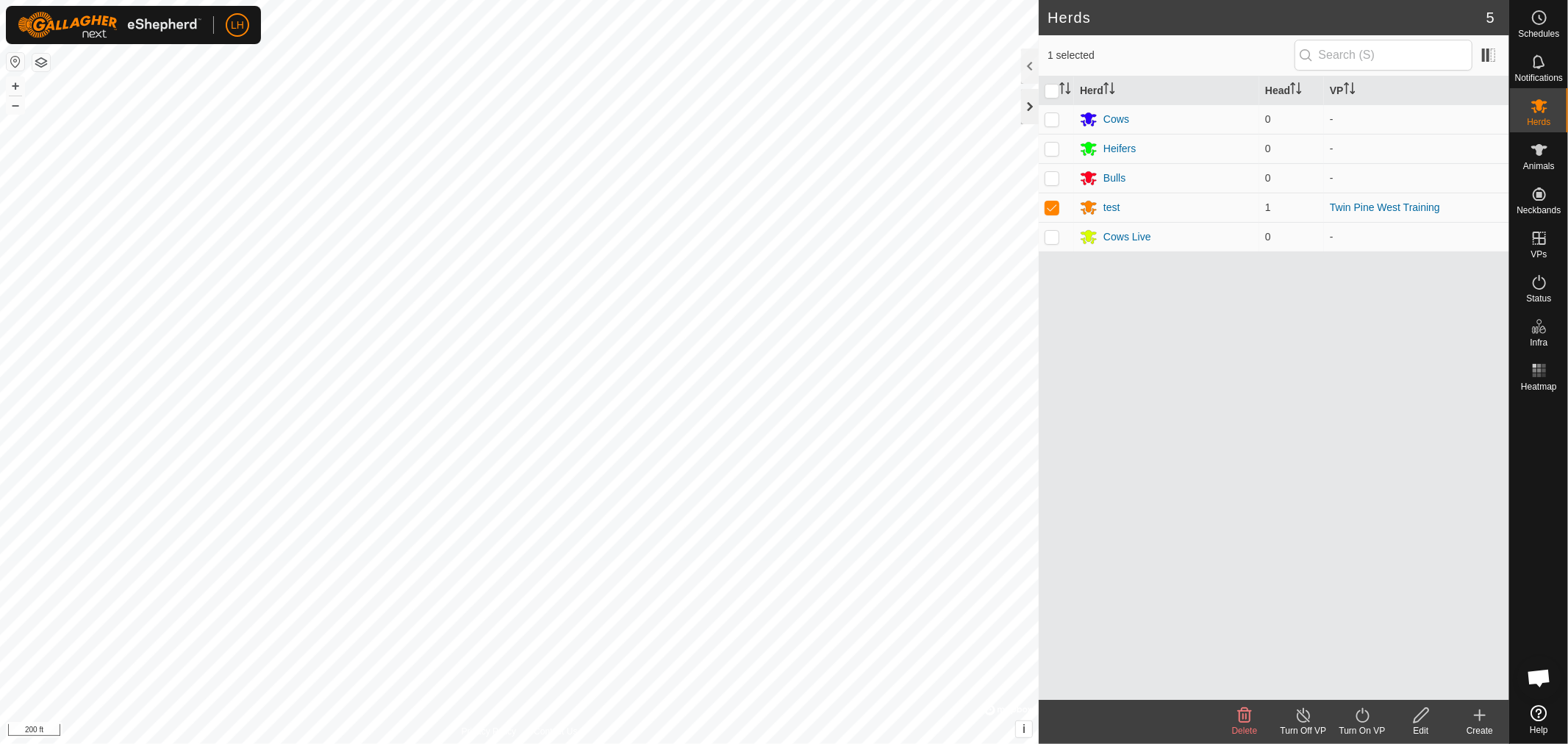
click at [1027, 103] on div at bounding box center [1030, 107] width 18 height 35
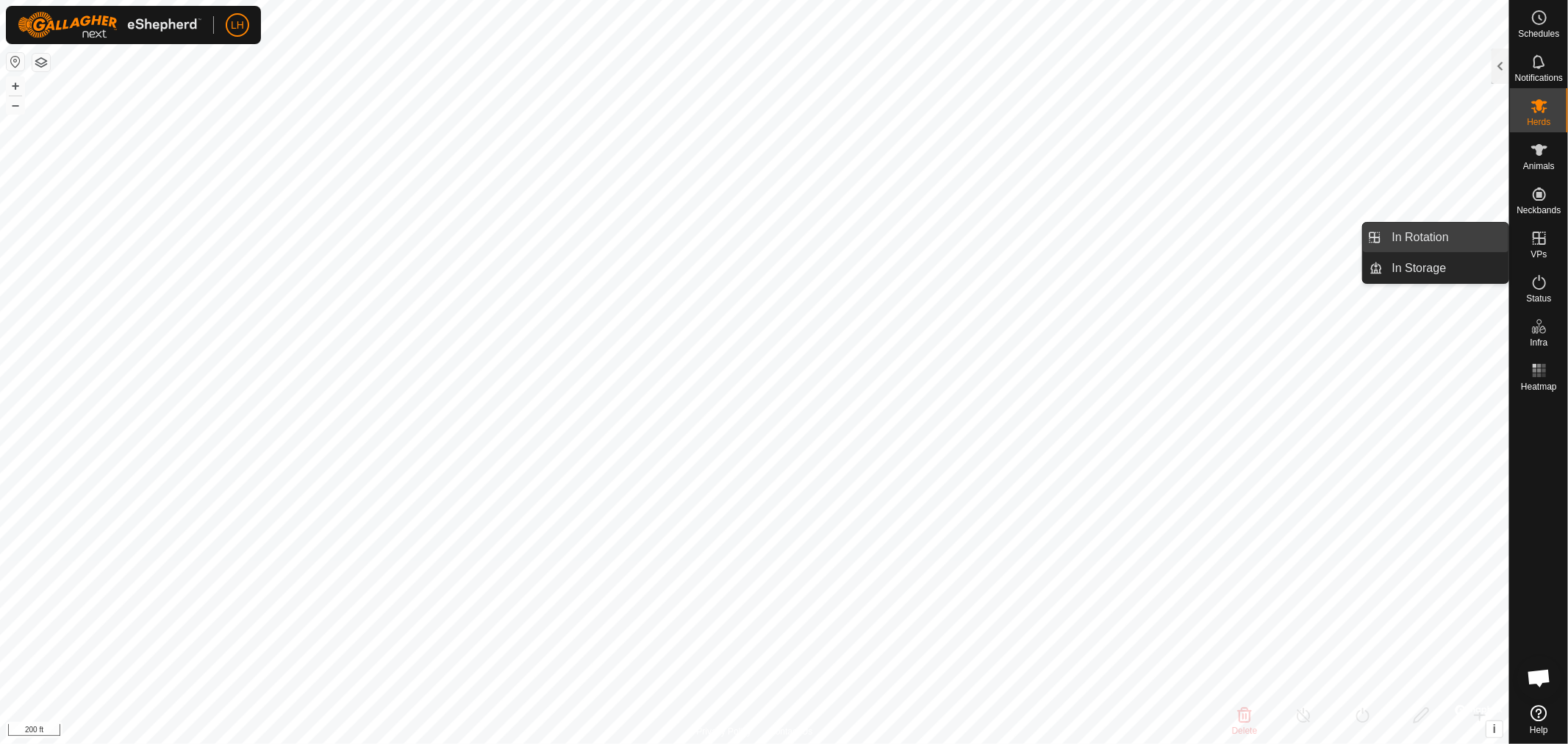
click at [1432, 239] on link "In Rotation" at bounding box center [1446, 238] width 126 height 30
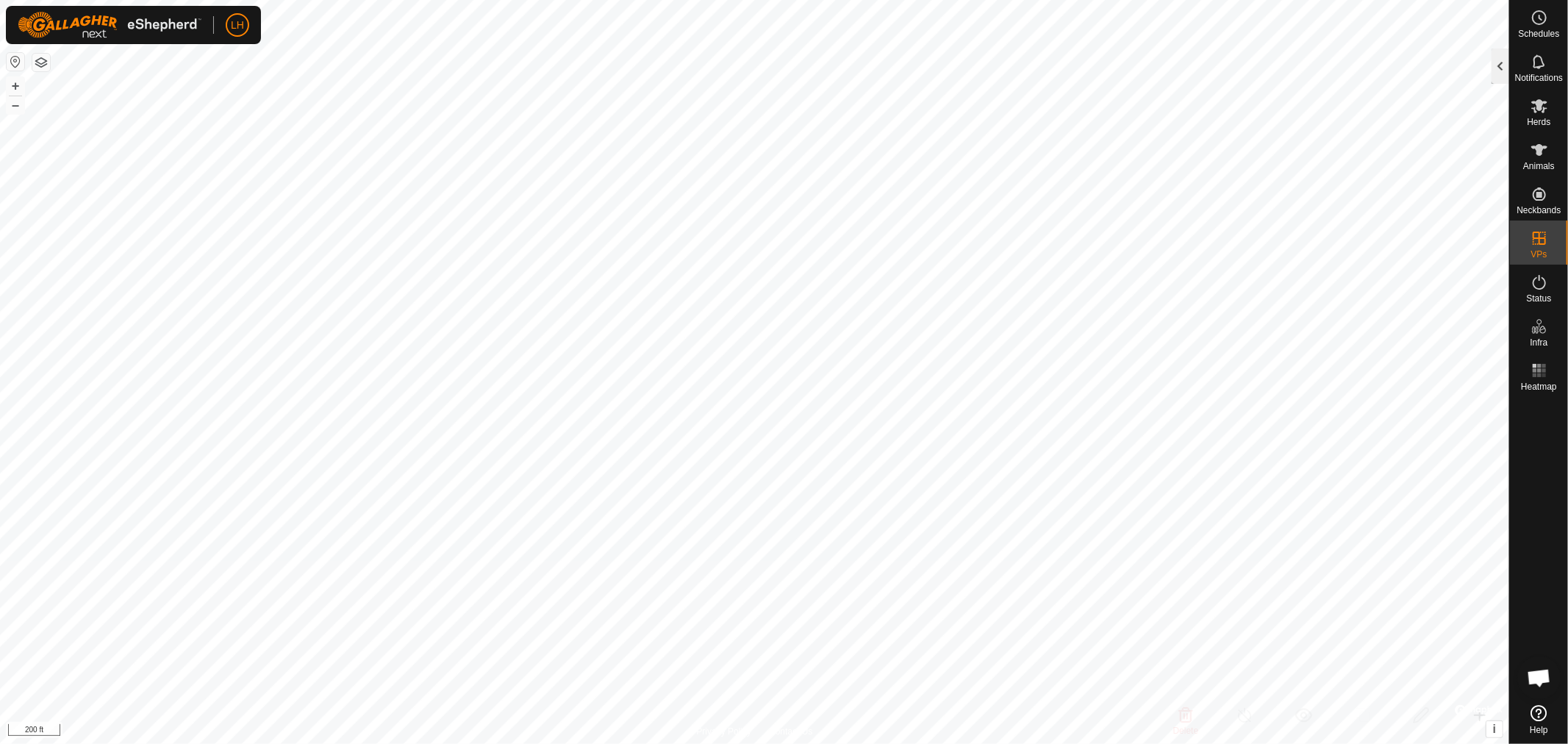
click at [1496, 74] on div at bounding box center [1501, 66] width 18 height 35
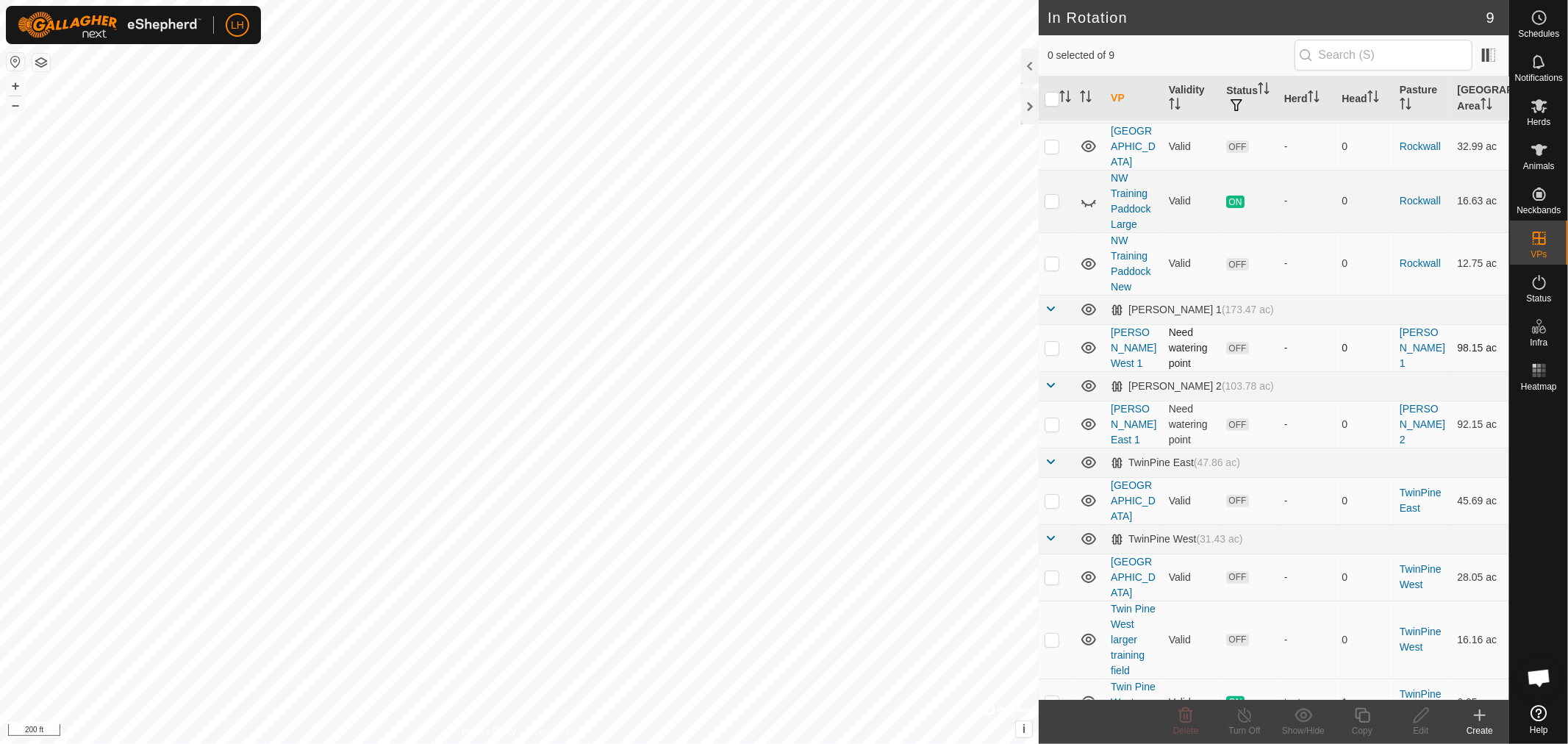
scroll to position [54, 0]
